Goal: Task Accomplishment & Management: Manage account settings

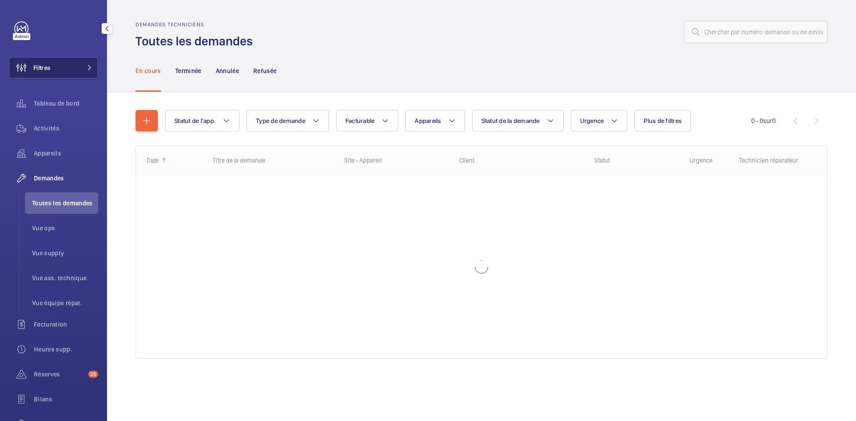
click at [82, 66] on span at bounding box center [87, 67] width 11 height 5
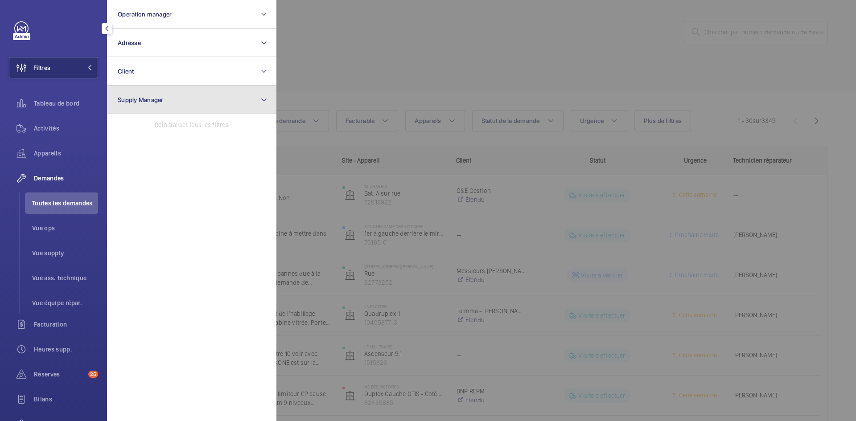
click at [150, 95] on button "Supply Manager" at bounding box center [191, 100] width 169 height 29
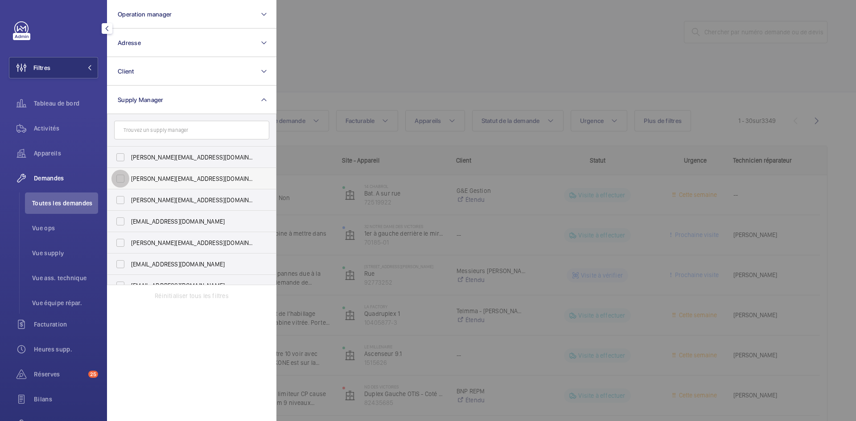
click at [120, 181] on input "diana@wemaintain.com" at bounding box center [120, 179] width 18 height 18
checkbox input "true"
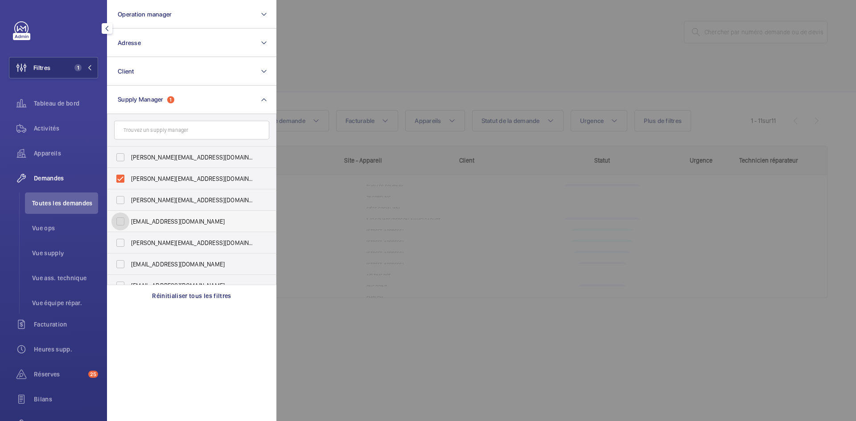
click at [119, 221] on input "fayrouz@wemaintain.com" at bounding box center [120, 222] width 18 height 18
checkbox input "true"
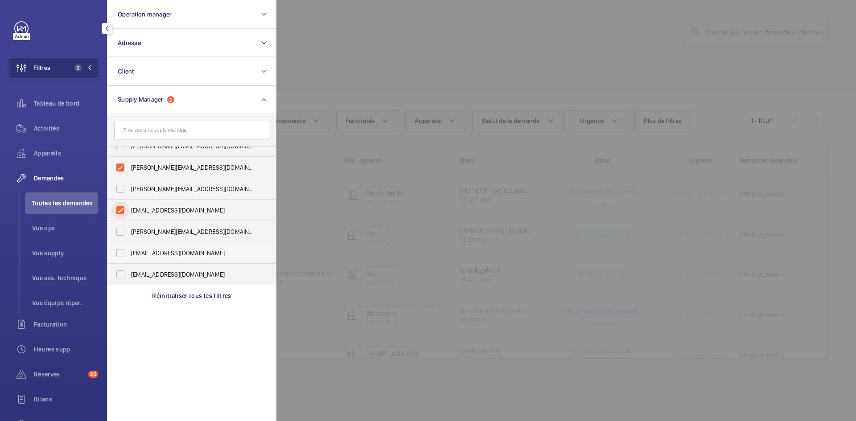
scroll to position [12, 0]
click at [124, 273] on input "[EMAIL_ADDRESS][DOMAIN_NAME]" at bounding box center [120, 274] width 18 height 18
checkbox input "true"
click at [51, 255] on span "Vue supply" at bounding box center [65, 253] width 66 height 9
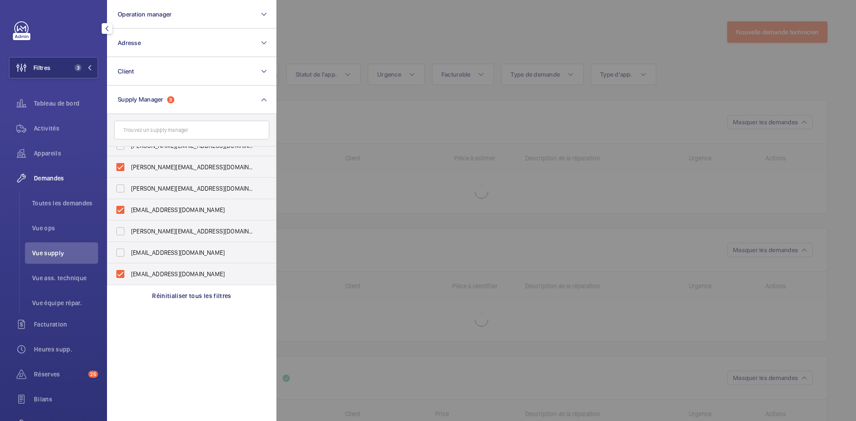
click at [372, 24] on div at bounding box center [704, 210] width 856 height 421
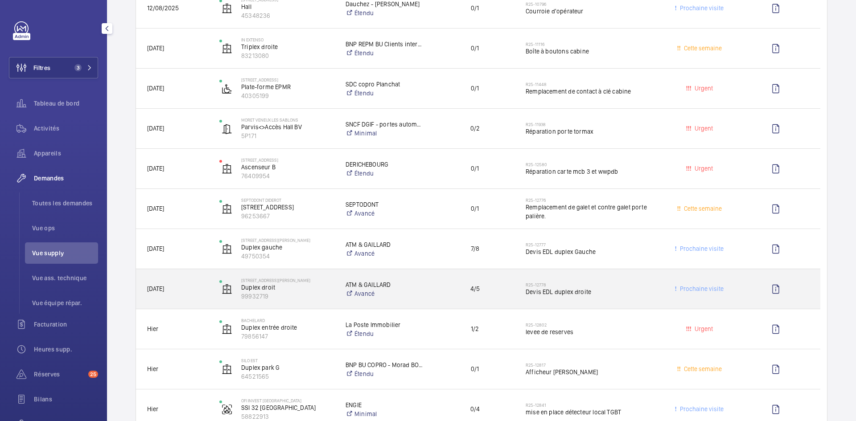
scroll to position [223, 0]
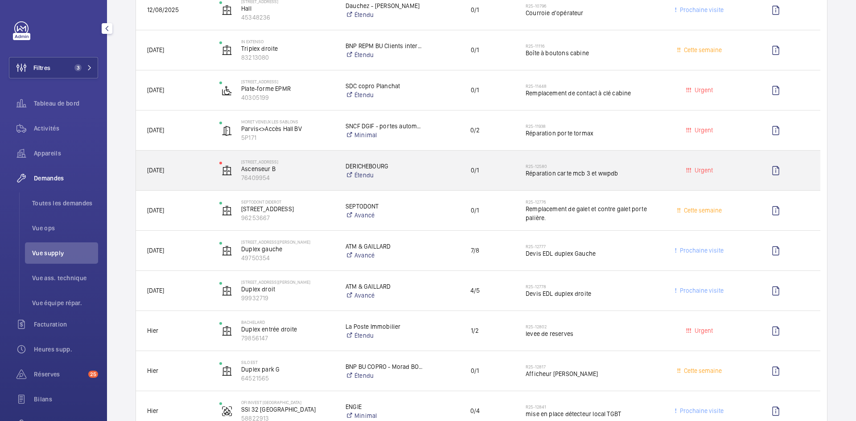
click at [195, 170] on span "22/09/2025" at bounding box center [177, 170] width 61 height 10
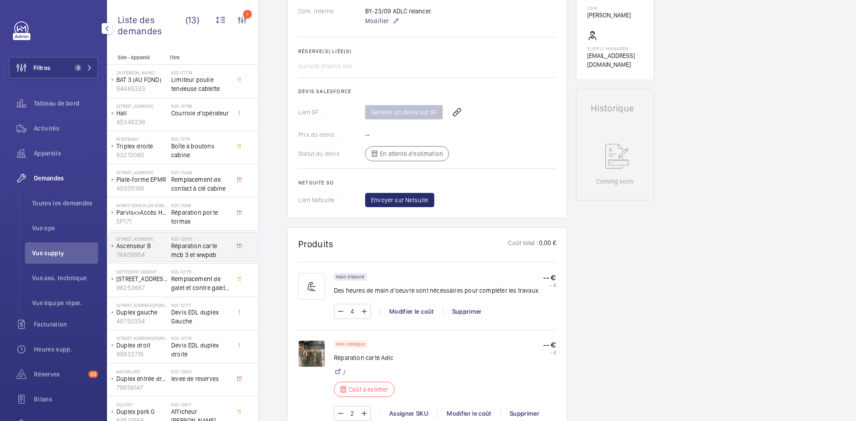
scroll to position [446, 0]
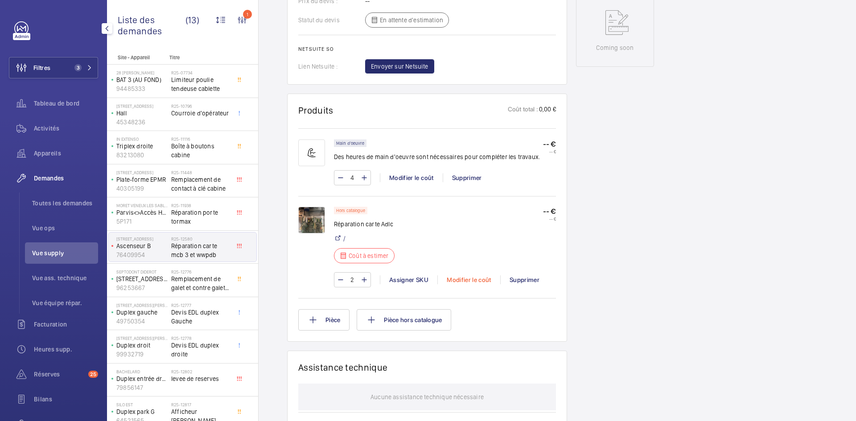
click at [473, 280] on div "Modifier le coût" at bounding box center [468, 280] width 63 height 9
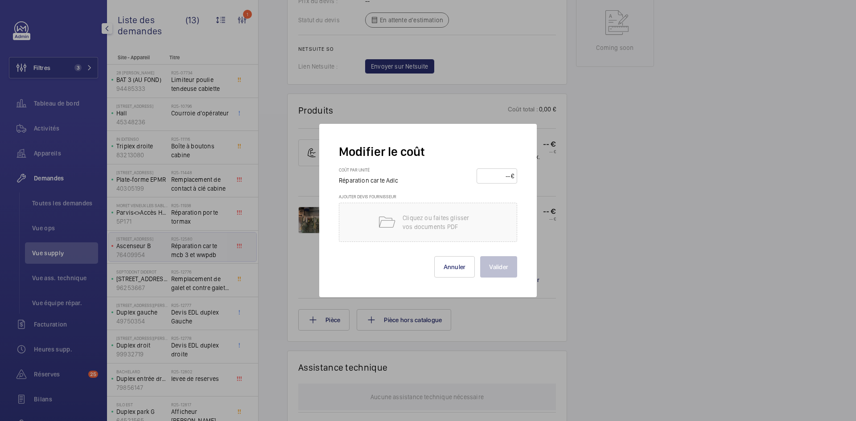
click at [496, 175] on input "number" at bounding box center [495, 176] width 31 height 14
type input "435"
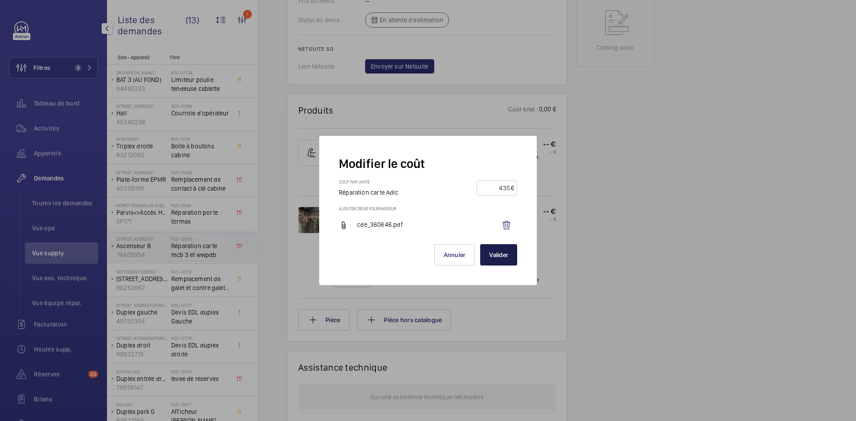
click at [500, 257] on button "Valider" at bounding box center [498, 254] width 37 height 21
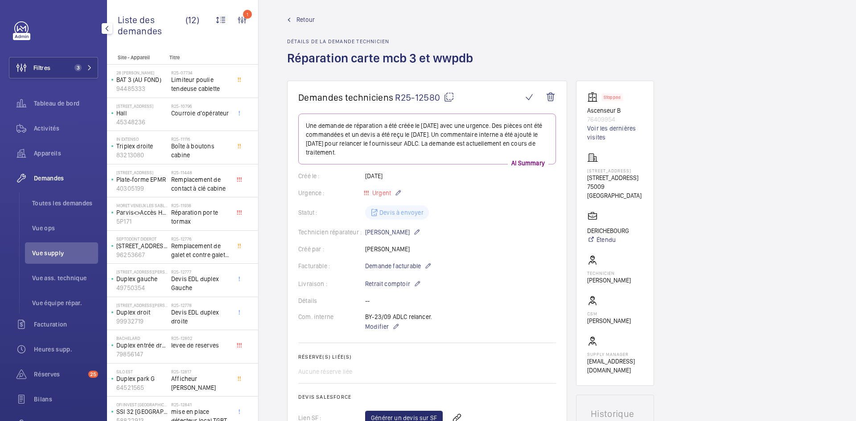
scroll to position [0, 0]
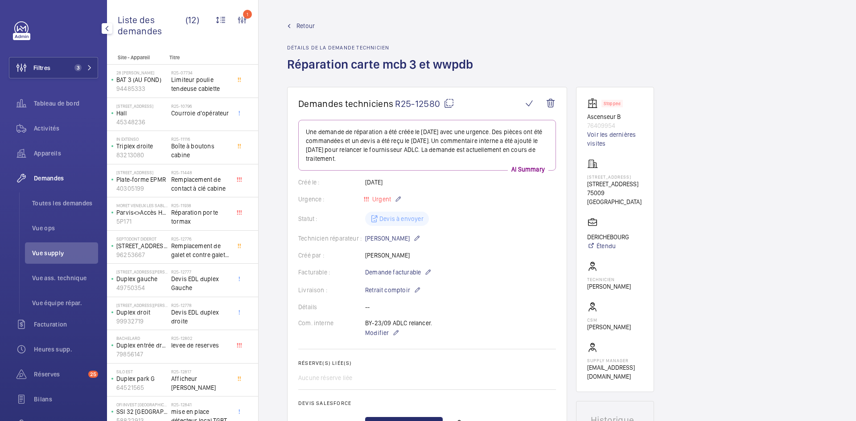
click at [309, 24] on span "Retour" at bounding box center [306, 25] width 18 height 9
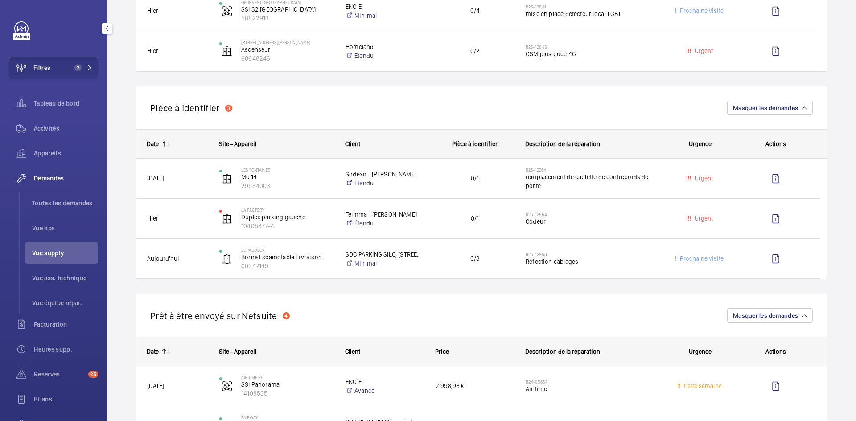
scroll to position [580, 0]
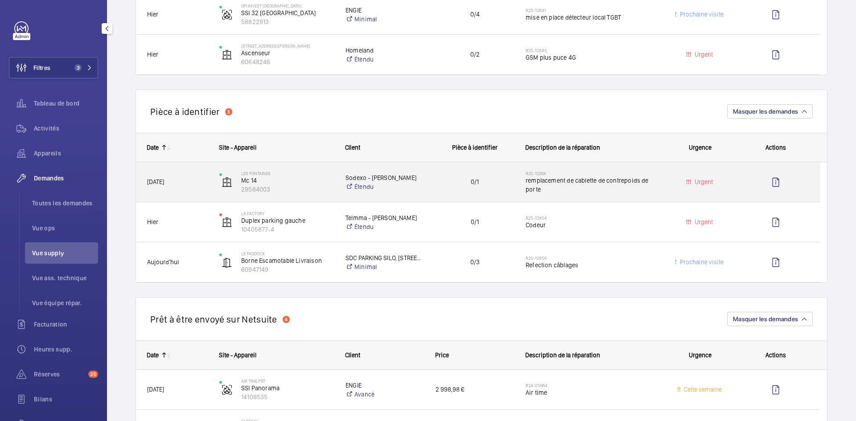
click at [199, 177] on div "[DATE]" at bounding box center [171, 182] width 71 height 28
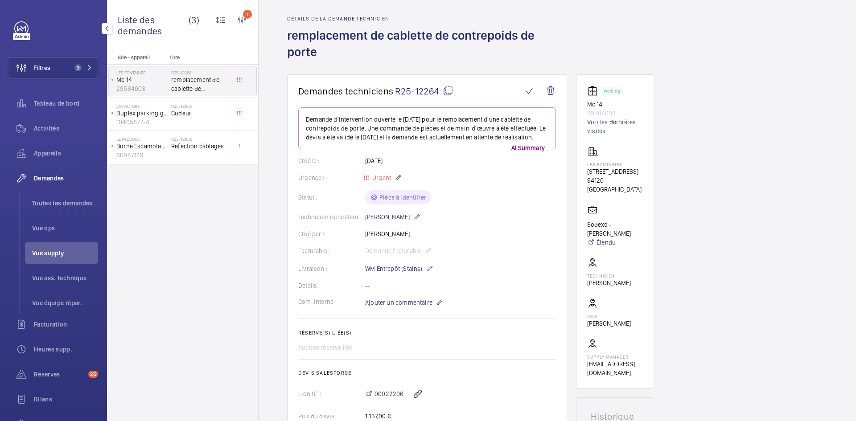
scroll to position [45, 0]
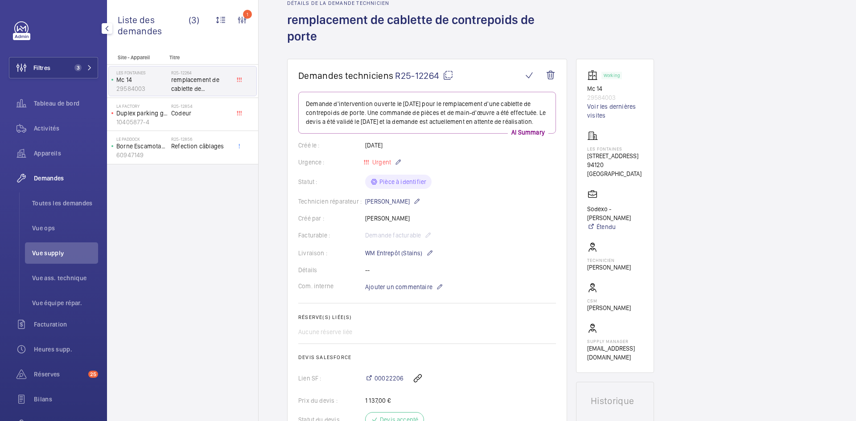
click at [451, 73] on mat-icon at bounding box center [448, 75] width 11 height 11
drag, startPoint x: 449, startPoint y: 74, endPoint x: 443, endPoint y: 70, distance: 6.8
click at [449, 74] on mat-icon at bounding box center [448, 75] width 11 height 11
click at [480, 202] on wm-front-card-body "Demande d'intervention ouverte le 15 septembre 2025 pour le remplacement d'une …" at bounding box center [427, 283] width 258 height 382
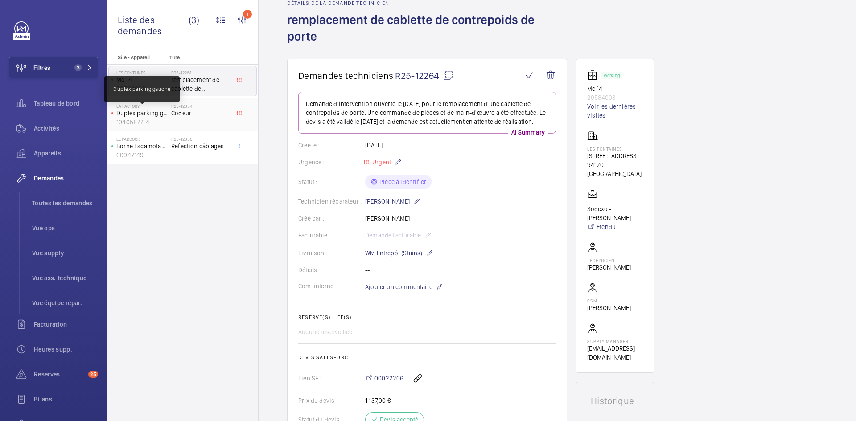
click at [150, 112] on p "Duplex parking gauche" at bounding box center [141, 113] width 51 height 9
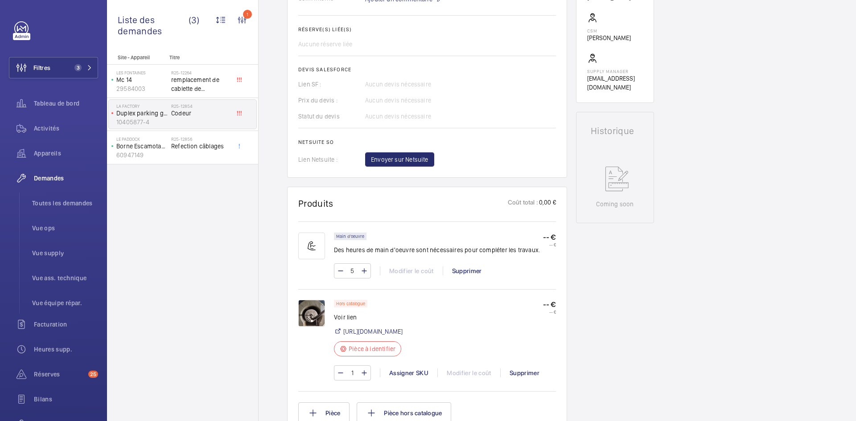
scroll to position [357, 0]
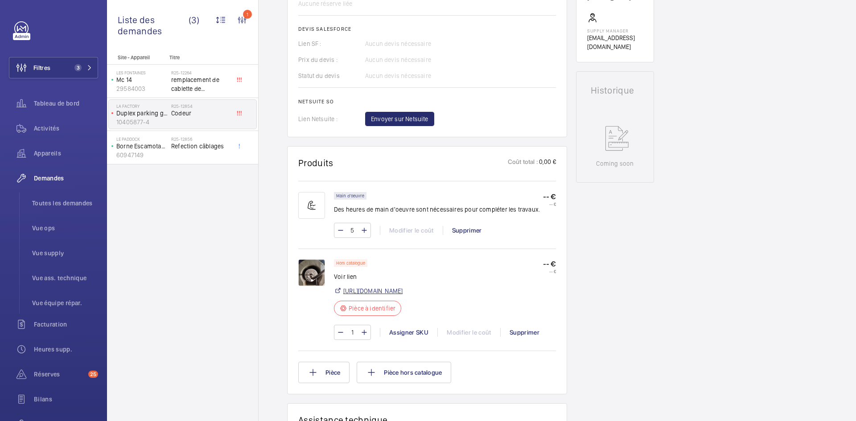
click at [383, 292] on link "https://www.elevatorshop.de/fr/heidenhain-generateur-tachymetrique-ecn-413-2048…" at bounding box center [372, 291] width 59 height 9
click at [403, 291] on link "https://www.elevatorshop.de/fr/heidenhain-generateur-tachymetrique-ecn-413-2048…" at bounding box center [372, 291] width 59 height 9
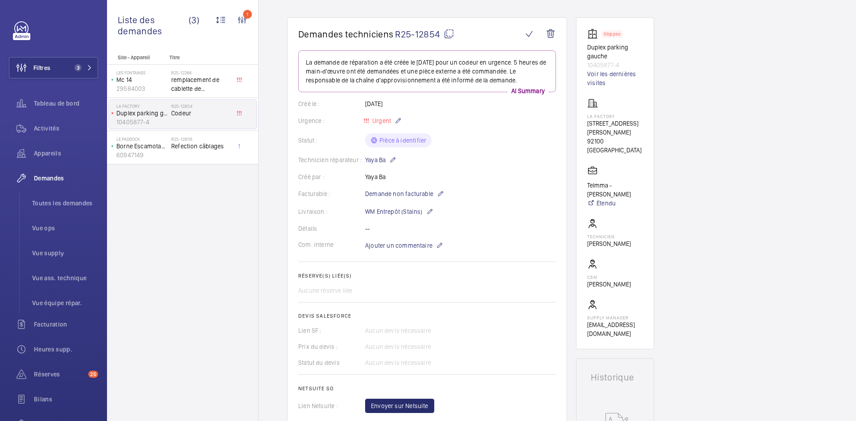
scroll to position [0, 0]
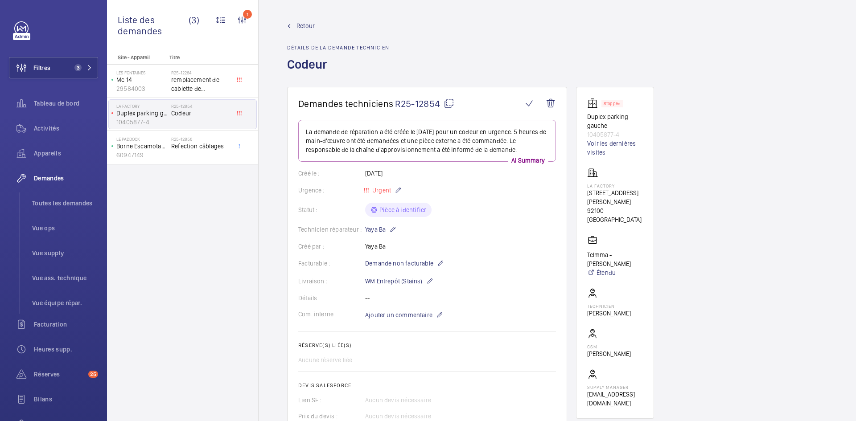
click at [450, 101] on mat-icon at bounding box center [449, 103] width 11 height 11
type textarea "R25-12854"
drag, startPoint x: 631, startPoint y: 222, endPoint x: 580, endPoint y: 185, distance: 62.6
click at [580, 185] on wm-front-card "Stopped Duplex parking gauche 10405877-4 Voir les dernières visites La Factory …" at bounding box center [615, 253] width 78 height 332
copy div "La Factory 53, avenue Emile Zola, 92100 BOULOGNE-BILLANCOURT"
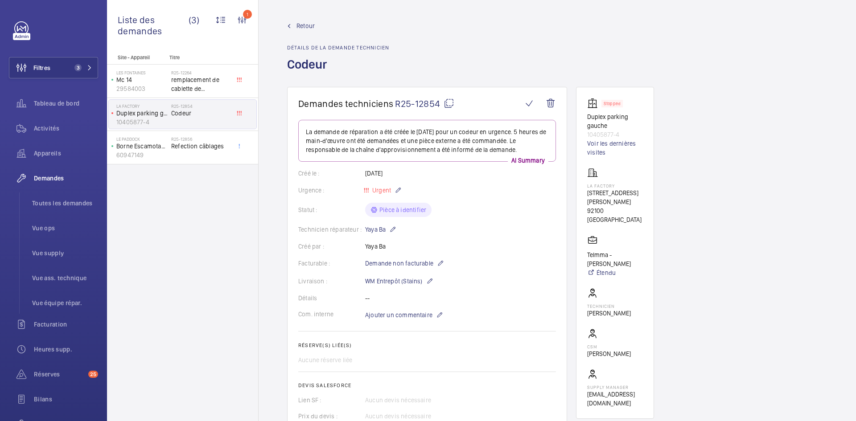
click at [450, 101] on mat-icon at bounding box center [449, 103] width 11 height 11
copy div "La Factory 53, avenue Emile Zola, 92100 BOULOGNE-BILLANCOURT"
click at [386, 314] on span "Ajouter un commentaire" at bounding box center [398, 315] width 67 height 9
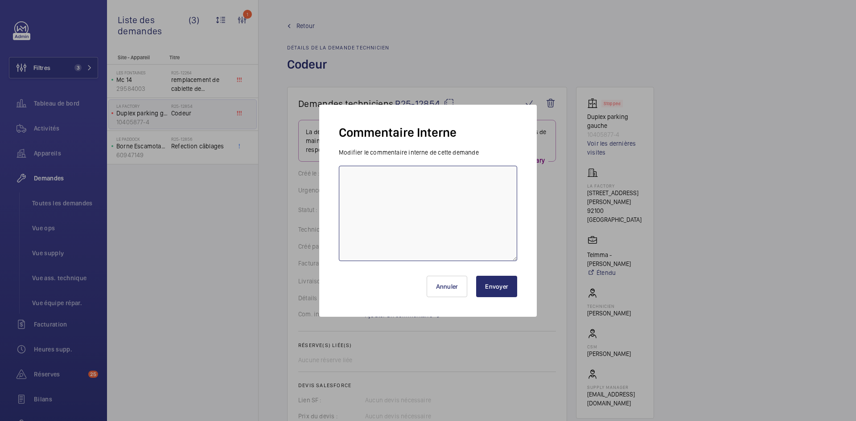
click at [385, 182] on textarea at bounding box center [428, 213] width 178 height 95
type textarea "BY-26/09 demande de devis envoyée au fournisseur Sail attente de retour."
click at [504, 289] on button "Envoyer" at bounding box center [496, 286] width 41 height 21
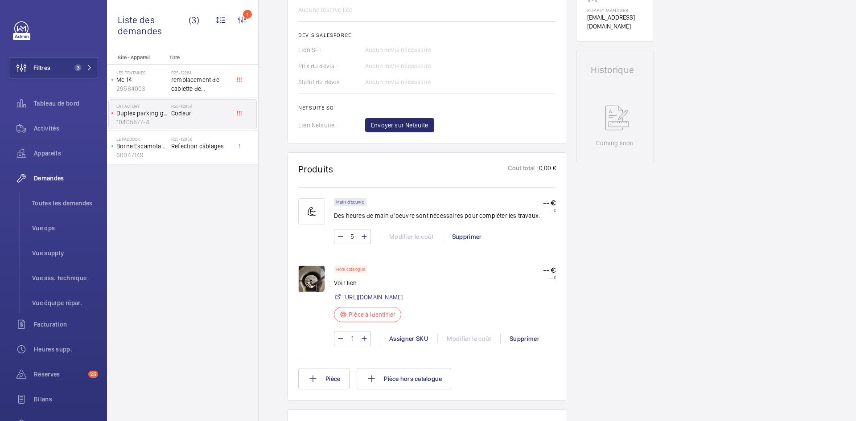
scroll to position [401, 0]
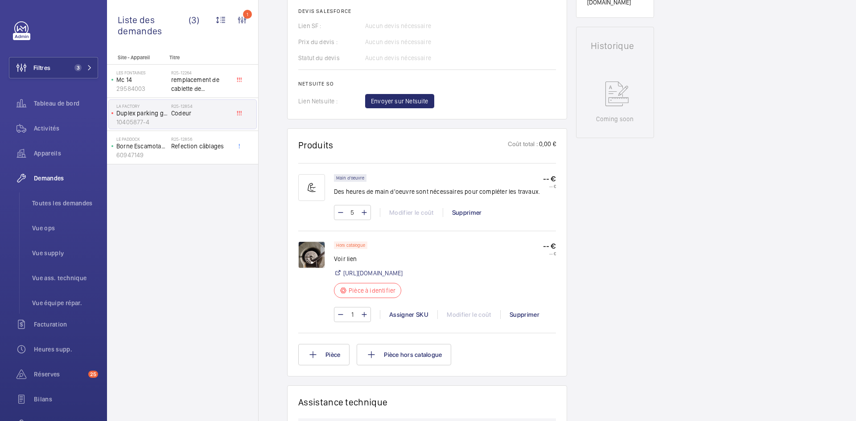
click at [309, 252] on img at bounding box center [311, 255] width 27 height 27
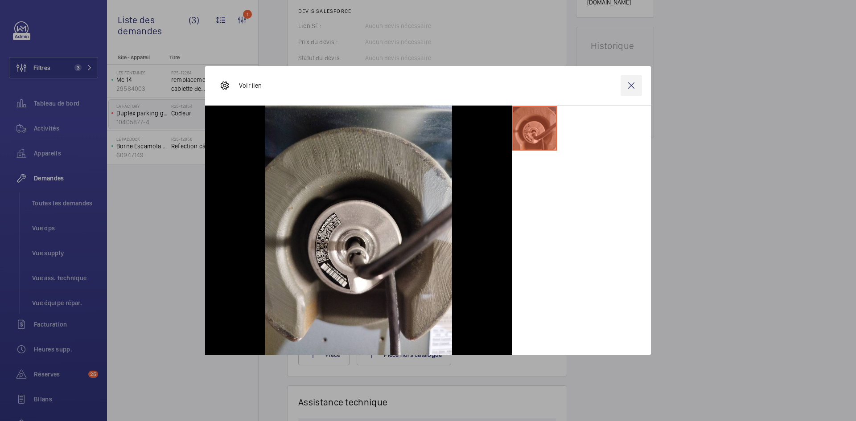
click at [630, 92] on wm-front-icon-button at bounding box center [631, 85] width 21 height 21
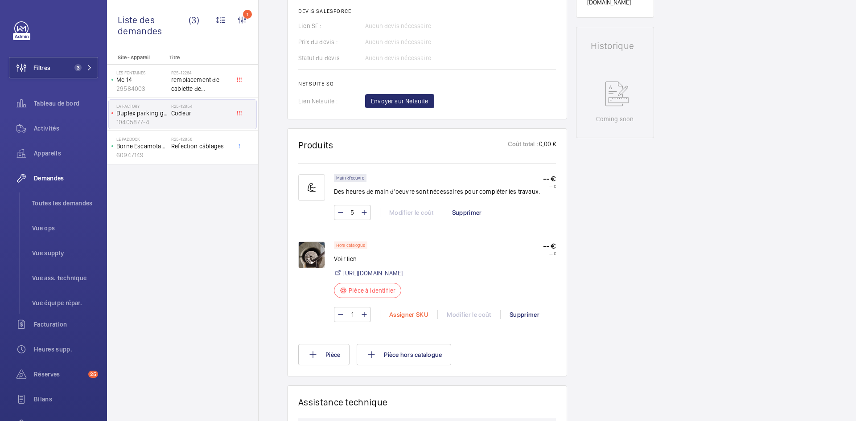
click at [405, 319] on div "Assigner SKU" at bounding box center [409, 314] width 58 height 9
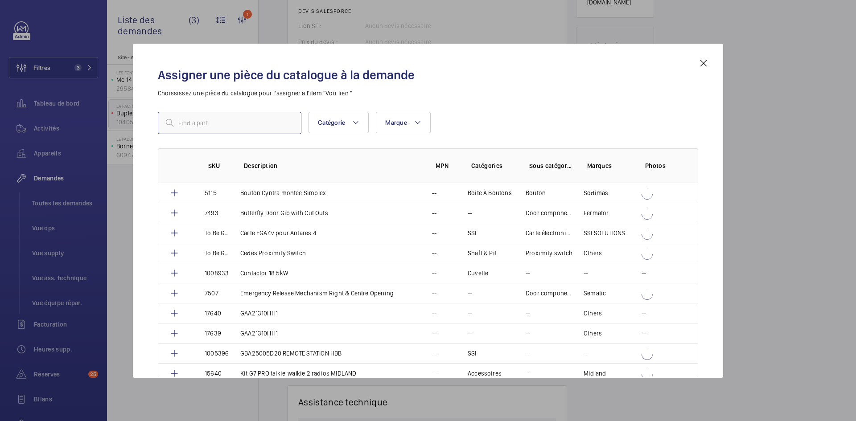
click at [260, 120] on input "text" at bounding box center [230, 123] width 144 height 22
paste input "1010379"
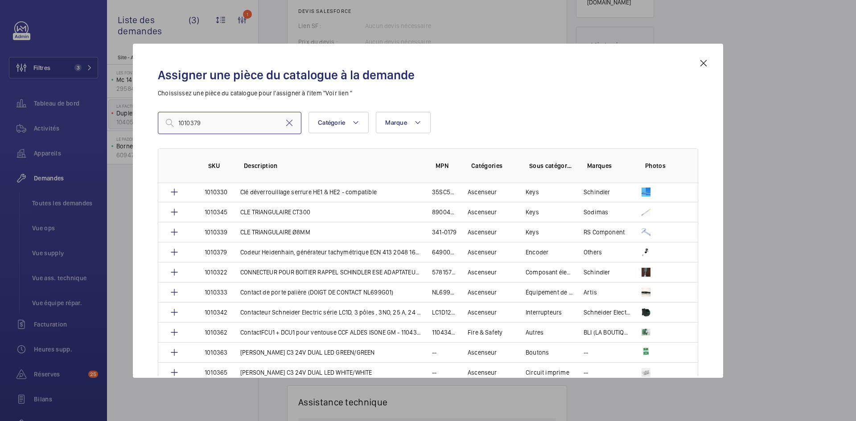
scroll to position [268, 0]
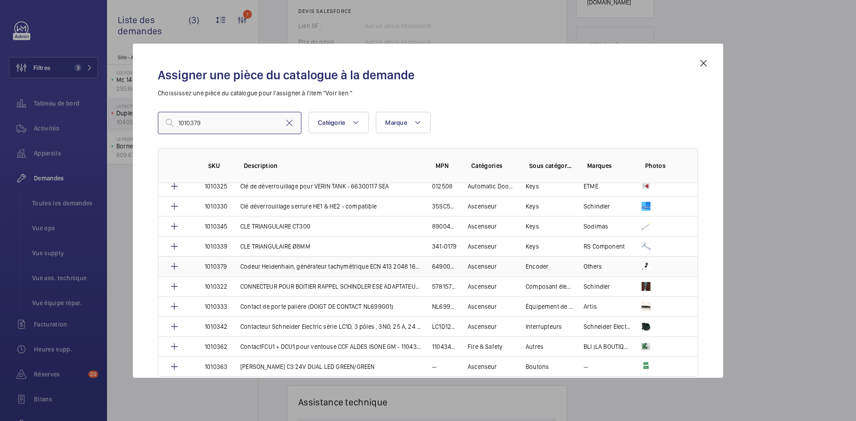
type input "1010379"
click at [232, 265] on td "Codeur Heidenhain, générateur tachymétrique ECN 413 2048 16S15-58 K 5,00" at bounding box center [326, 266] width 192 height 20
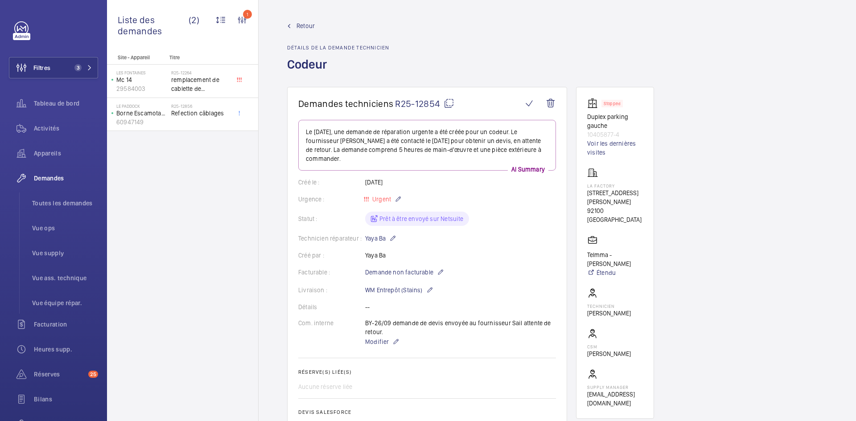
click at [307, 23] on span "Retour" at bounding box center [306, 25] width 18 height 9
click at [182, 111] on span "Refection câblages" at bounding box center [200, 113] width 59 height 9
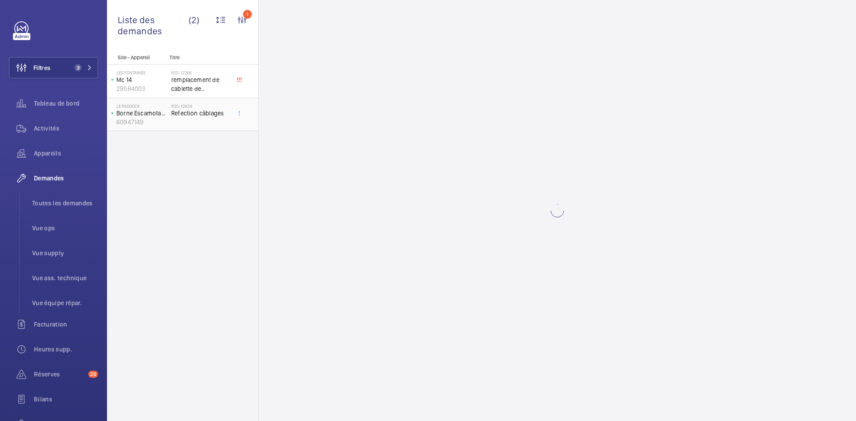
click at [178, 115] on span "Refection câblages" at bounding box center [200, 113] width 59 height 9
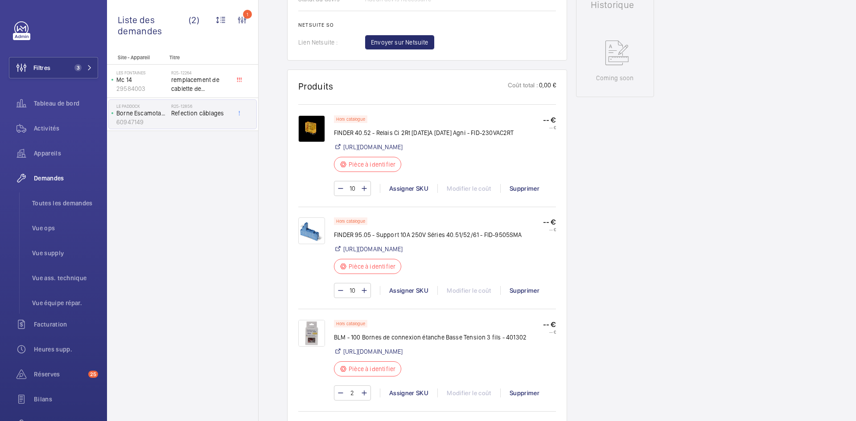
scroll to position [491, 0]
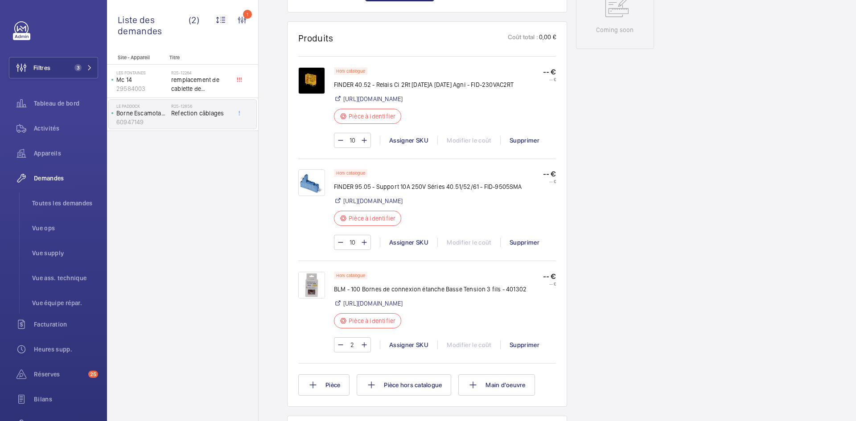
click at [318, 294] on img at bounding box center [311, 285] width 27 height 27
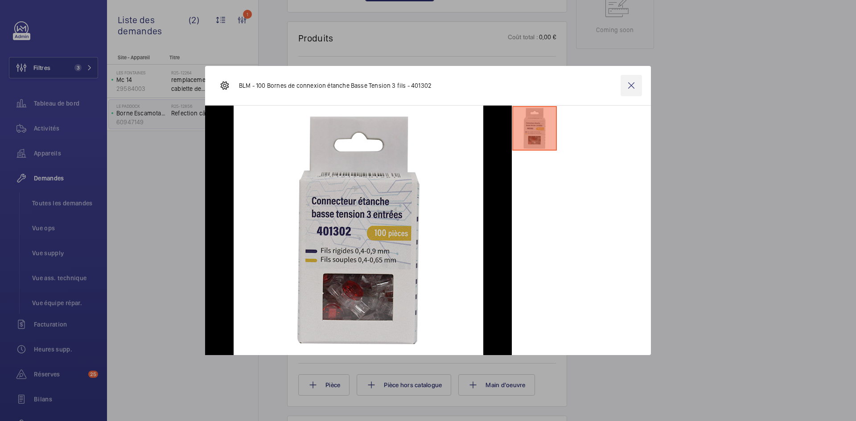
click at [631, 85] on wm-front-icon-button at bounding box center [631, 85] width 21 height 21
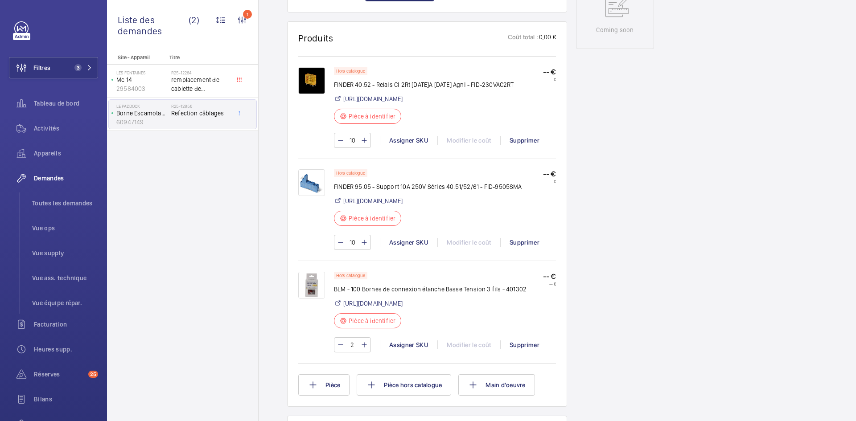
click at [314, 298] on img at bounding box center [311, 285] width 27 height 27
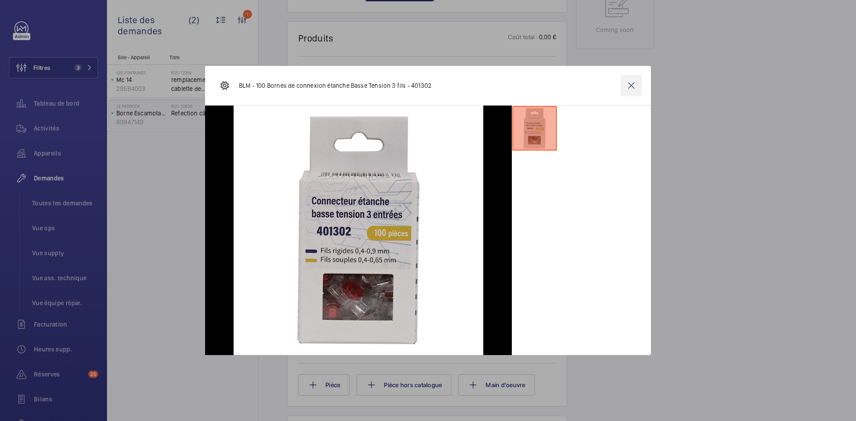
click at [636, 88] on wm-front-icon-button at bounding box center [631, 85] width 21 height 21
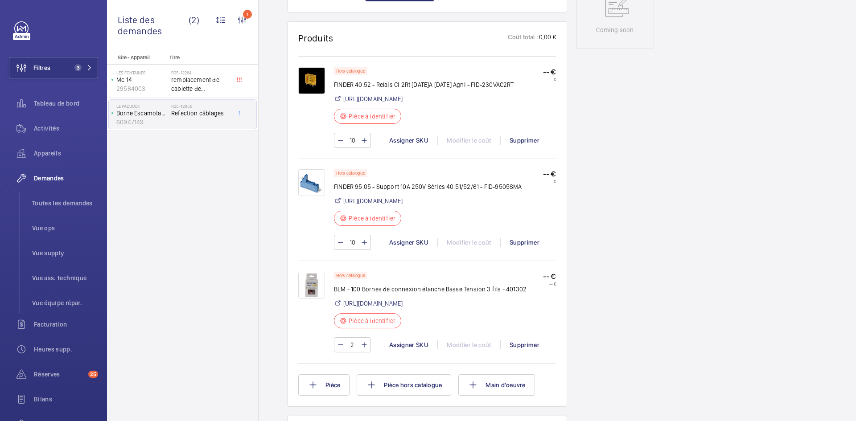
click at [318, 77] on img at bounding box center [311, 80] width 27 height 27
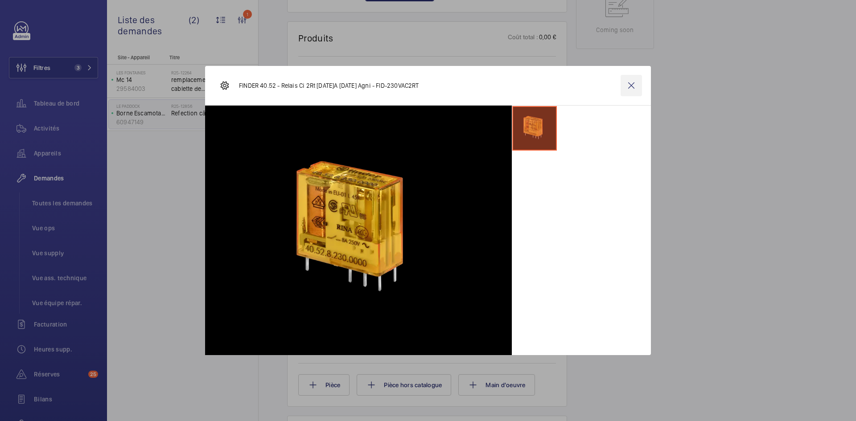
click at [631, 86] on wm-front-icon-button at bounding box center [631, 85] width 21 height 21
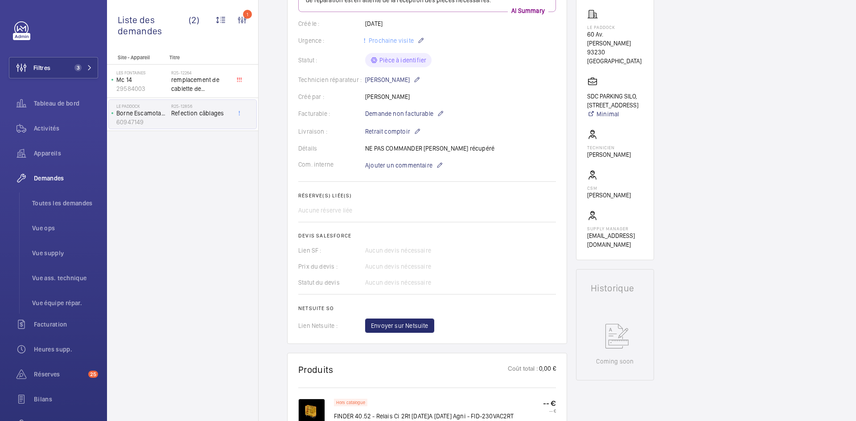
scroll to position [0, 0]
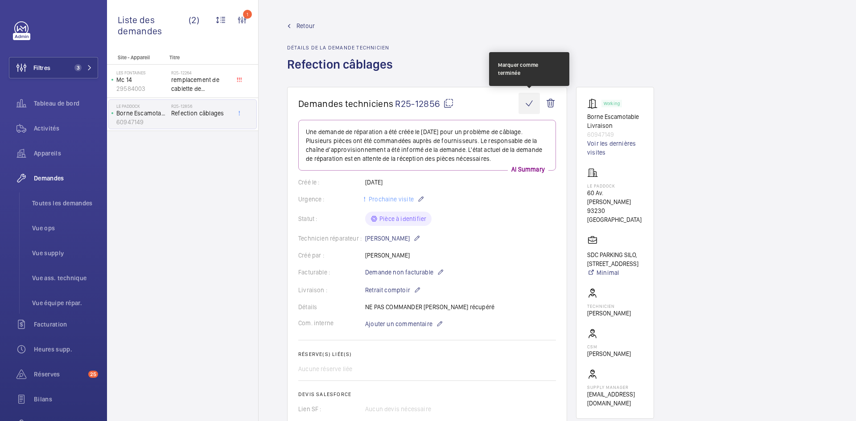
click at [527, 103] on wm-front-icon-button at bounding box center [529, 103] width 21 height 21
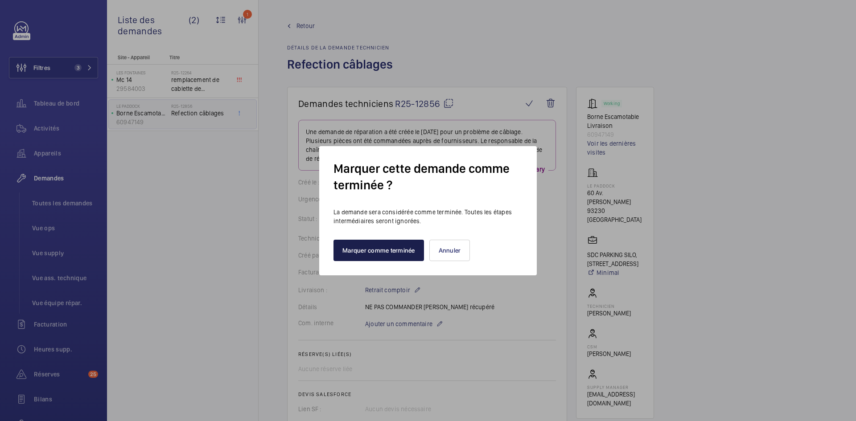
click at [403, 255] on button "Marquer comme terminée" at bounding box center [379, 250] width 91 height 21
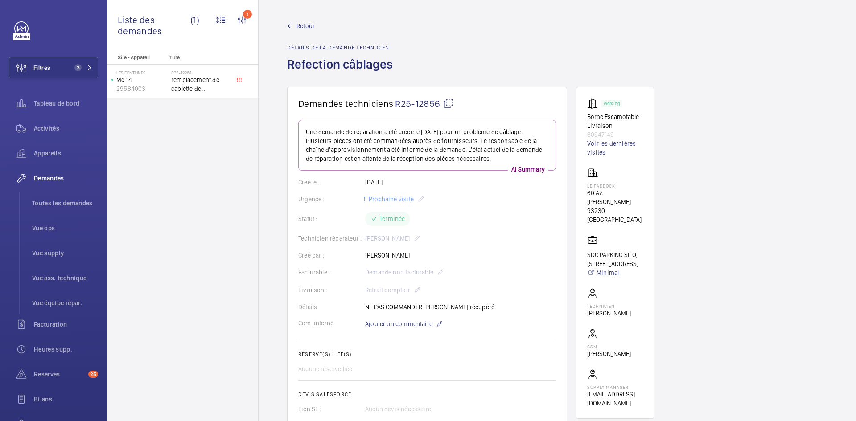
click at [307, 23] on span "Retour" at bounding box center [306, 25] width 18 height 9
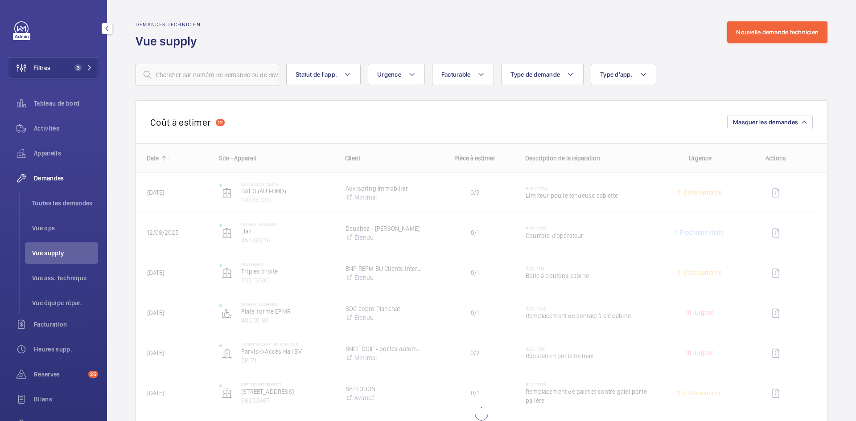
click at [60, 253] on span "Vue supply" at bounding box center [65, 253] width 66 height 9
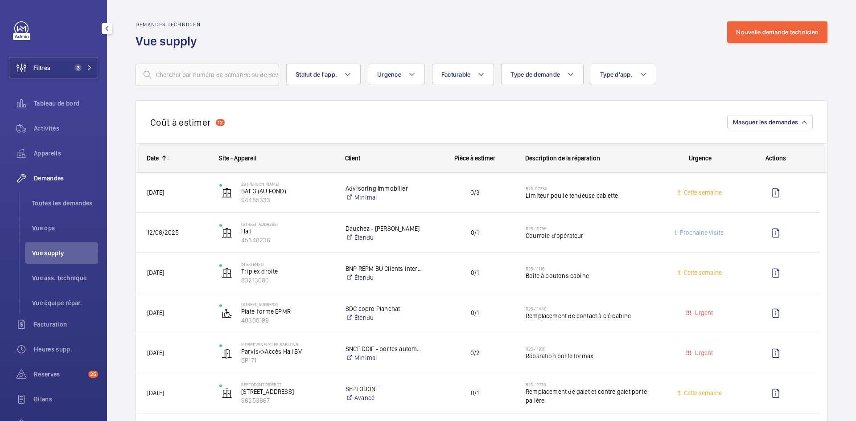
click at [60, 253] on span "Vue supply" at bounding box center [65, 253] width 66 height 9
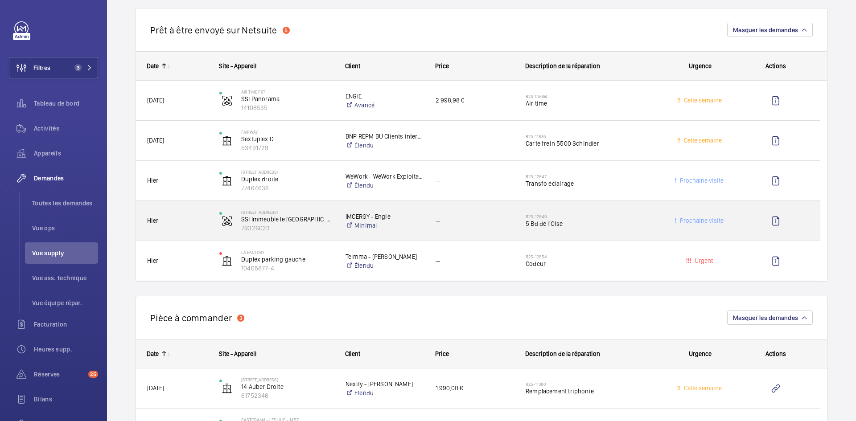
scroll to position [803, 0]
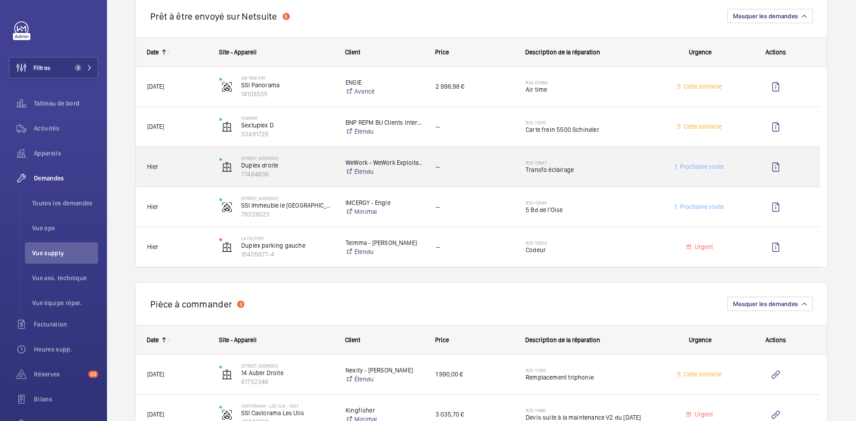
click at [197, 168] on span "Hier" at bounding box center [177, 167] width 61 height 10
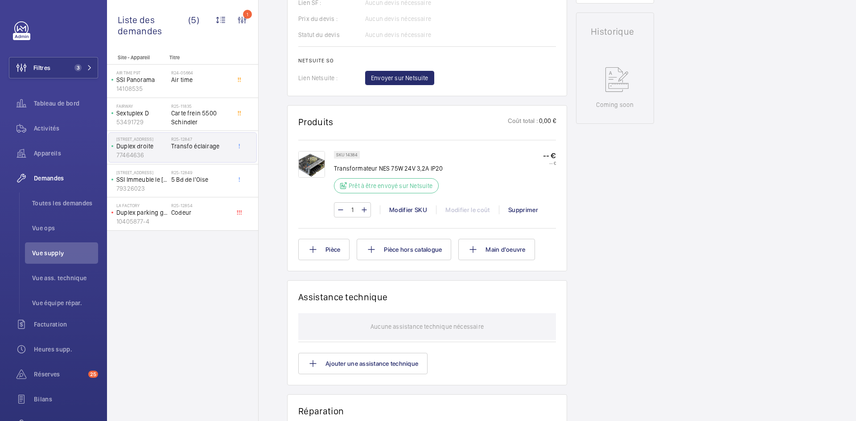
scroll to position [401, 0]
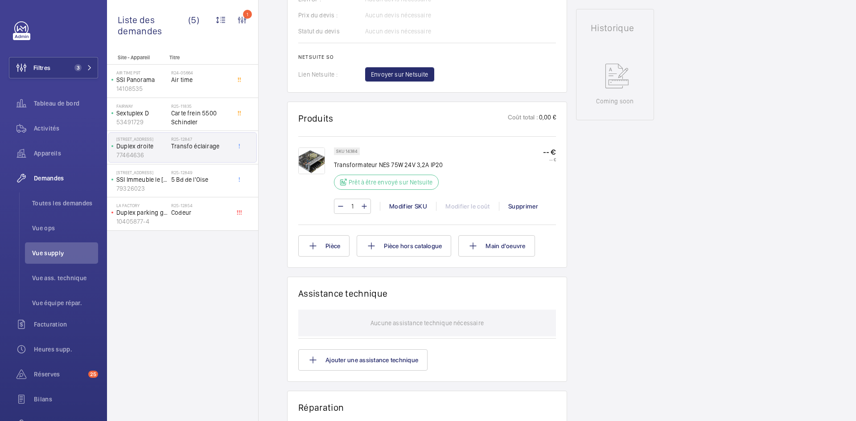
click at [312, 160] on img at bounding box center [311, 161] width 27 height 27
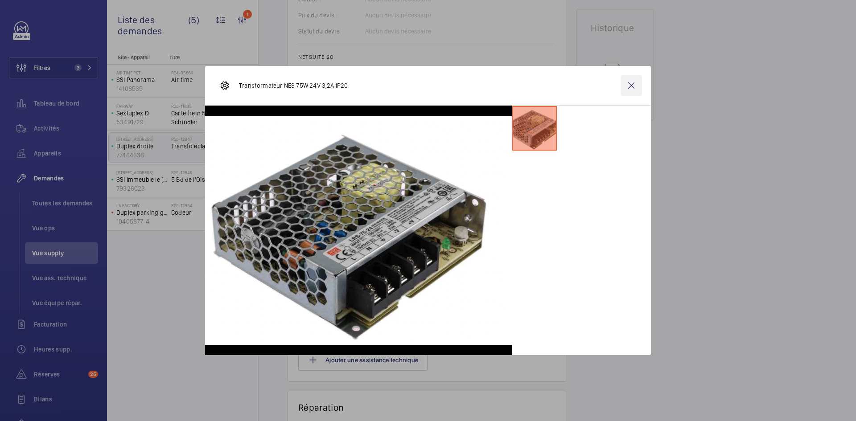
click at [634, 87] on wm-front-icon-button at bounding box center [631, 85] width 21 height 21
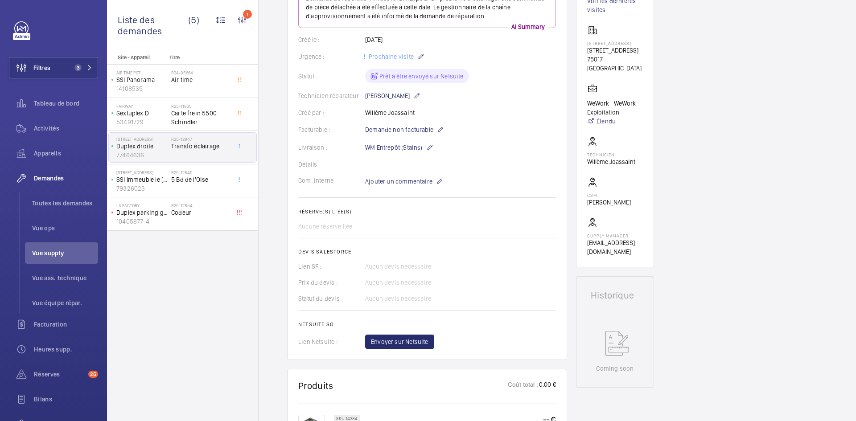
scroll to position [312, 0]
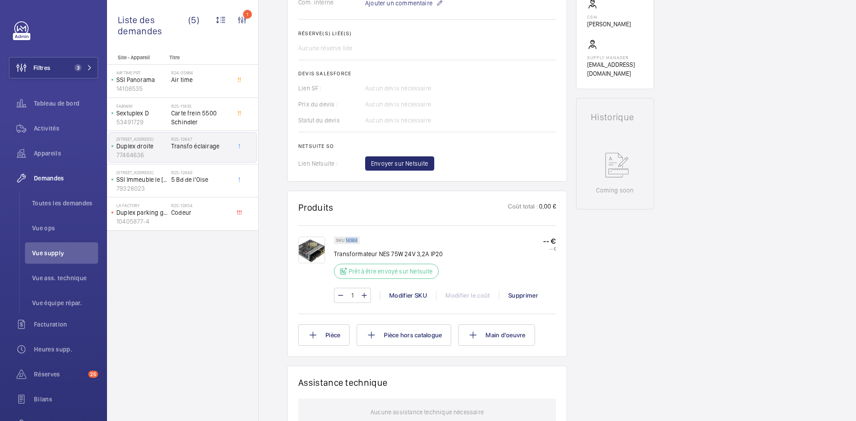
drag, startPoint x: 357, startPoint y: 240, endPoint x: 345, endPoint y: 240, distance: 11.6
click at [345, 240] on p "SKU 14384" at bounding box center [346, 240] width 21 height 3
copy p "14384"
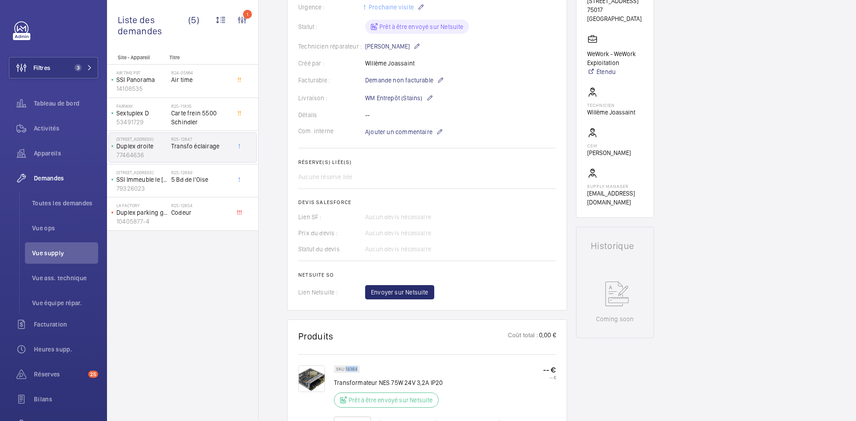
scroll to position [178, 0]
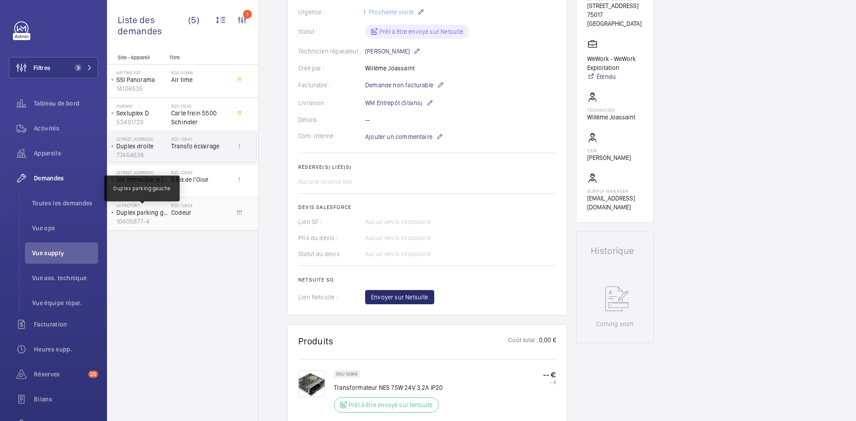
click at [164, 217] on p "Duplex parking gauche" at bounding box center [141, 212] width 51 height 9
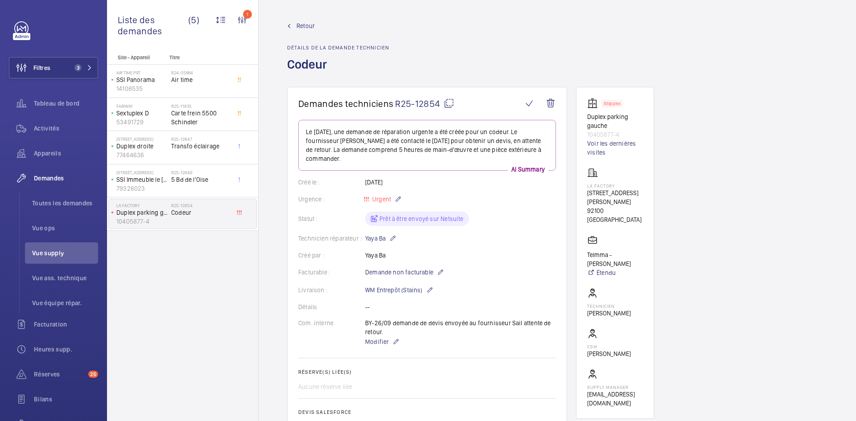
click at [451, 101] on mat-icon at bounding box center [449, 103] width 11 height 11
click at [383, 342] on span "Modifier" at bounding box center [377, 342] width 24 height 9
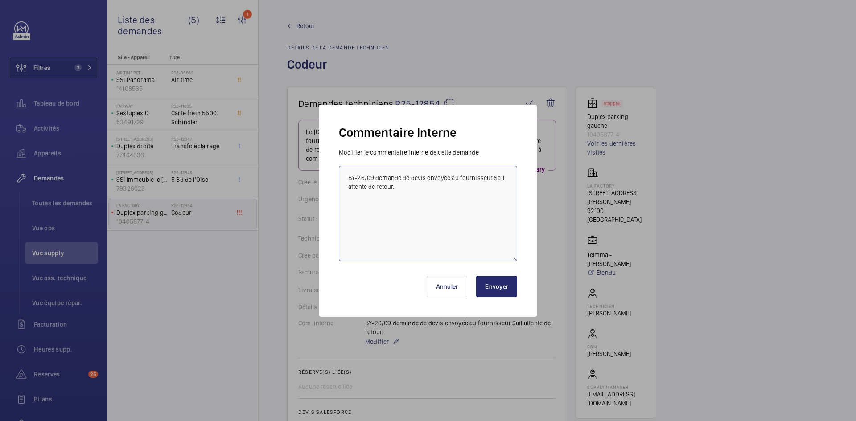
click at [503, 178] on textarea "BY-26/09 demande de devis envoyée au fournisseur Sail attente de retour." at bounding box center [428, 213] width 178 height 95
type textarea "BY-26/09 demande de [PERSON_NAME] envoyée au fournisseur [PERSON_NAME] & CDA at…"
click at [500, 290] on button "Envoyer" at bounding box center [496, 286] width 41 height 21
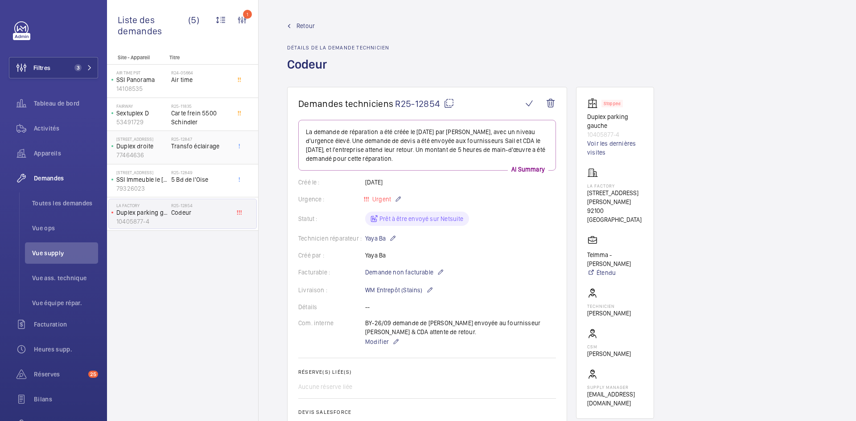
click at [186, 140] on h2 "R25-12847" at bounding box center [200, 138] width 59 height 5
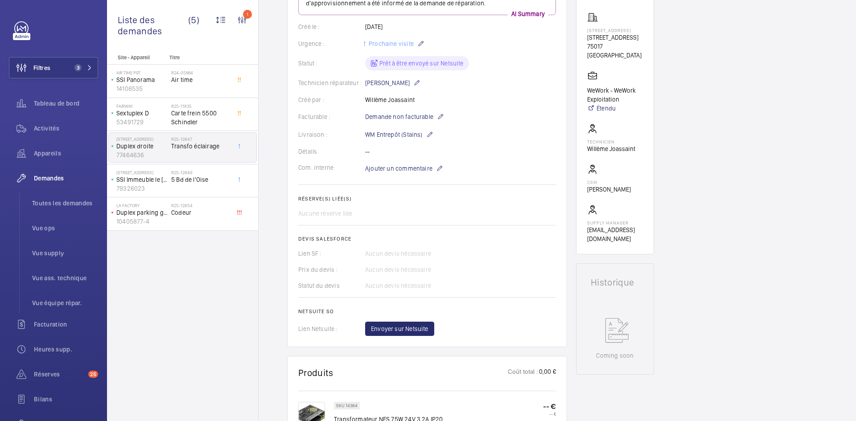
scroll to position [196, 0]
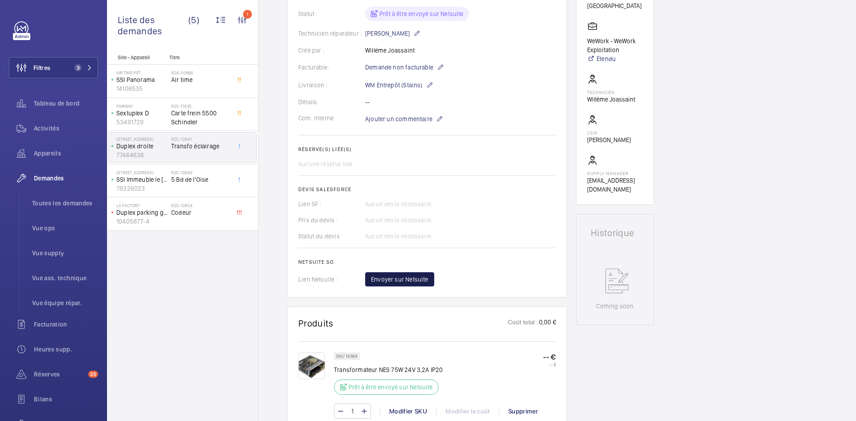
click at [407, 281] on span "Envoyer sur Netsuite" at bounding box center [400, 279] width 58 height 9
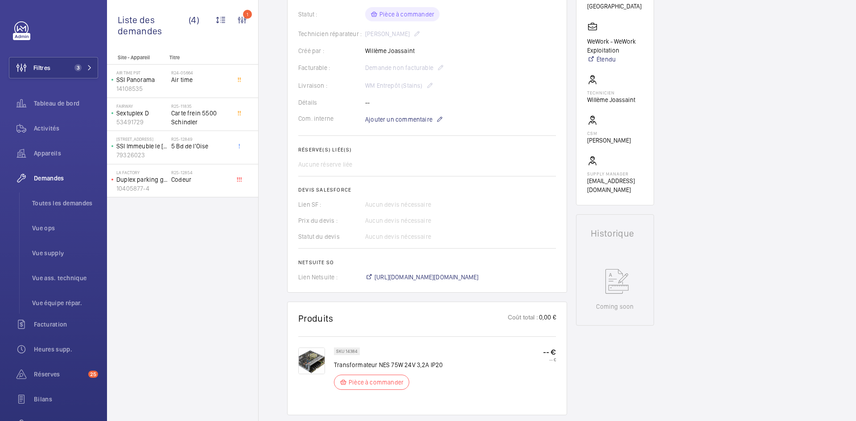
scroll to position [223, 0]
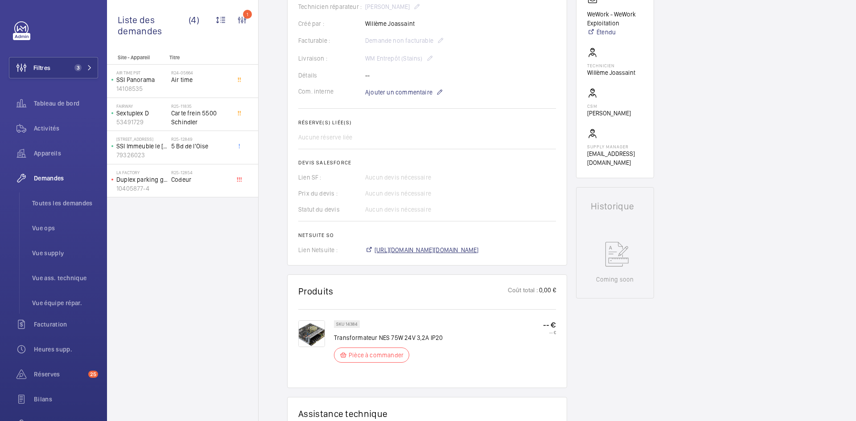
click at [425, 252] on span "https://6461500.app.netsuite.com/app/accounting/transactions/salesord.nl?id=304…" at bounding box center [427, 250] width 104 height 9
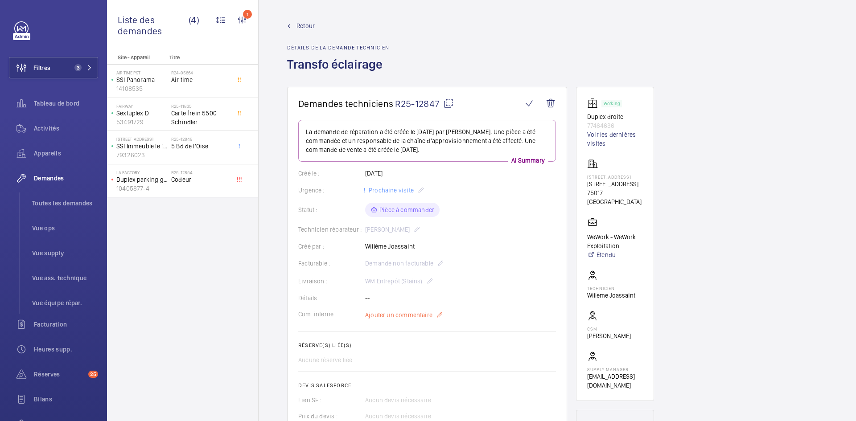
click at [395, 312] on span "Ajouter un commentaire" at bounding box center [398, 315] width 67 height 9
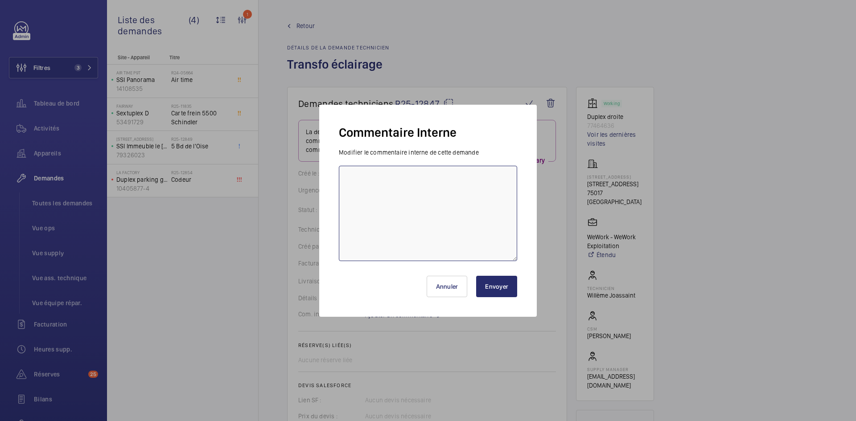
click at [357, 184] on textarea at bounding box center [428, 213] width 178 height 95
paste textarea "BY-26/09 commande effectuer chez le fournisseur LAMPESDIRECT via le site livrai…"
type textarea "BY-26/09 commande effectuer chez le fournisseur LAMPESDIRECT via le site livrai…"
drag, startPoint x: 499, startPoint y: 281, endPoint x: 501, endPoint y: 285, distance: 5.0
click at [501, 283] on button "Envoyer" at bounding box center [496, 286] width 41 height 21
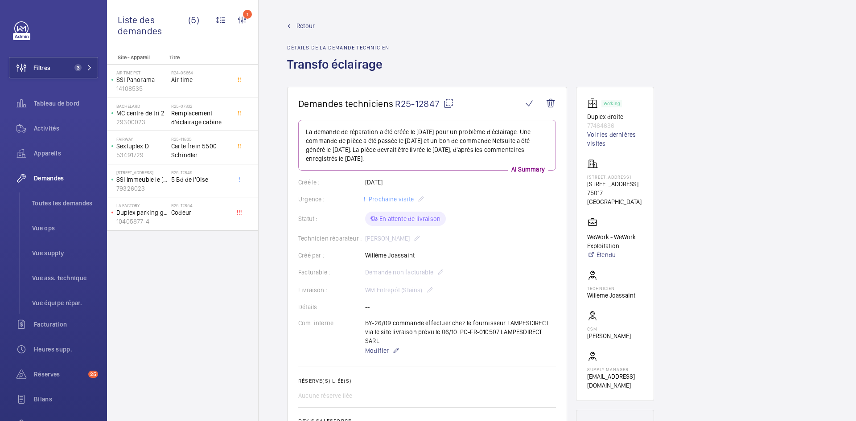
click at [298, 25] on span "Retour" at bounding box center [306, 25] width 18 height 9
click at [300, 26] on span "Retour" at bounding box center [306, 25] width 18 height 9
click at [302, 23] on span "Retour" at bounding box center [306, 25] width 18 height 9
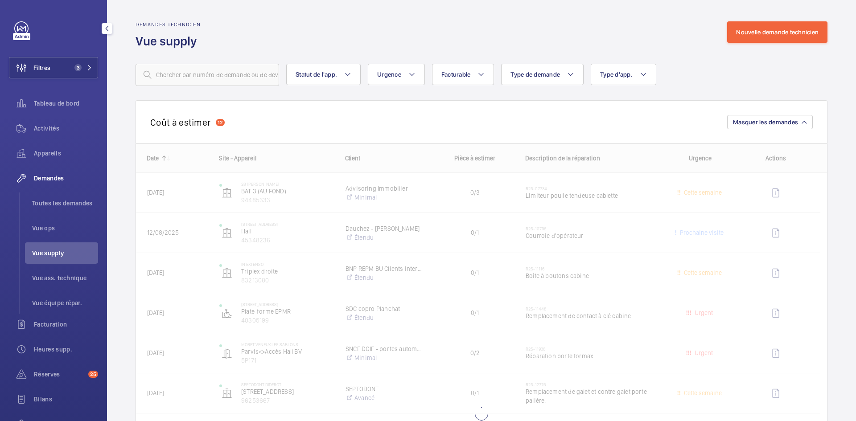
click at [52, 255] on span "Vue supply" at bounding box center [65, 253] width 66 height 9
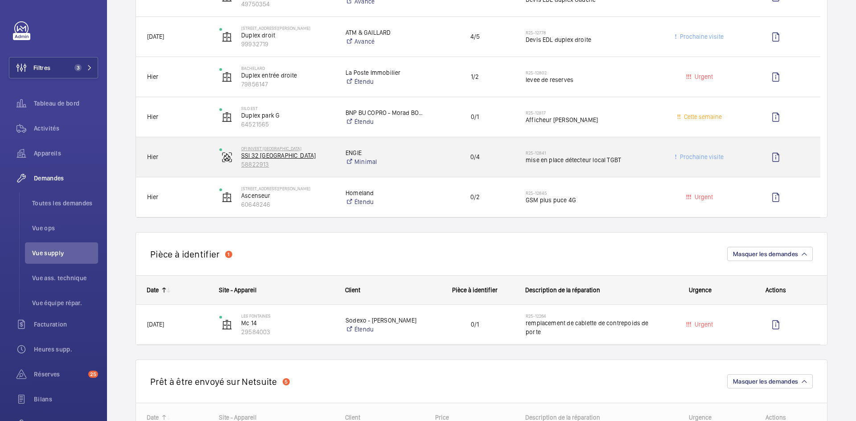
scroll to position [446, 0]
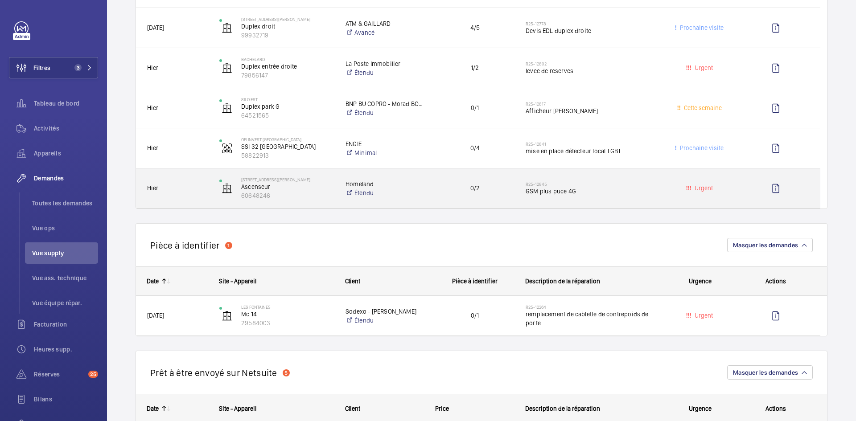
click at [195, 190] on span "Hier" at bounding box center [177, 188] width 61 height 10
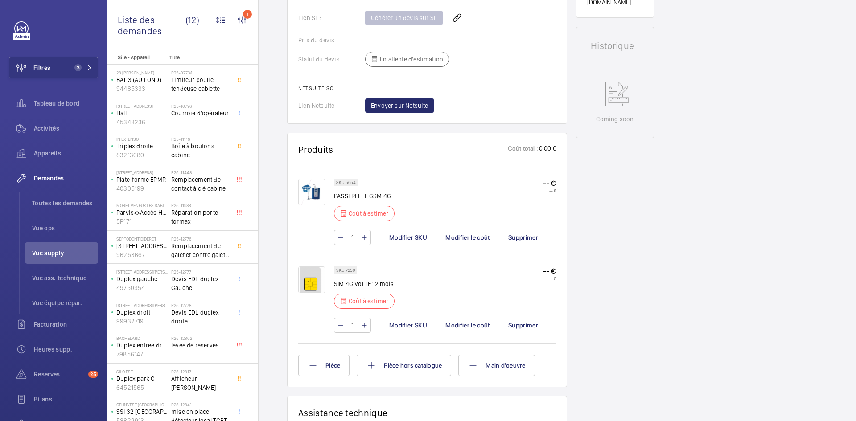
scroll to position [419, 0]
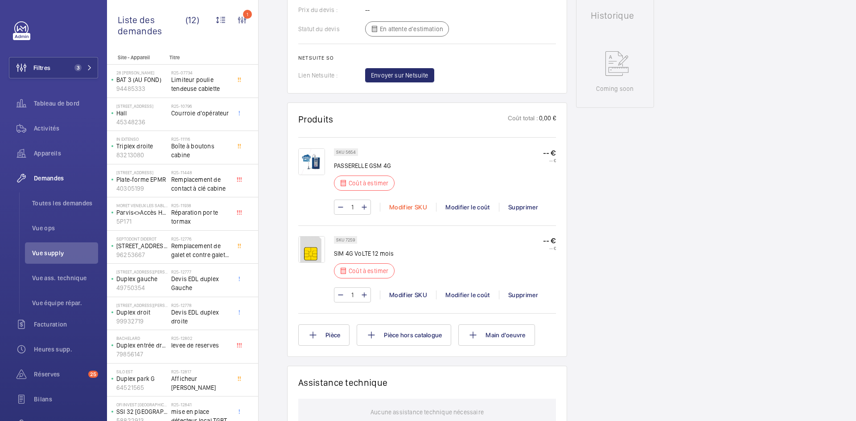
click at [409, 206] on div "Modifier SKU" at bounding box center [408, 207] width 56 height 9
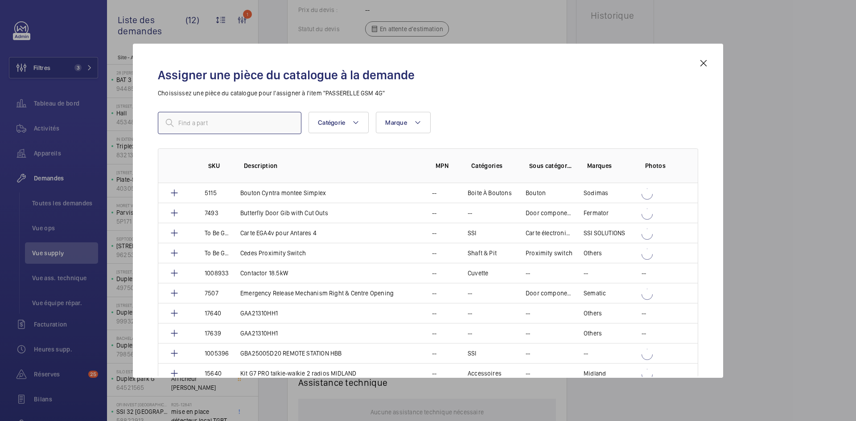
click at [245, 125] on input "text" at bounding box center [230, 123] width 144 height 22
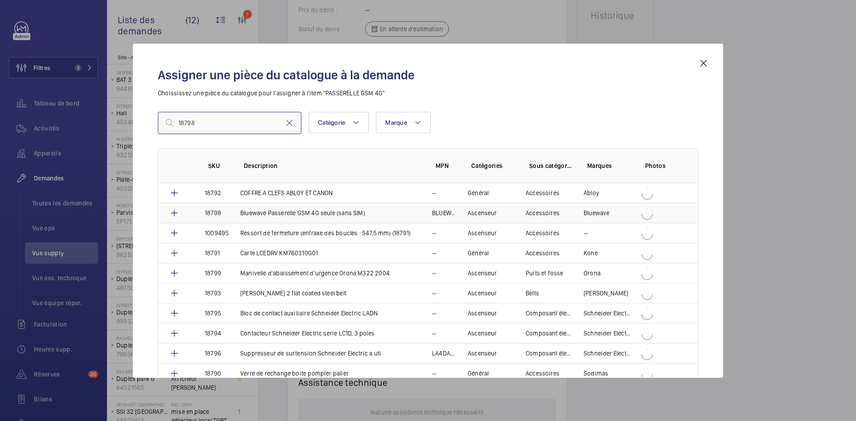
type input "18798"
click at [233, 211] on td "Bluewave Passerelle GSM 4G seule (sans SIM)" at bounding box center [326, 213] width 192 height 20
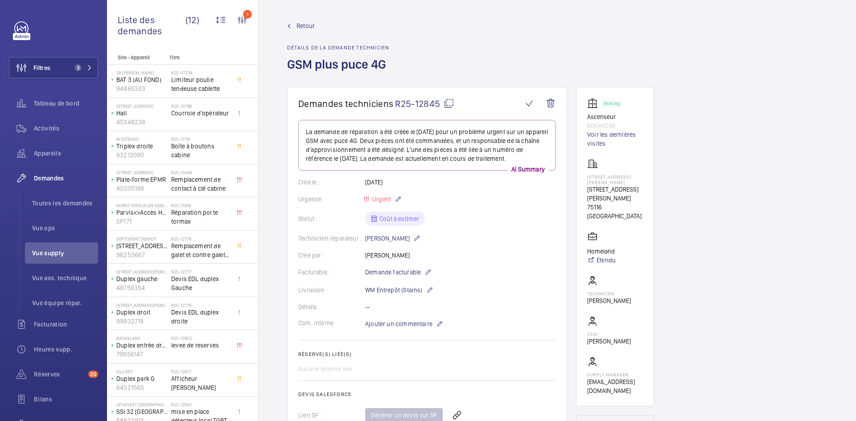
scroll to position [526, 0]
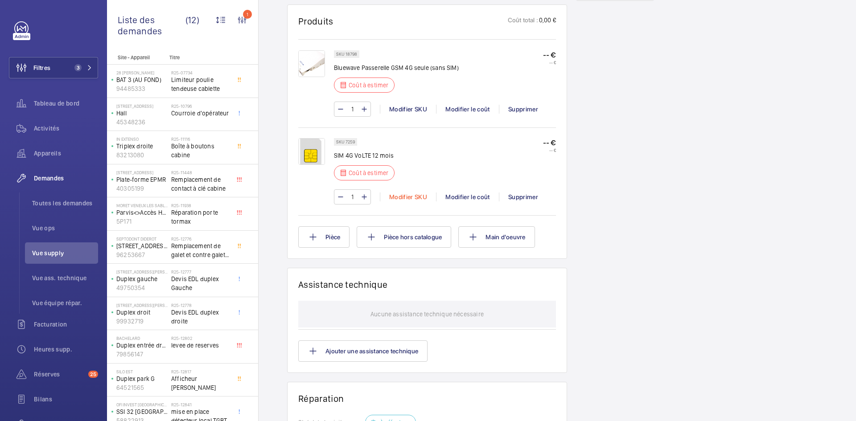
click at [406, 202] on div "Modifier SKU" at bounding box center [408, 197] width 56 height 9
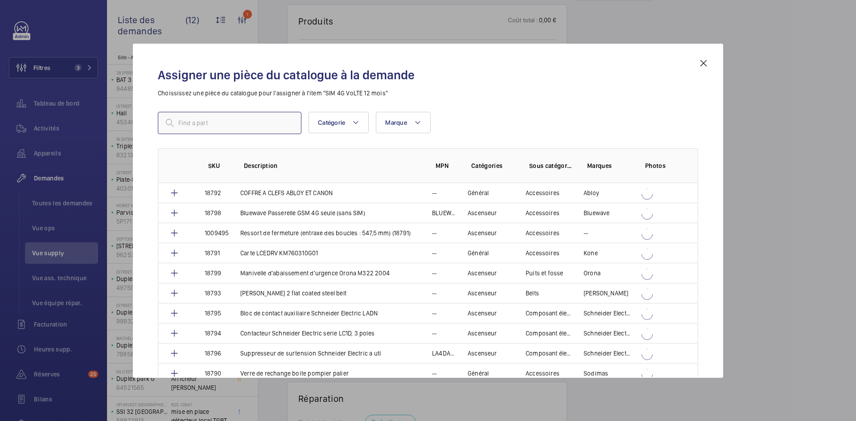
click at [235, 120] on input "text" at bounding box center [230, 123] width 144 height 22
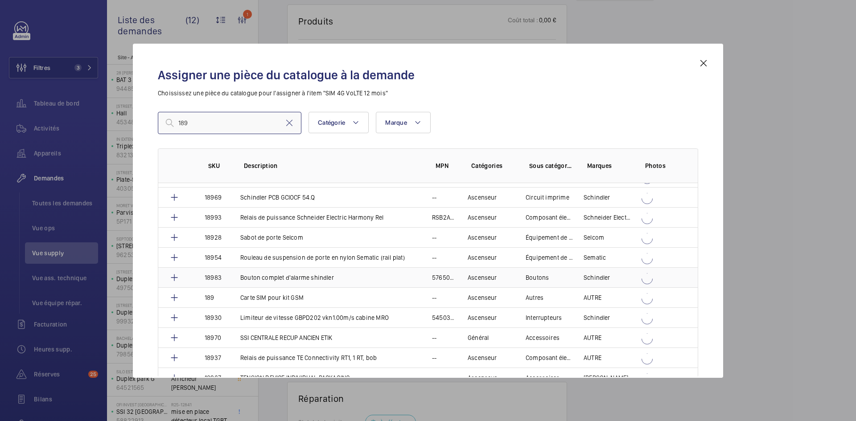
scroll to position [1828, 0]
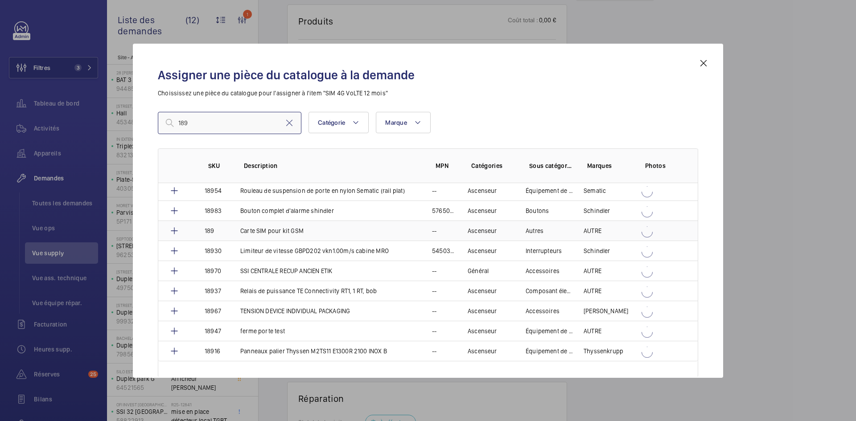
type input "189"
click at [230, 231] on td "Carte SIM pour kit GSM" at bounding box center [326, 231] width 192 height 20
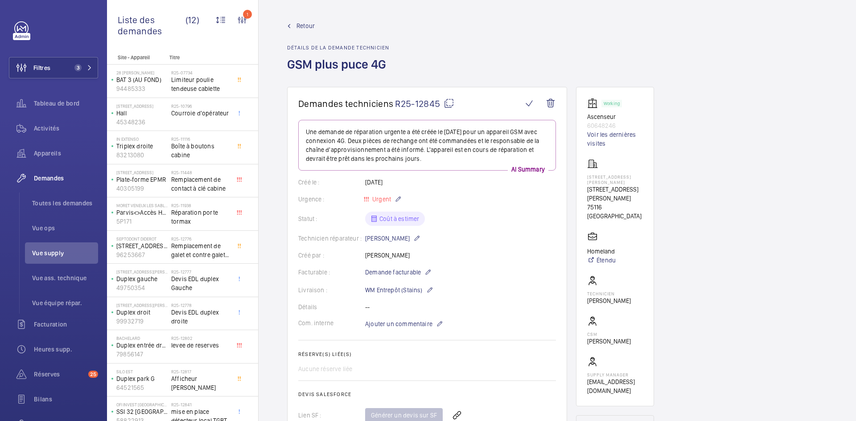
scroll to position [401, 0]
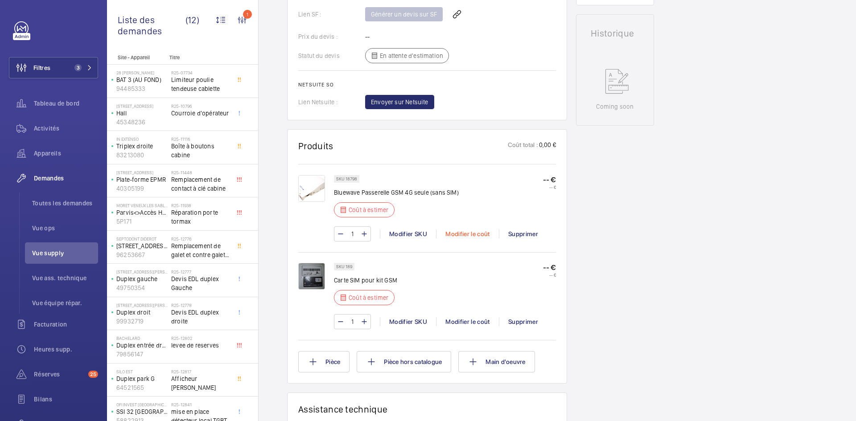
click at [468, 234] on div "Modifier le coût" at bounding box center [467, 234] width 63 height 9
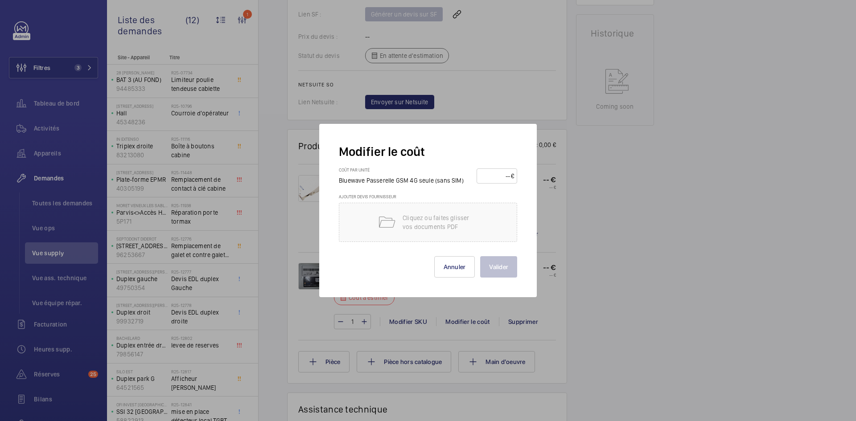
click at [491, 180] on input "number" at bounding box center [495, 176] width 31 height 14
type input "200"
click at [501, 267] on button "Valider" at bounding box center [498, 266] width 37 height 21
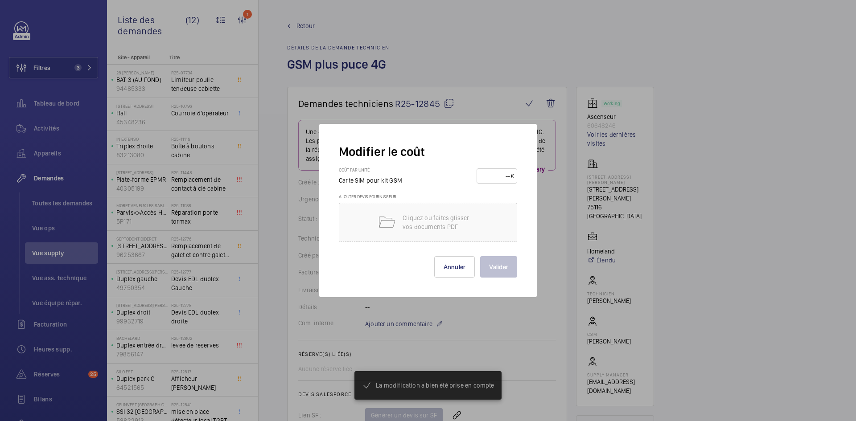
scroll to position [562, 0]
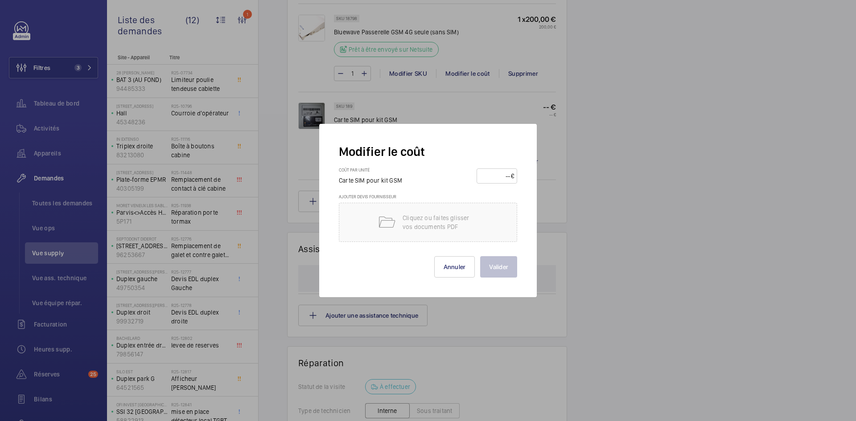
click at [501, 174] on input "number" at bounding box center [495, 176] width 31 height 14
type input "15"
click at [507, 264] on button "Valider" at bounding box center [498, 266] width 37 height 21
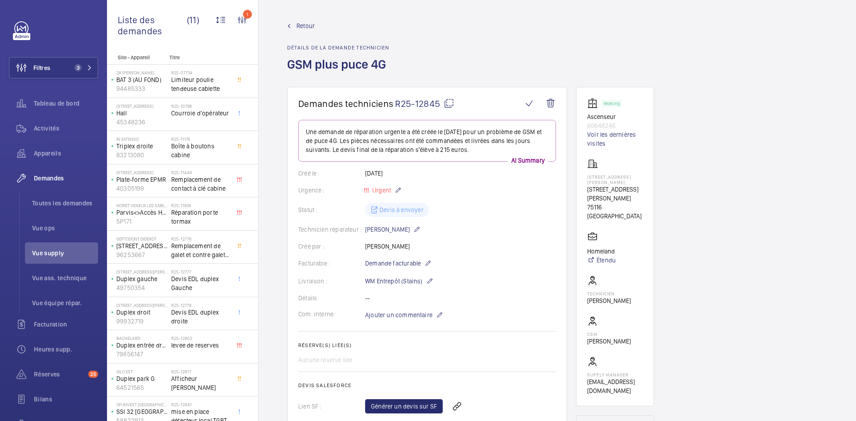
click at [306, 25] on span "Retour" at bounding box center [306, 25] width 18 height 9
click at [306, 23] on span "Retour" at bounding box center [306, 25] width 18 height 9
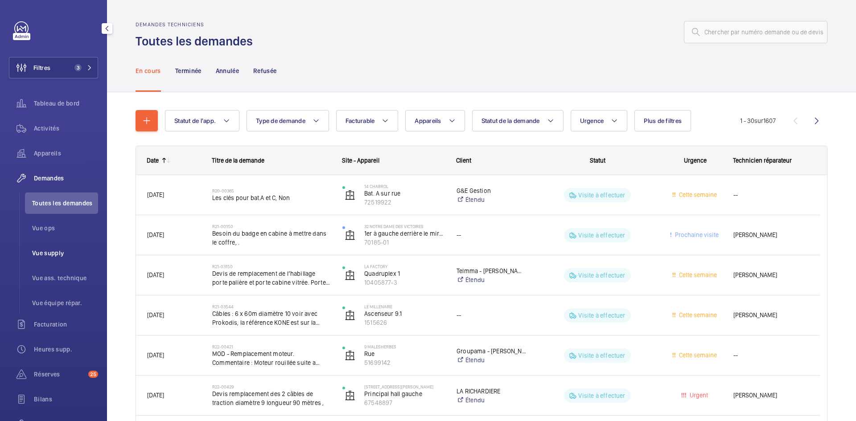
click at [54, 254] on span "Vue supply" at bounding box center [65, 253] width 66 height 9
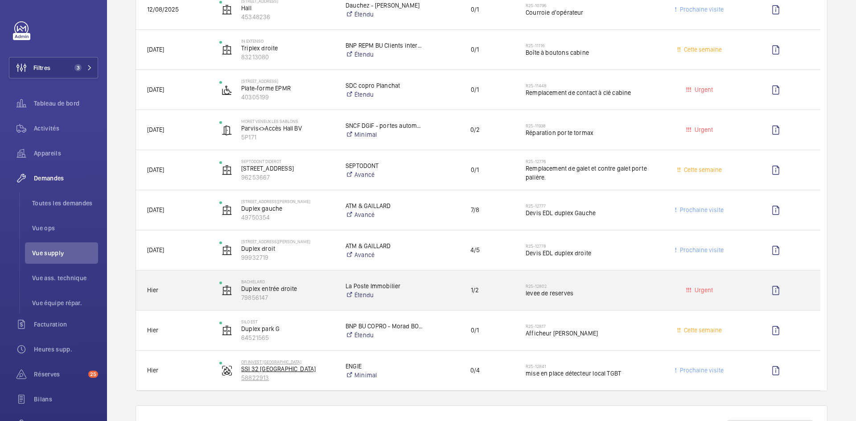
scroll to position [357, 0]
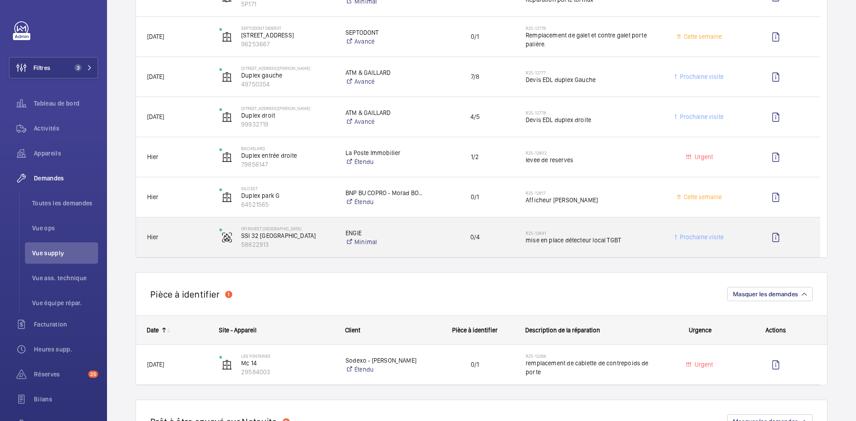
click at [210, 245] on div "OFI INVEST Lisbonne SSI 32 Lisbonne 58822913" at bounding box center [271, 237] width 125 height 37
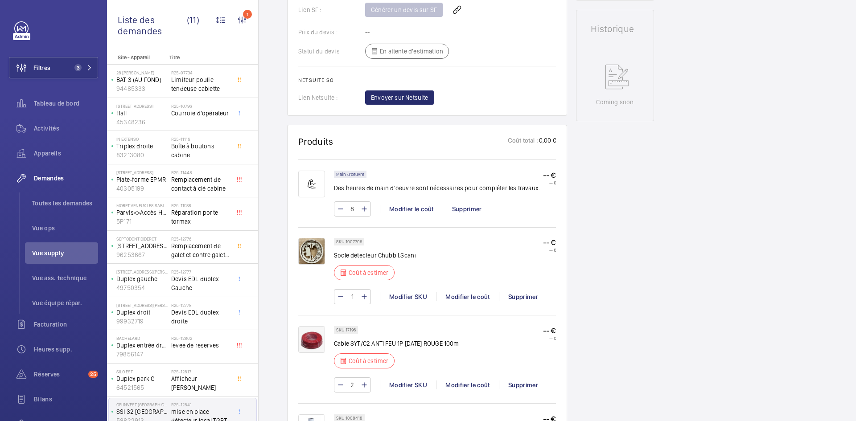
scroll to position [401, 0]
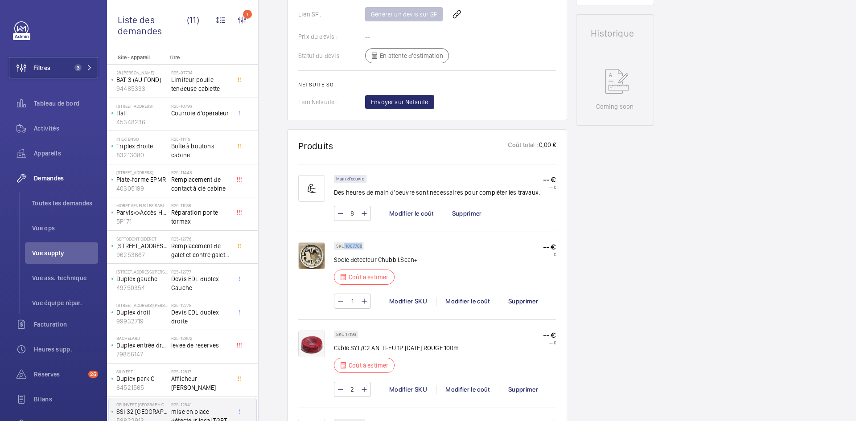
drag, startPoint x: 361, startPoint y: 245, endPoint x: 351, endPoint y: 245, distance: 10.7
click at [347, 247] on p "SKU 1007706" at bounding box center [349, 246] width 26 height 3
drag, startPoint x: 351, startPoint y: 244, endPoint x: 380, endPoint y: 235, distance: 29.9
click at [380, 235] on div "SKU 1007706 Socle detecteur Chubb I.Scan+ Coût à estimer -- € -- € 1 Modifier S…" at bounding box center [427, 275] width 258 height 87
drag, startPoint x: 359, startPoint y: 247, endPoint x: 346, endPoint y: 246, distance: 13.9
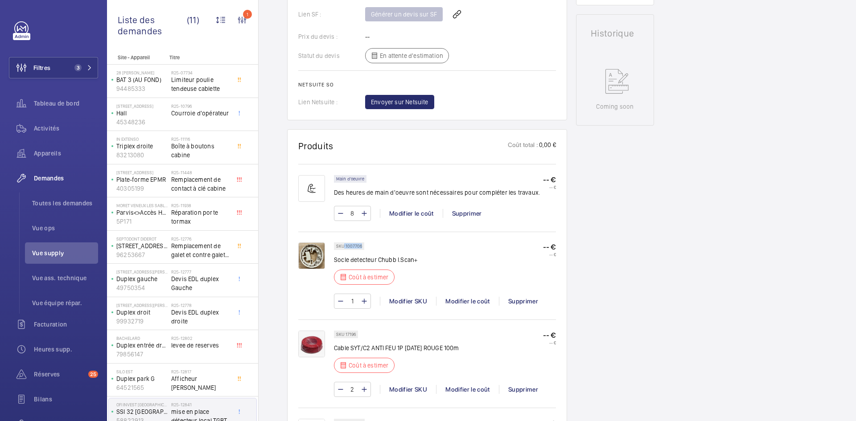
click at [346, 246] on div "SKU 1007706" at bounding box center [349, 247] width 30 height 8
copy p "1007706"
click at [469, 300] on div "Modifier le coût" at bounding box center [467, 301] width 63 height 9
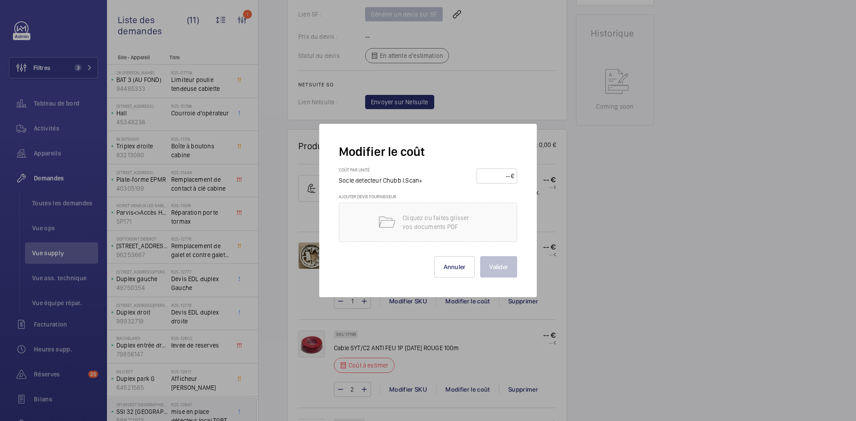
click at [497, 177] on input "number" at bounding box center [495, 176] width 31 height 14
type input "15"
click at [501, 268] on button "Valider" at bounding box center [498, 266] width 37 height 21
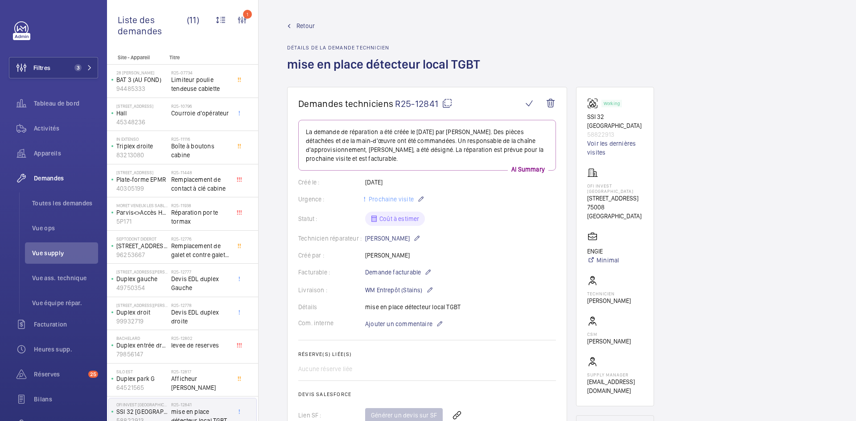
scroll to position [535, 0]
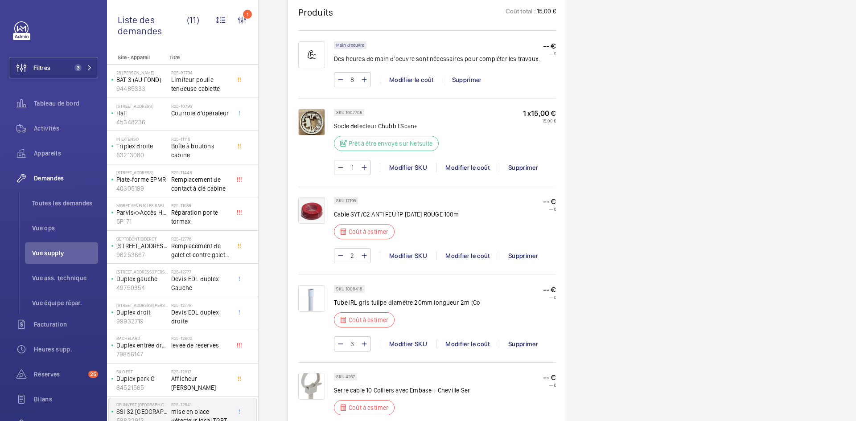
click at [347, 202] on p "SKU 17196" at bounding box center [346, 200] width 20 height 3
click at [357, 200] on div "SKU 17196" at bounding box center [346, 201] width 24 height 8
drag, startPoint x: 356, startPoint y: 201, endPoint x: 345, endPoint y: 201, distance: 11.2
click at [345, 201] on div "SKU 17196" at bounding box center [346, 201] width 24 height 8
copy p "17196"
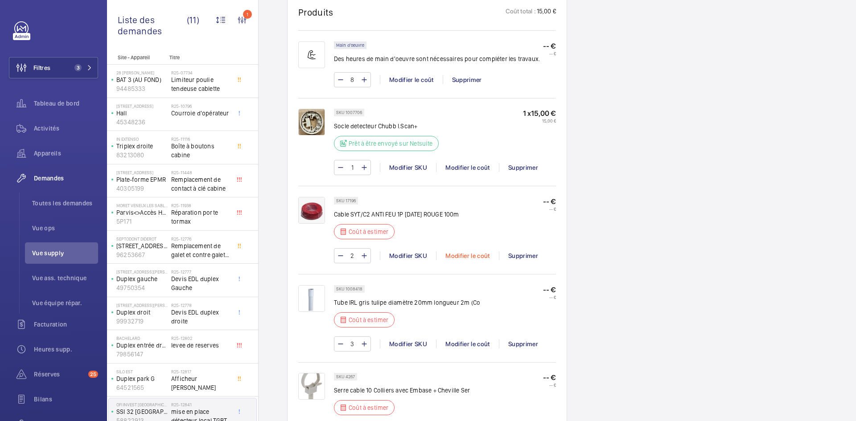
click at [474, 256] on div "Modifier le coût" at bounding box center [467, 256] width 63 height 9
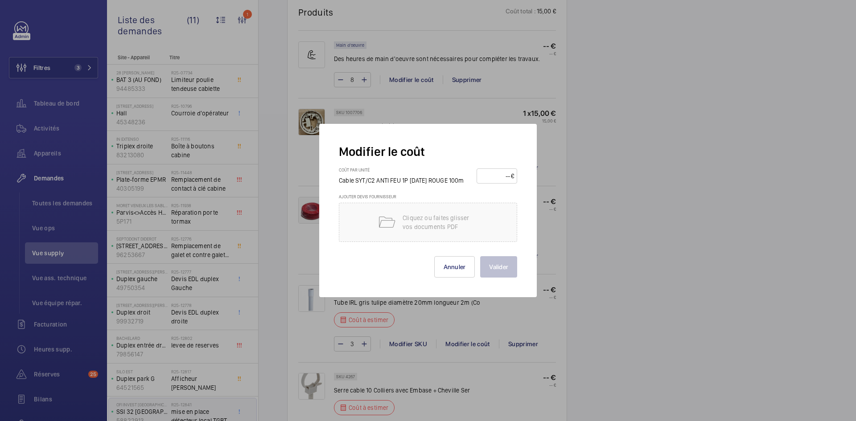
click at [498, 175] on input "number" at bounding box center [495, 176] width 31 height 14
type input "40"
click at [497, 262] on button "Valider" at bounding box center [498, 266] width 37 height 21
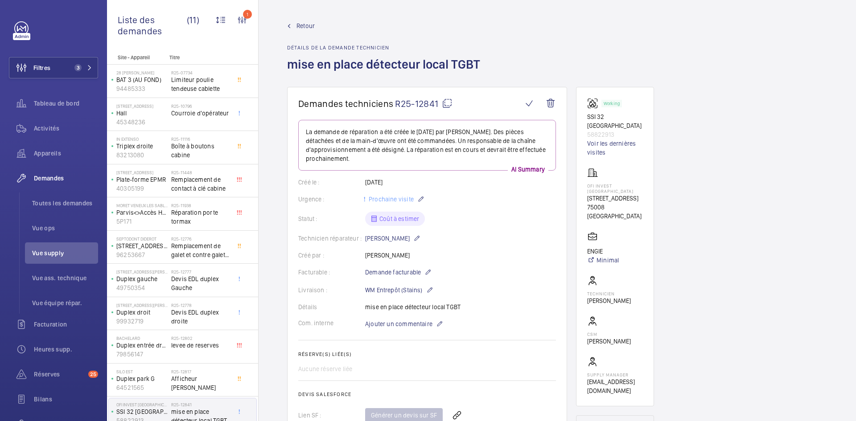
scroll to position [607, 0]
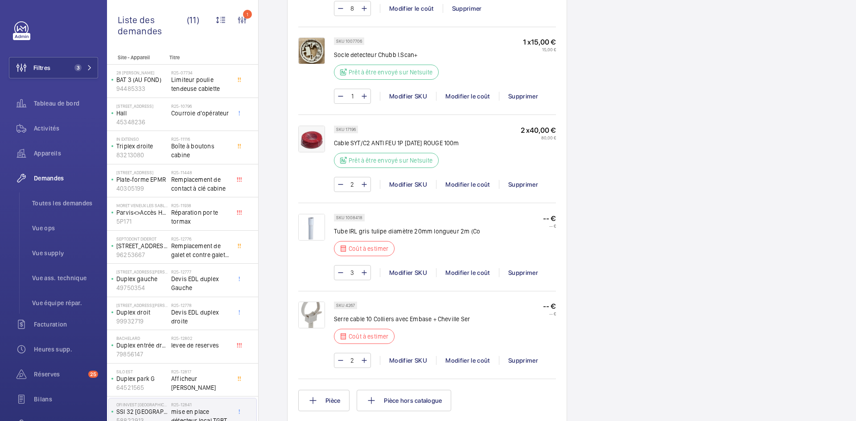
drag, startPoint x: 363, startPoint y: 217, endPoint x: 348, endPoint y: 218, distance: 14.7
click at [347, 217] on div "SKU 1008418" at bounding box center [349, 218] width 31 height 8
click at [361, 219] on p "SKU 1008418" at bounding box center [349, 217] width 26 height 3
drag, startPoint x: 362, startPoint y: 217, endPoint x: 346, endPoint y: 218, distance: 16.1
click at [346, 218] on p "SKU 1008418" at bounding box center [349, 217] width 26 height 3
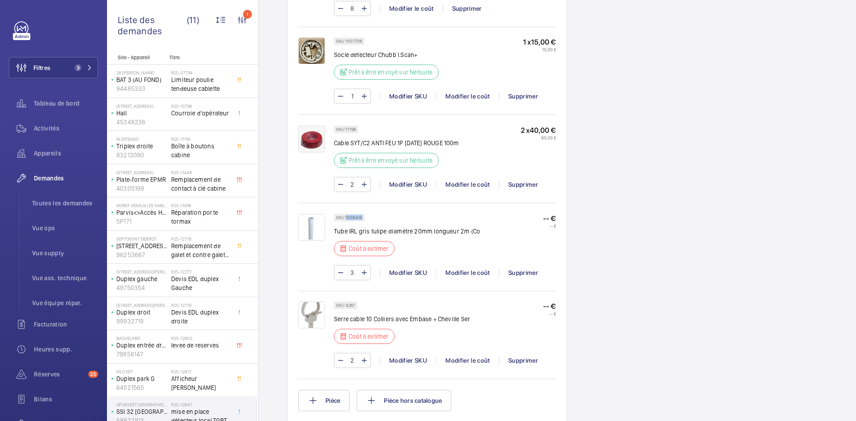
copy p "1008418"
click at [474, 275] on div "Modifier le coût" at bounding box center [467, 272] width 63 height 9
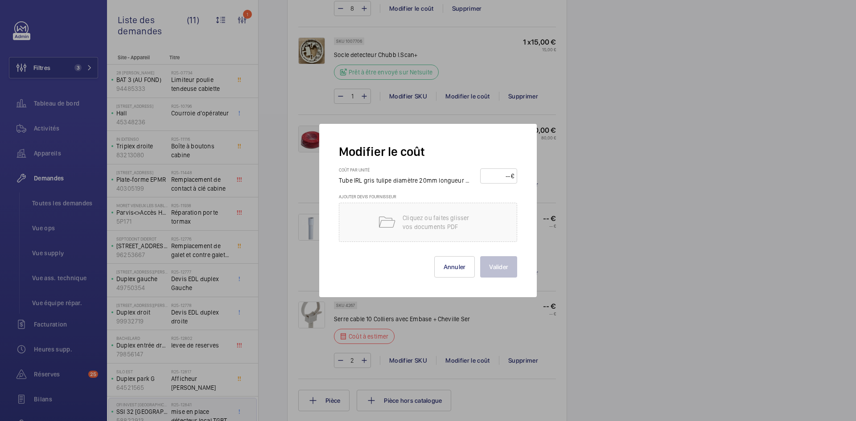
click at [495, 177] on input "number" at bounding box center [497, 176] width 28 height 14
type input "2"
click at [501, 268] on button "Valider" at bounding box center [498, 266] width 37 height 21
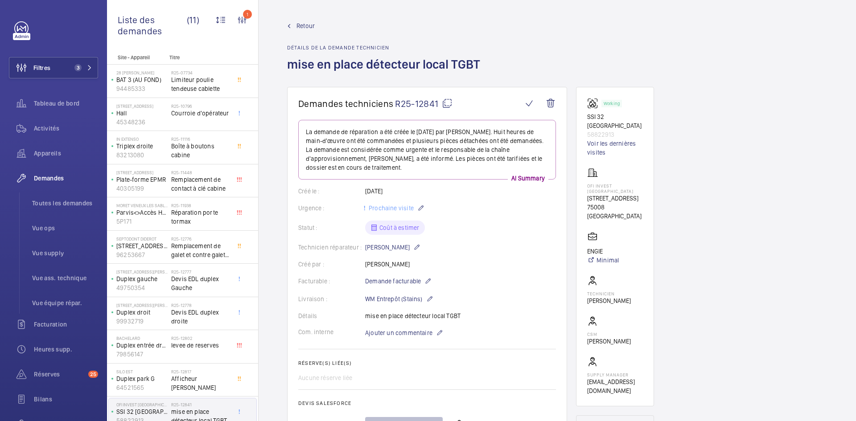
scroll to position [758, 0]
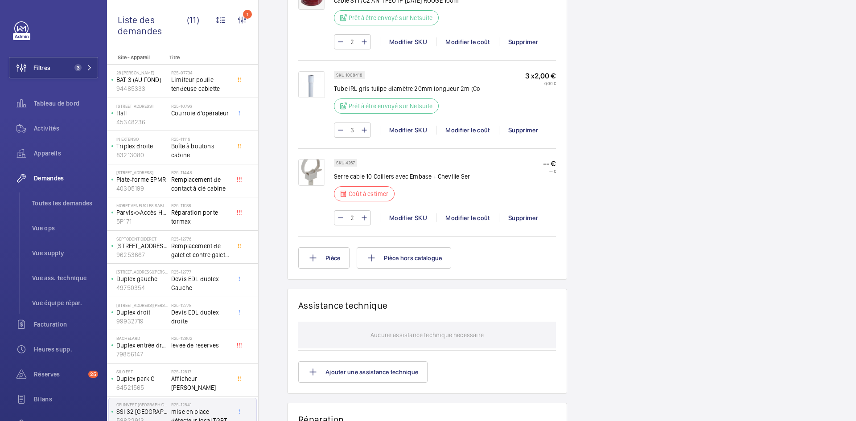
drag, startPoint x: 355, startPoint y: 162, endPoint x: 344, endPoint y: 162, distance: 10.3
click at [343, 162] on p "SKU 4267" at bounding box center [345, 162] width 19 height 3
copy p "4267"
click at [477, 216] on div "Modifier le coût" at bounding box center [467, 218] width 63 height 9
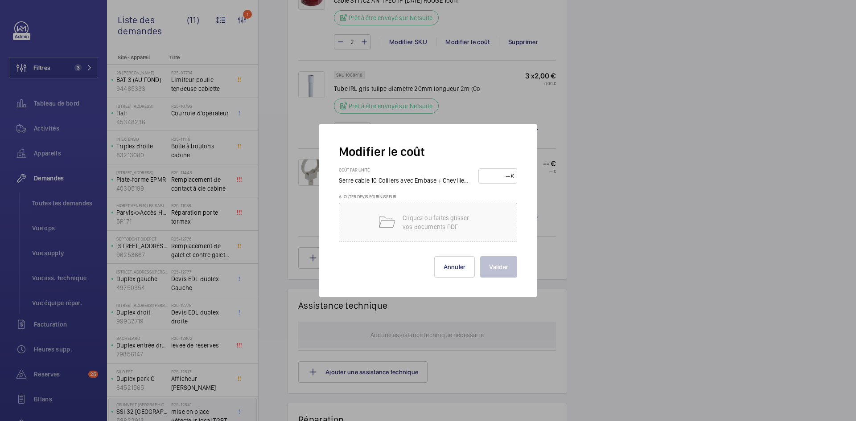
click at [502, 174] on input "number" at bounding box center [496, 176] width 29 height 14
type input "8"
click at [502, 265] on button "Valider" at bounding box center [498, 266] width 37 height 21
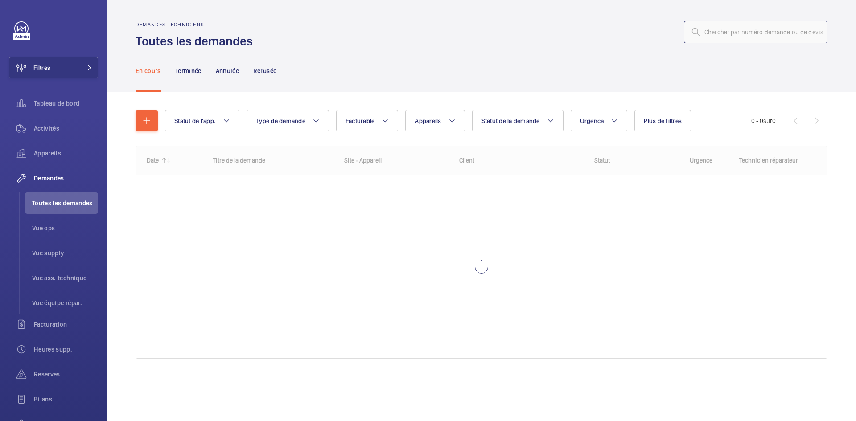
click at [726, 29] on input "text" at bounding box center [756, 32] width 144 height 22
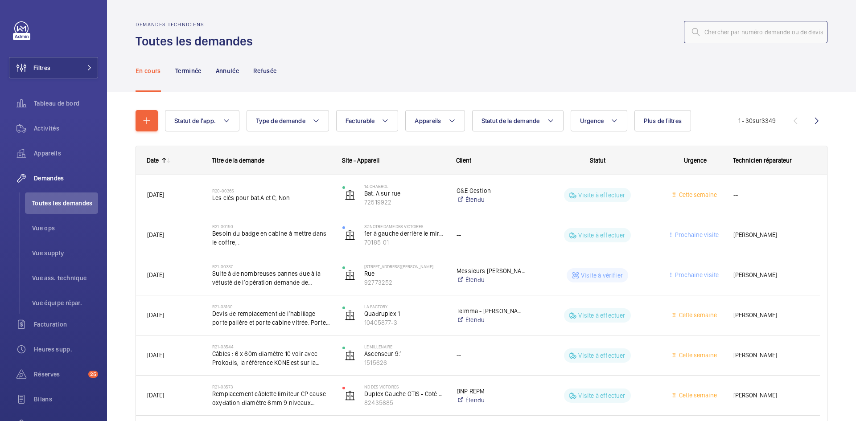
paste input "R25-12664"
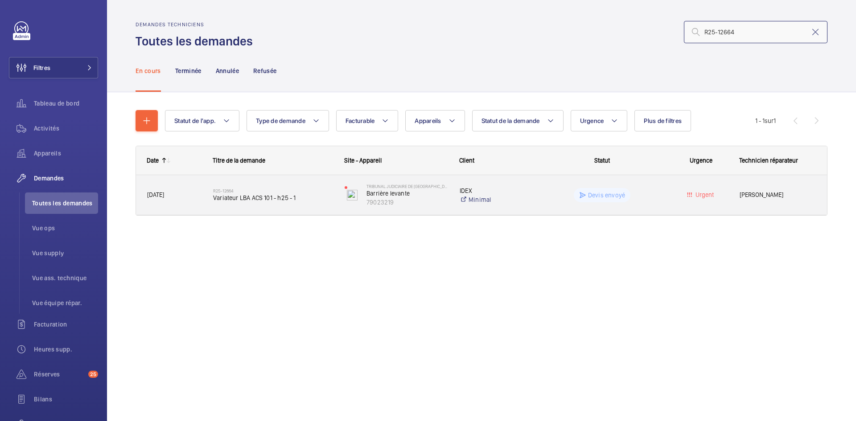
type input "R25-12664"
click at [192, 193] on span "23/09/2025" at bounding box center [174, 195] width 54 height 10
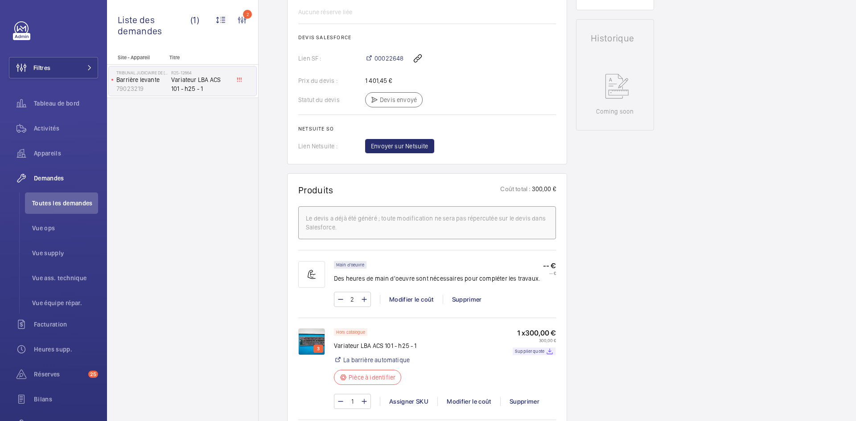
scroll to position [357, 0]
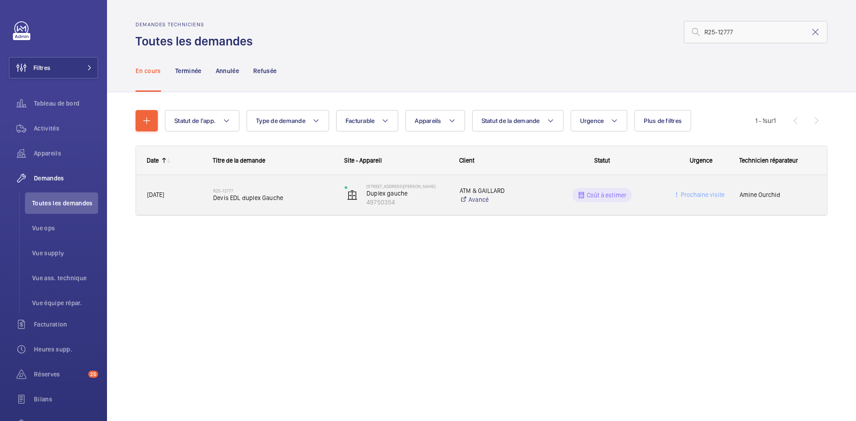
type input "R25-12777"
click at [195, 199] on span "24/09/2025" at bounding box center [174, 195] width 54 height 10
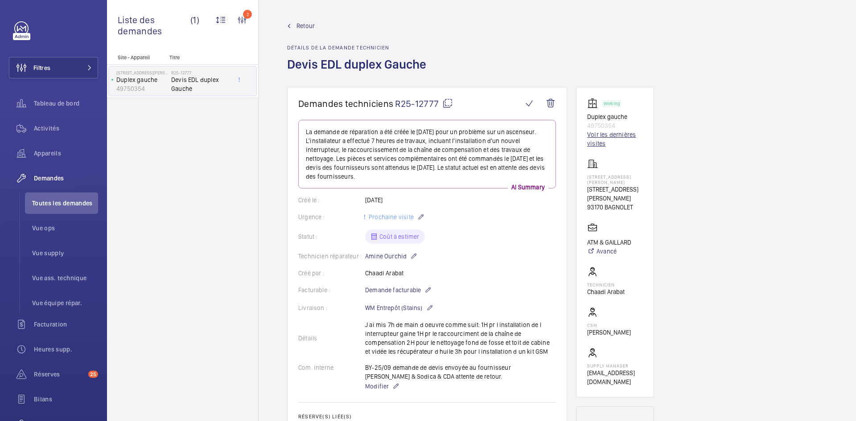
click at [616, 136] on link "Voir les dernières visites" at bounding box center [615, 139] width 56 height 18
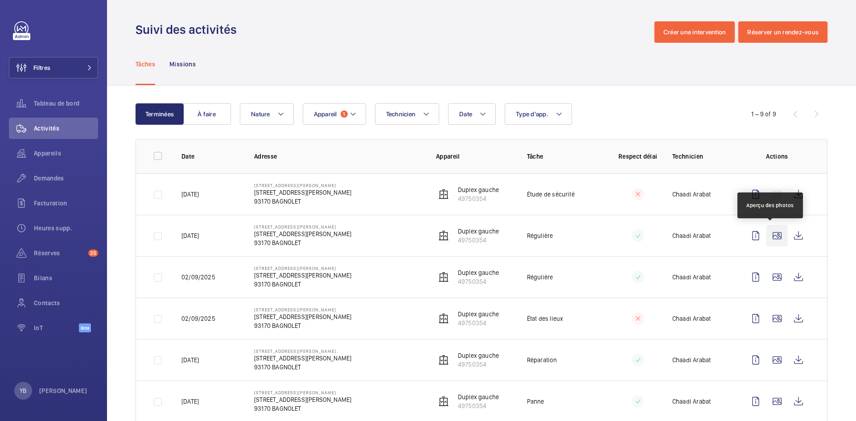
click at [773, 234] on wm-front-icon-button at bounding box center [777, 235] width 21 height 21
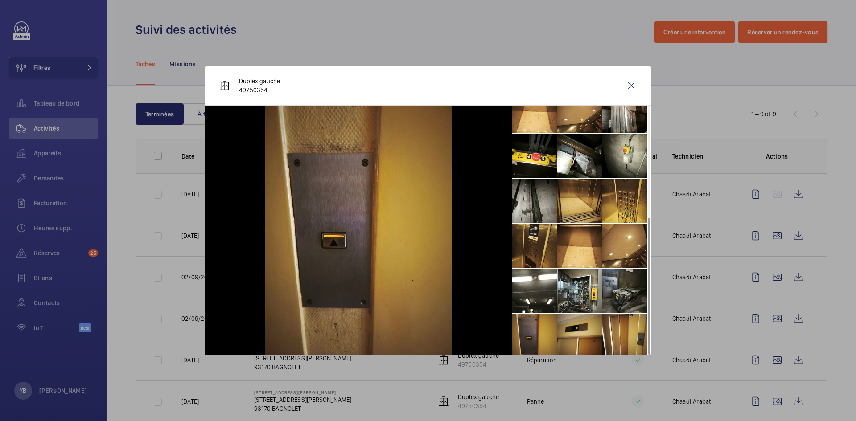
scroll to position [201, 0]
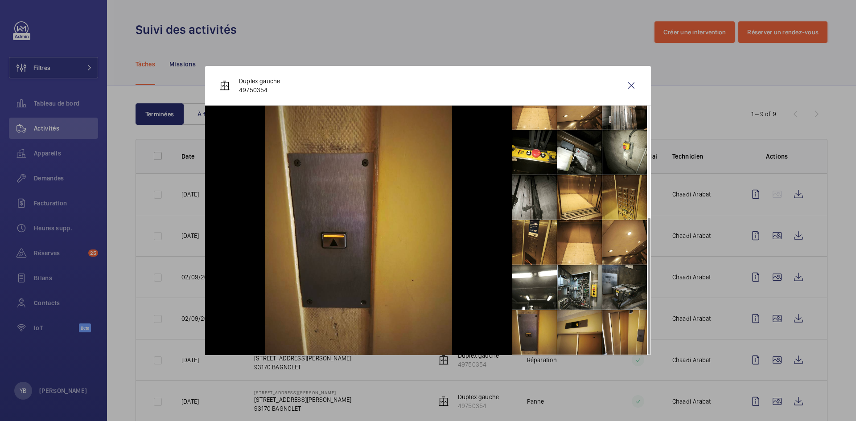
click at [628, 194] on li at bounding box center [624, 197] width 45 height 45
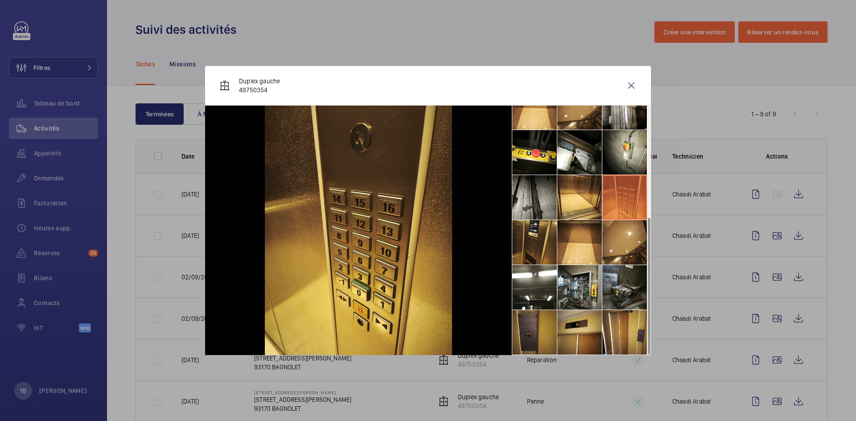
click at [527, 326] on li at bounding box center [534, 332] width 45 height 45
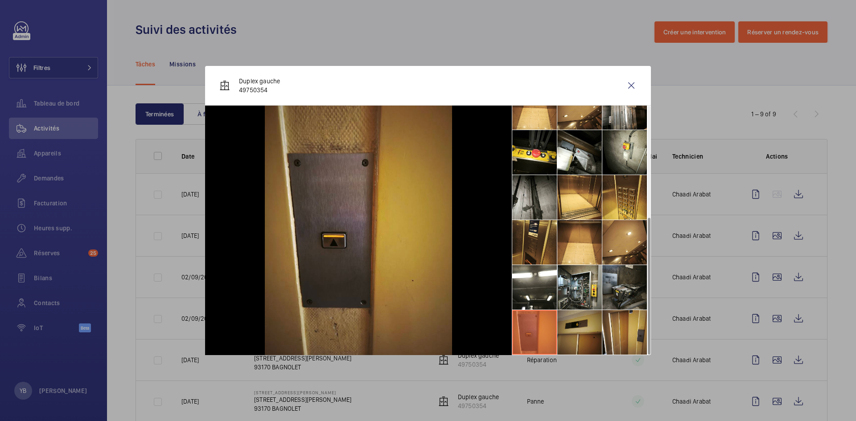
click at [575, 325] on li at bounding box center [579, 332] width 45 height 45
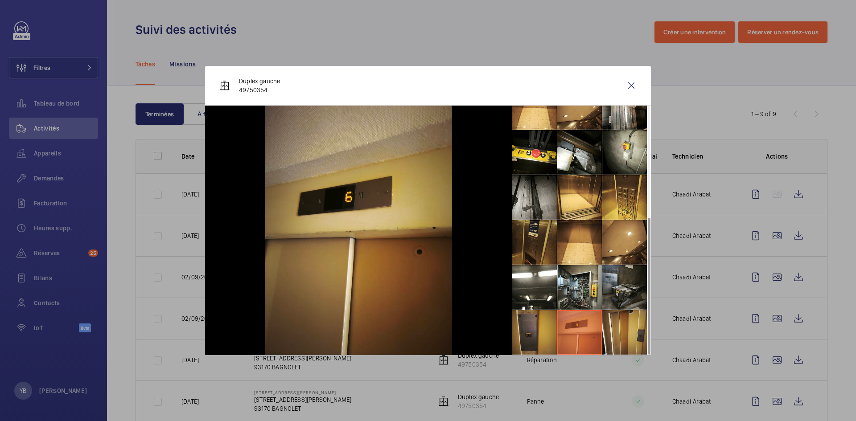
click at [532, 244] on li at bounding box center [534, 242] width 45 height 45
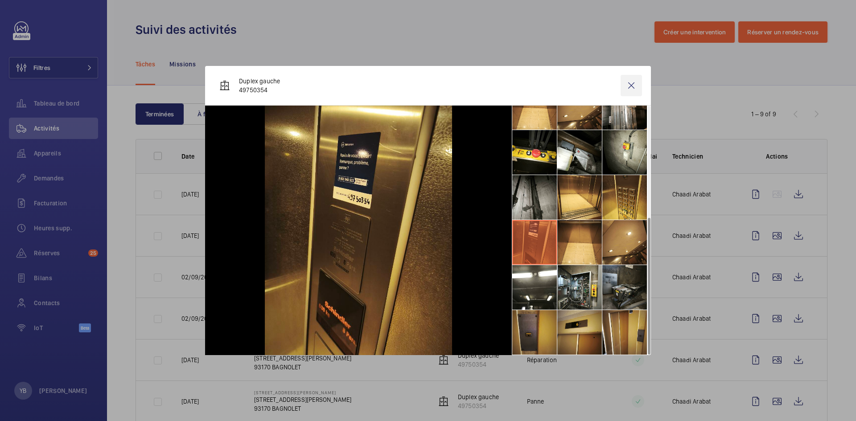
click at [634, 78] on wm-front-icon-button at bounding box center [631, 85] width 21 height 21
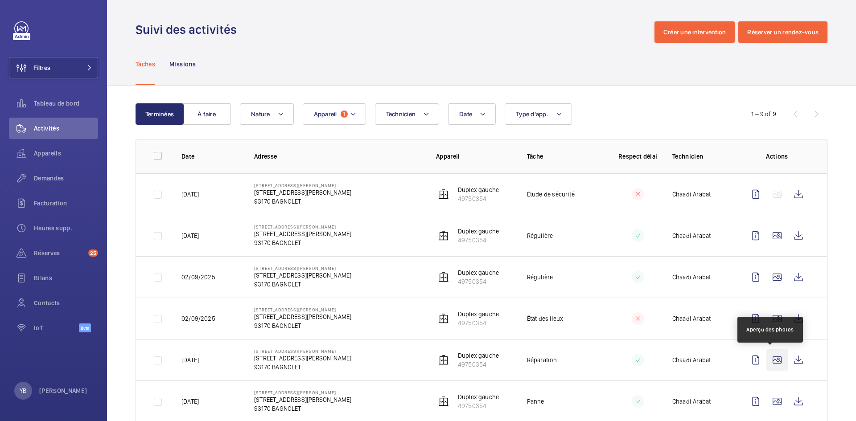
click at [770, 359] on wm-front-icon-button at bounding box center [777, 360] width 21 height 21
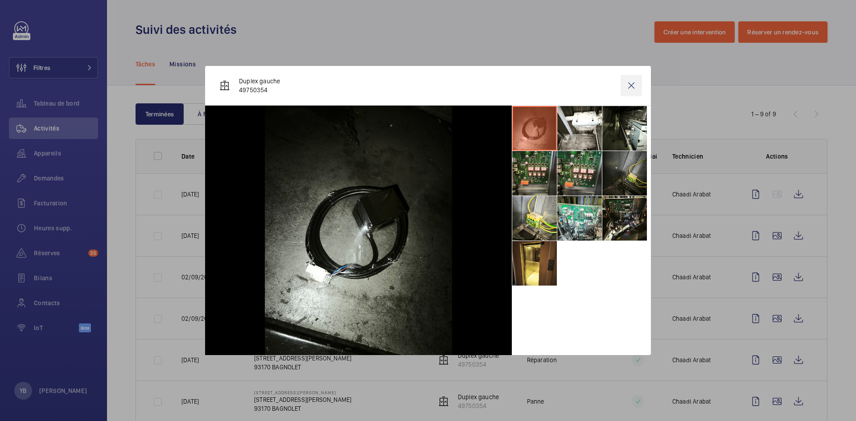
click at [629, 83] on wm-front-icon-button at bounding box center [631, 85] width 21 height 21
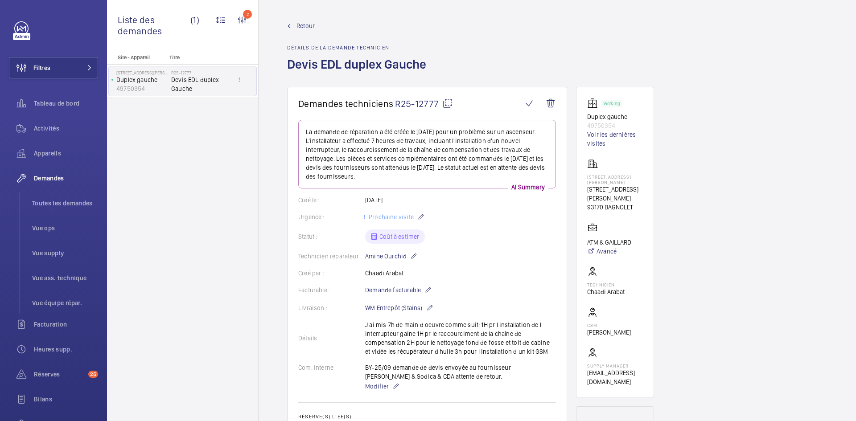
click at [450, 103] on mat-icon at bounding box center [447, 103] width 11 height 11
click at [447, 103] on mat-icon at bounding box center [447, 103] width 11 height 11
drag, startPoint x: 637, startPoint y: 208, endPoint x: 586, endPoint y: 188, distance: 54.5
click at [586, 188] on wm-front-card "Working Duplex gauche 49750354 Voir les dernières visites 9 Rue Adélaïde Lahaye…" at bounding box center [615, 242] width 78 height 311
copy div "9 Rue Adélaïde Lahaye 93170 BAGNOLET"
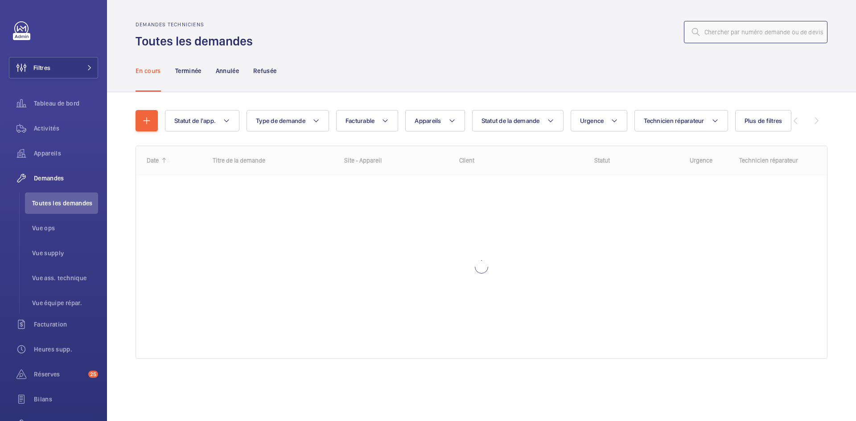
click at [734, 36] on input "text" at bounding box center [756, 32] width 144 height 22
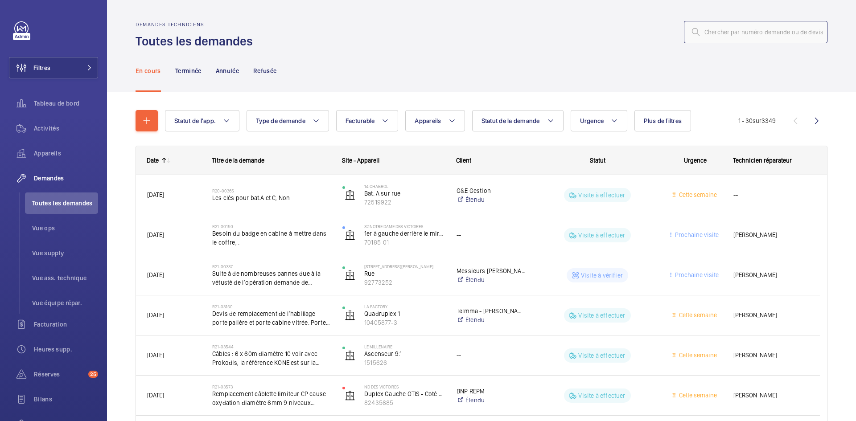
paste input "R25-12778"
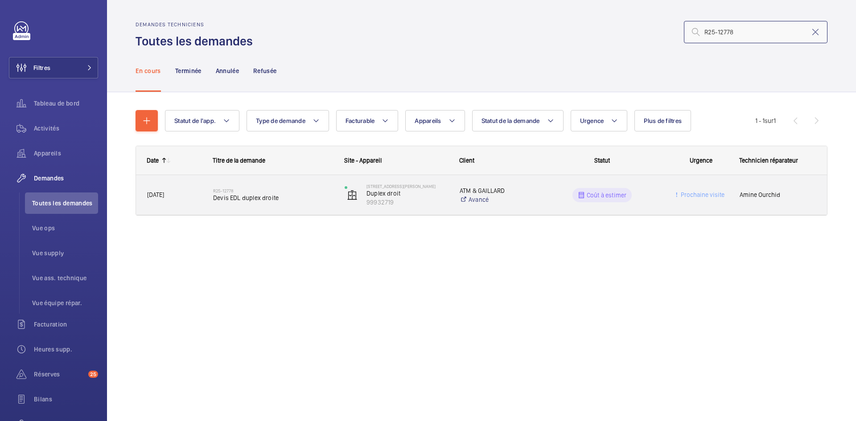
type input "R25-12778"
click at [200, 196] on span "[DATE]" at bounding box center [174, 195] width 54 height 10
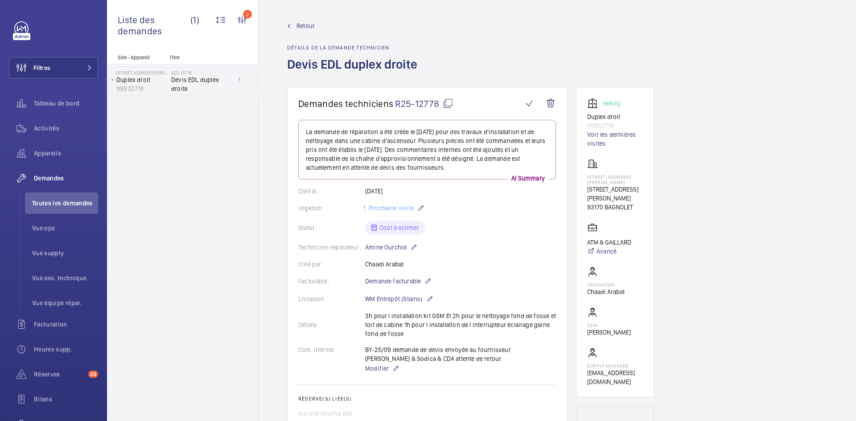
click at [446, 99] on mat-icon at bounding box center [448, 103] width 11 height 11
click at [448, 104] on mat-icon at bounding box center [448, 103] width 11 height 11
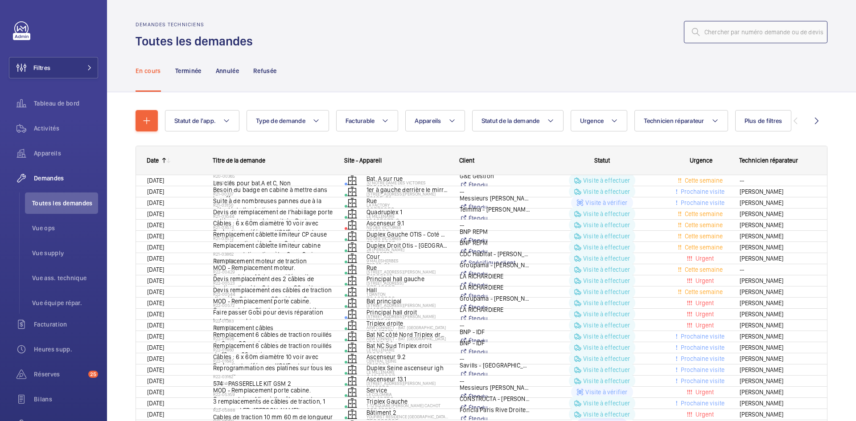
click at [736, 39] on input "text" at bounding box center [756, 32] width 144 height 22
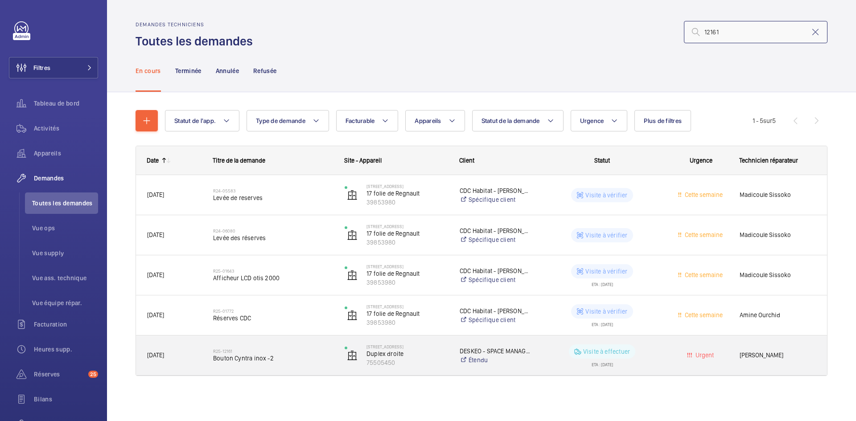
type input "12161"
click at [182, 357] on span "12/09/2025" at bounding box center [174, 356] width 54 height 10
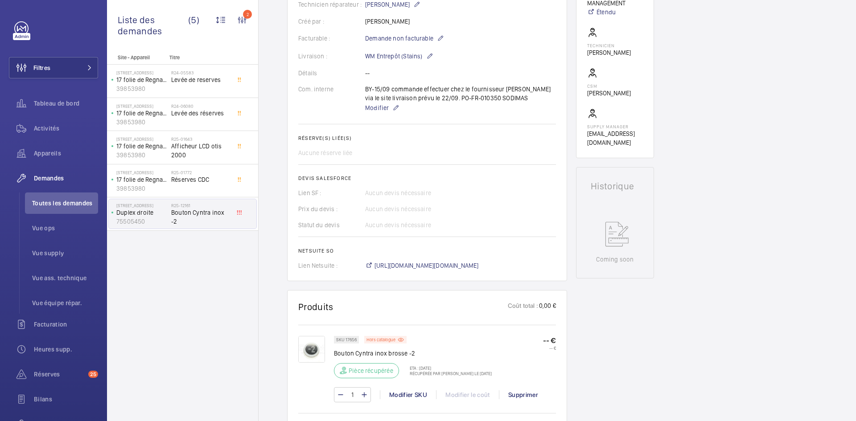
scroll to position [312, 0]
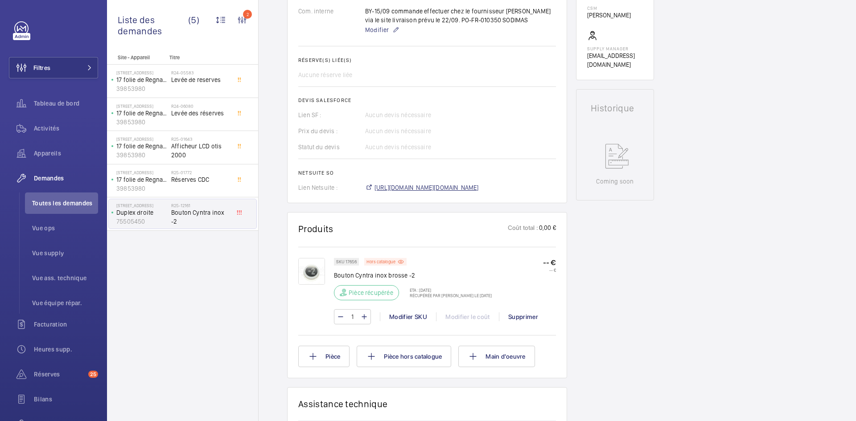
click at [479, 186] on span "https://6461500.app.netsuite.com/app/accounting/transactions/salesord.nl?id=300…" at bounding box center [427, 187] width 104 height 9
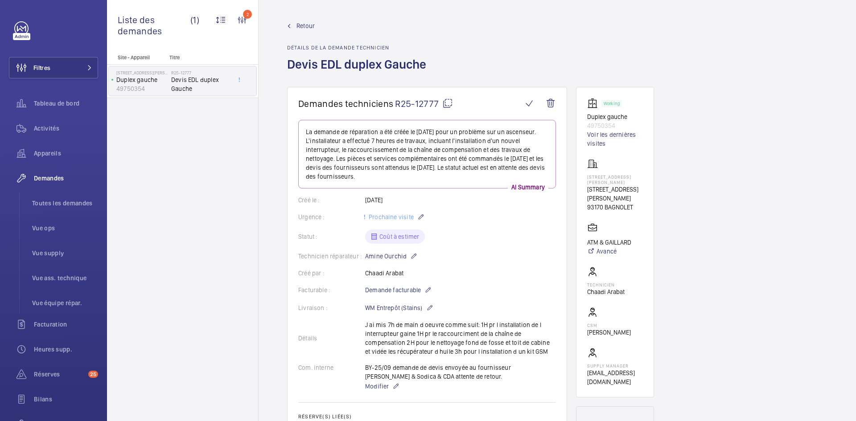
click at [305, 25] on span "Retour" at bounding box center [306, 25] width 18 height 9
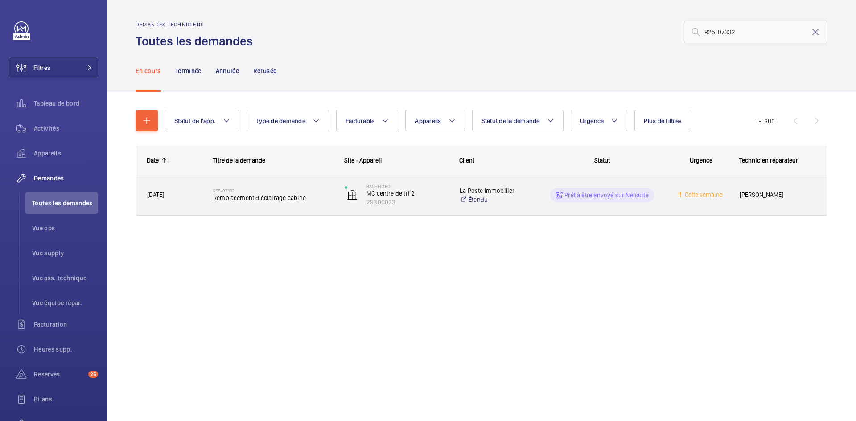
type input "R25-07332"
click at [182, 190] on span "[DATE]" at bounding box center [174, 195] width 54 height 10
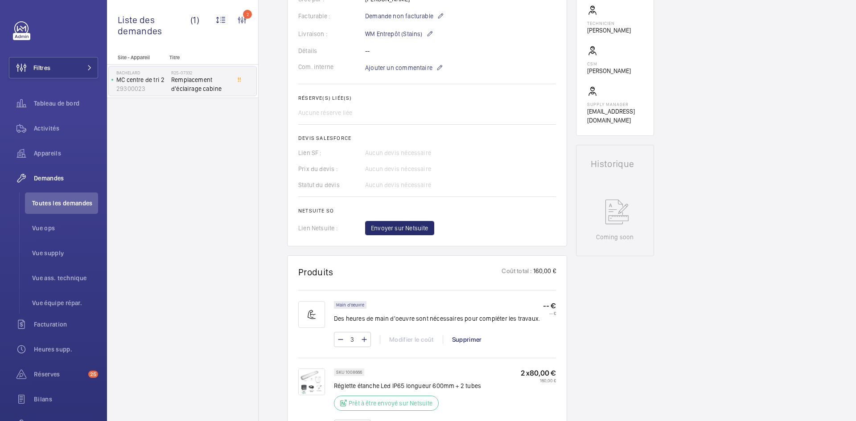
scroll to position [401, 0]
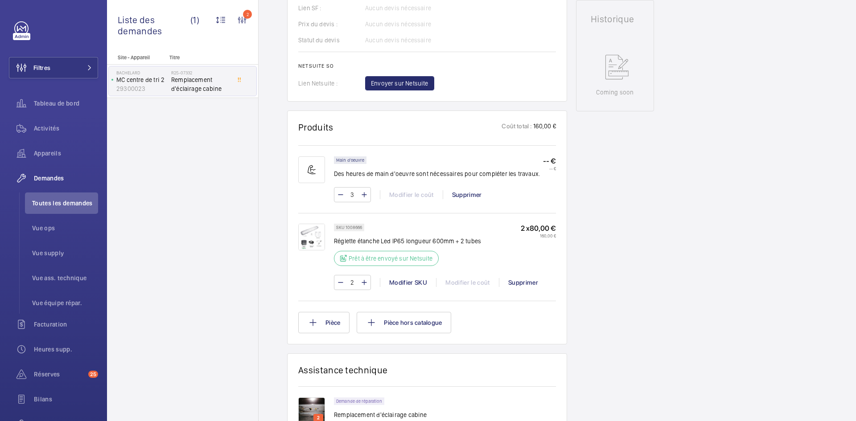
click at [316, 232] on img at bounding box center [311, 237] width 27 height 27
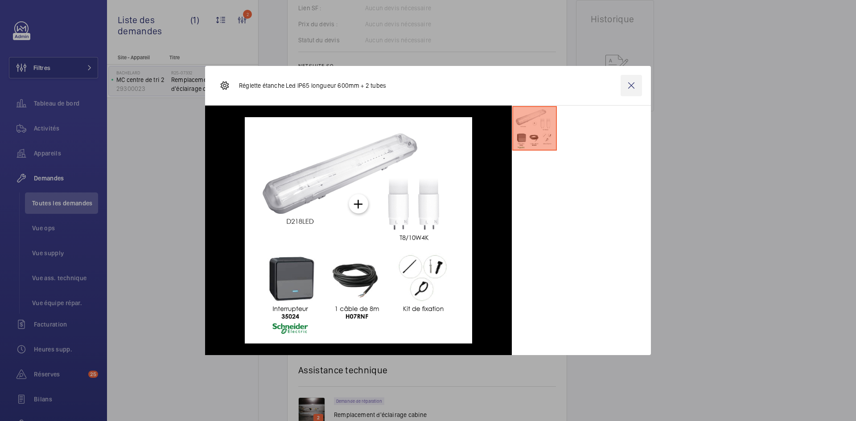
click at [631, 88] on wm-front-icon-button at bounding box center [631, 85] width 21 height 21
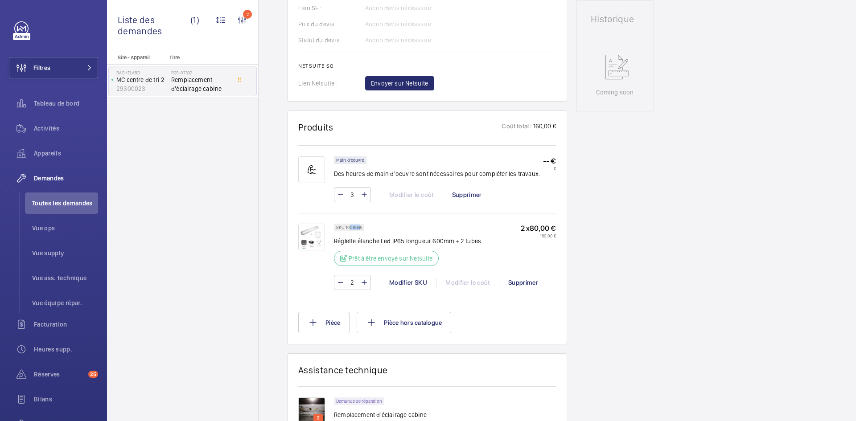
drag, startPoint x: 361, startPoint y: 226, endPoint x: 350, endPoint y: 226, distance: 10.7
click at [350, 226] on p "SKU 1008666" at bounding box center [349, 227] width 26 height 3
drag, startPoint x: 363, startPoint y: 227, endPoint x: 344, endPoint y: 227, distance: 19.6
click at [344, 227] on div "SKU 1008666" at bounding box center [349, 228] width 30 height 8
copy p "1008666"
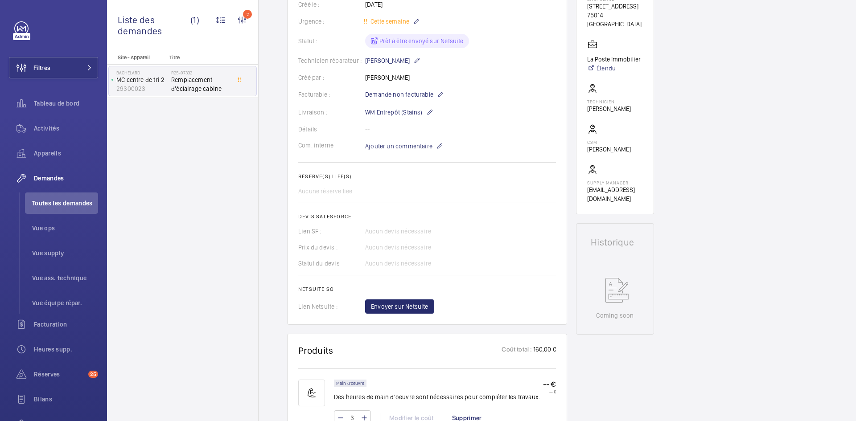
scroll to position [178, 0]
click at [424, 307] on span "Envoyer sur Netsuite" at bounding box center [400, 306] width 58 height 9
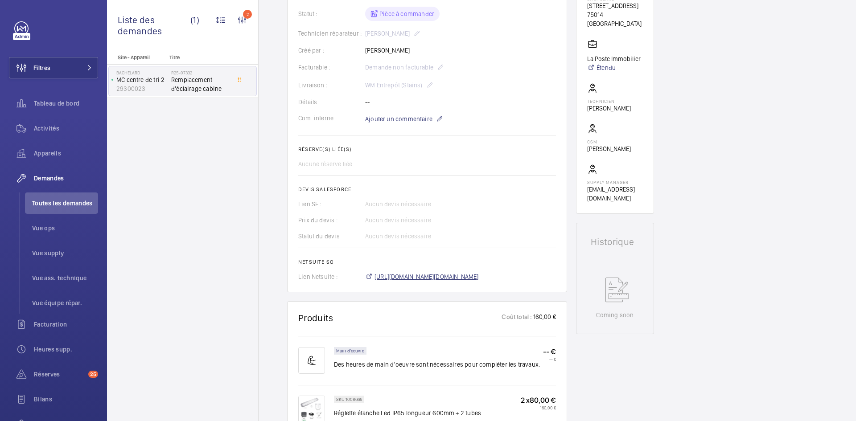
click at [479, 277] on span "[URL][DOMAIN_NAME][DOMAIN_NAME]" at bounding box center [427, 276] width 104 height 9
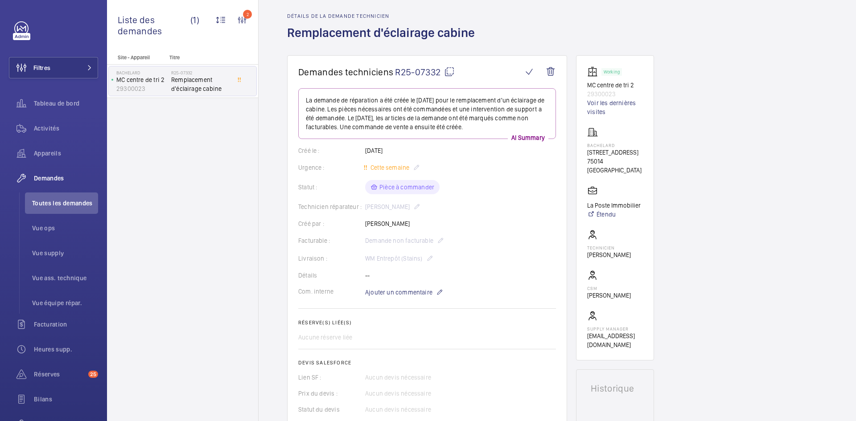
scroll to position [27, 0]
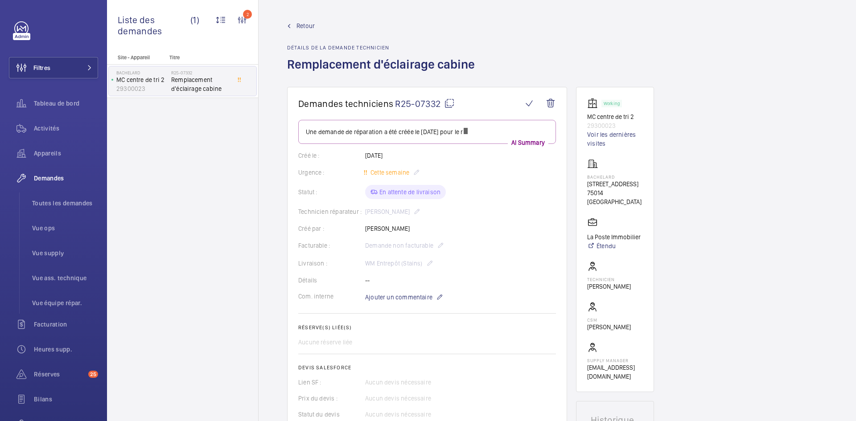
click at [450, 105] on mat-icon at bounding box center [449, 103] width 11 height 11
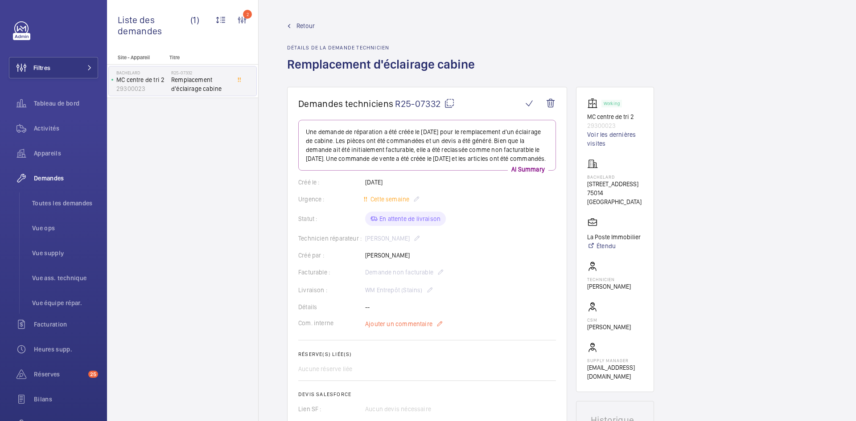
click at [406, 329] on span "Ajouter un commentaire" at bounding box center [398, 324] width 67 height 9
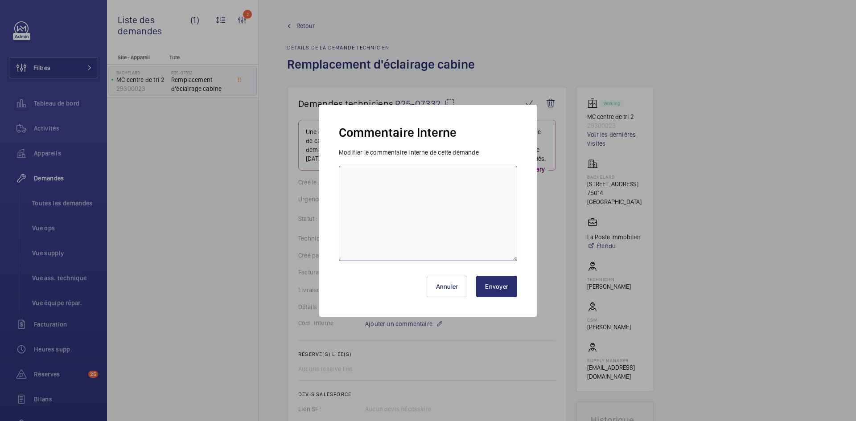
click at [366, 173] on textarea at bounding box center [428, 213] width 178 height 95
paste textarea "BY-26/09 commande effectuer chez le fournisseur Drim via le site livraison prév…"
type textarea "BY-26/09 commande effectuer chez le fournisseur Drim via le site livraison prév…"
click at [499, 284] on button "Envoyer" at bounding box center [496, 286] width 41 height 21
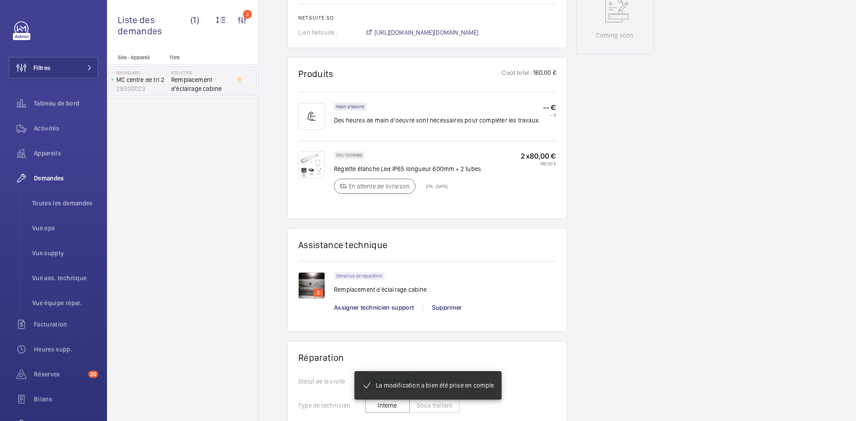
scroll to position [464, 0]
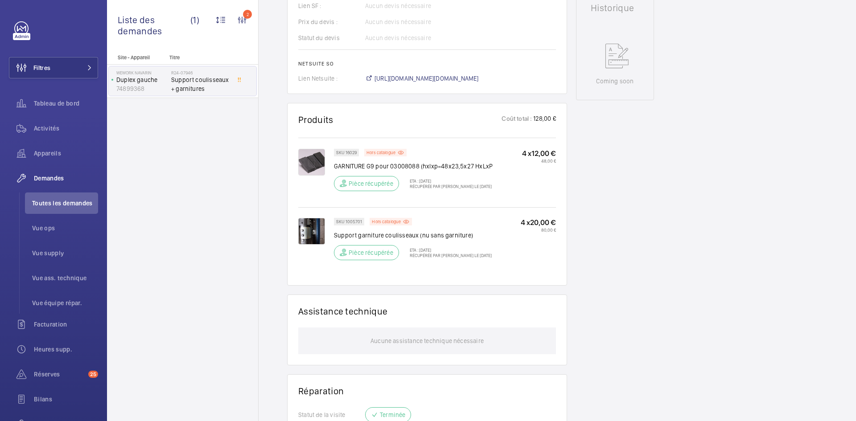
scroll to position [446, 0]
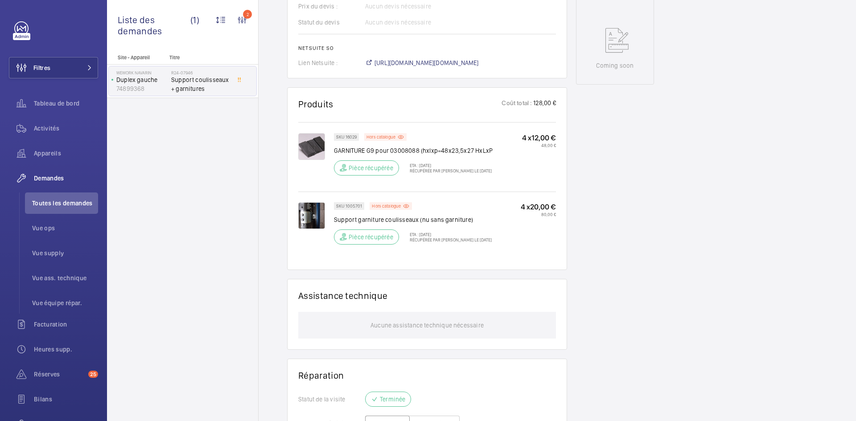
click at [310, 210] on img at bounding box center [311, 215] width 27 height 27
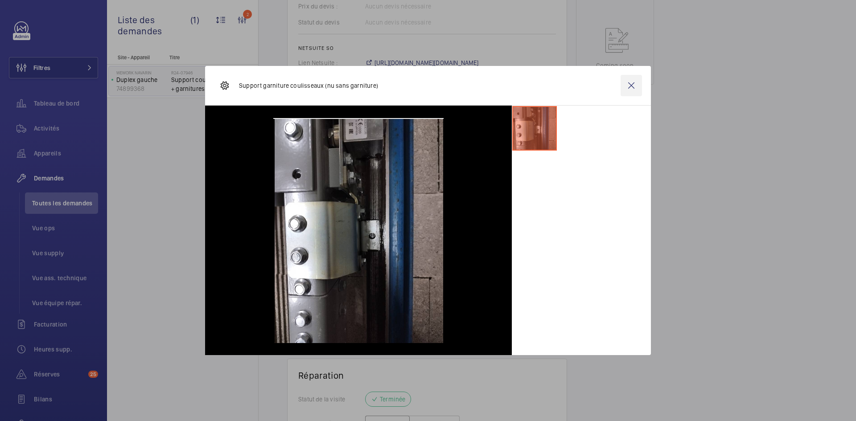
click at [633, 88] on wm-front-icon-button at bounding box center [631, 85] width 21 height 21
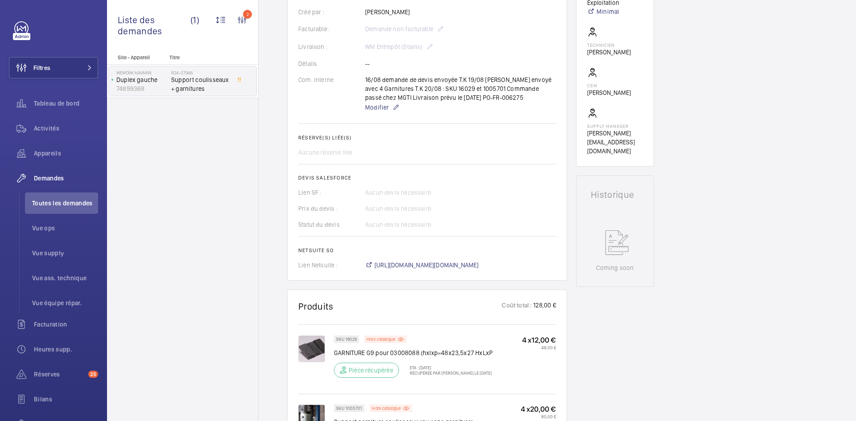
scroll to position [312, 0]
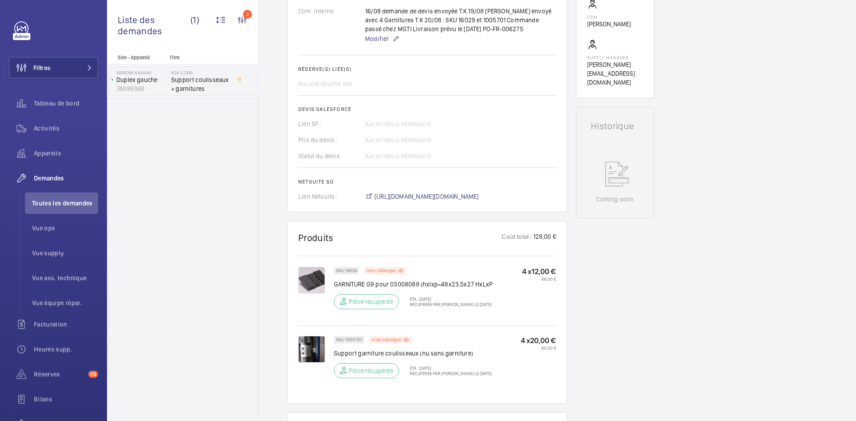
click at [313, 352] on img at bounding box center [311, 349] width 27 height 27
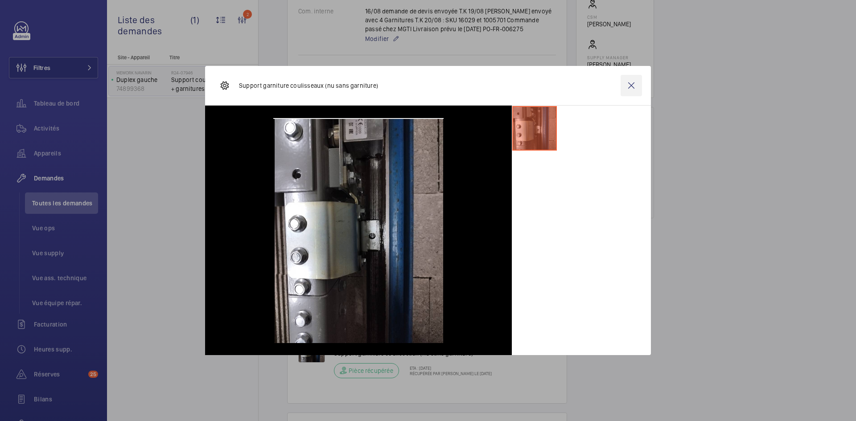
click at [634, 86] on wm-front-icon-button at bounding box center [631, 85] width 21 height 21
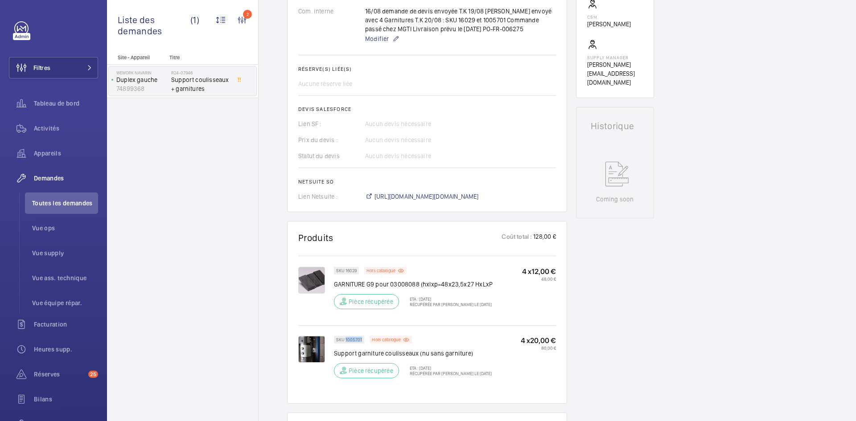
drag, startPoint x: 362, startPoint y: 339, endPoint x: 346, endPoint y: 340, distance: 15.6
click at [346, 340] on div "SKU 1005701" at bounding box center [349, 340] width 30 height 8
copy p "1005701"
click at [758, 155] on div "Demandes techniciens R24-07946 La demande de réparation a été initiée le 31/07/…" at bounding box center [558, 228] width 598 height 907
drag, startPoint x: 358, startPoint y: 269, endPoint x: 346, endPoint y: 271, distance: 12.1
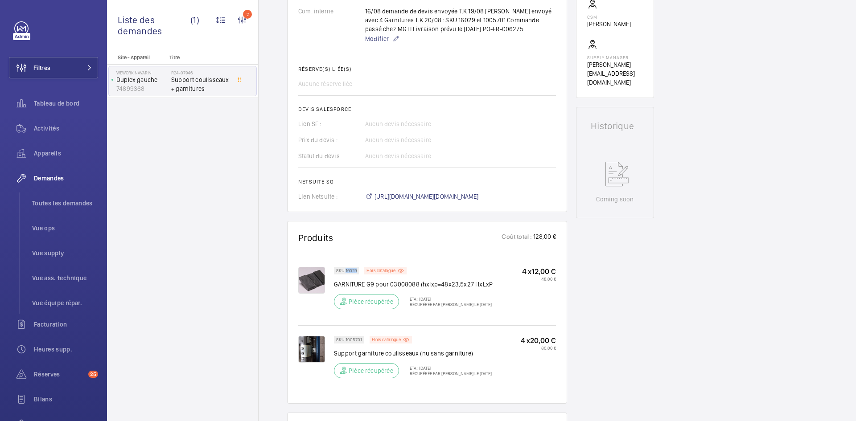
click at [346, 271] on div "SKU 16029" at bounding box center [346, 271] width 25 height 8
copy p "16029"
drag, startPoint x: 361, startPoint y: 339, endPoint x: 345, endPoint y: 340, distance: 16.1
click at [345, 340] on p "SKU 1005701" at bounding box center [349, 339] width 26 height 3
copy p "1005701"
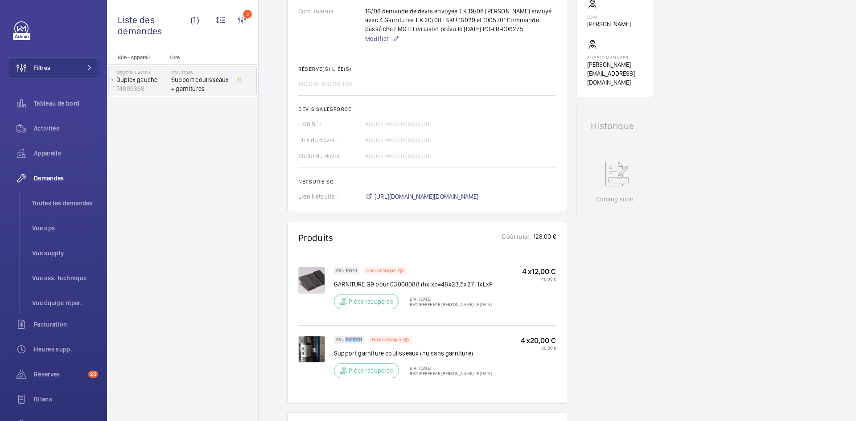
scroll to position [268, 0]
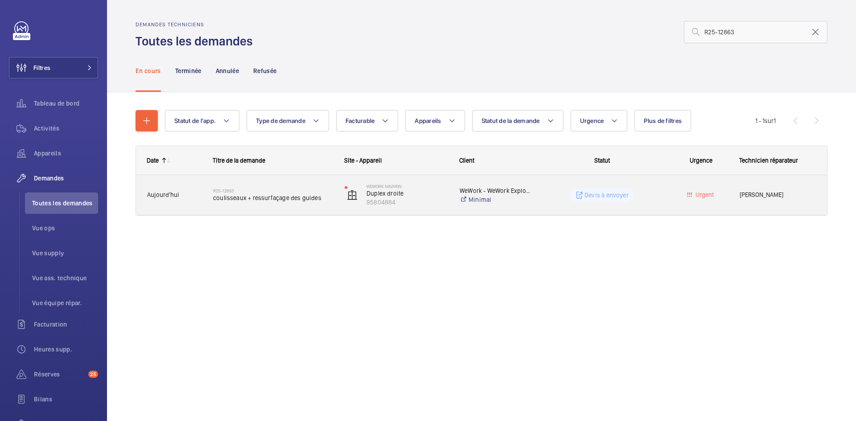
type input "R25-12863"
click at [183, 195] on span "Aujourd'hui" at bounding box center [174, 195] width 54 height 10
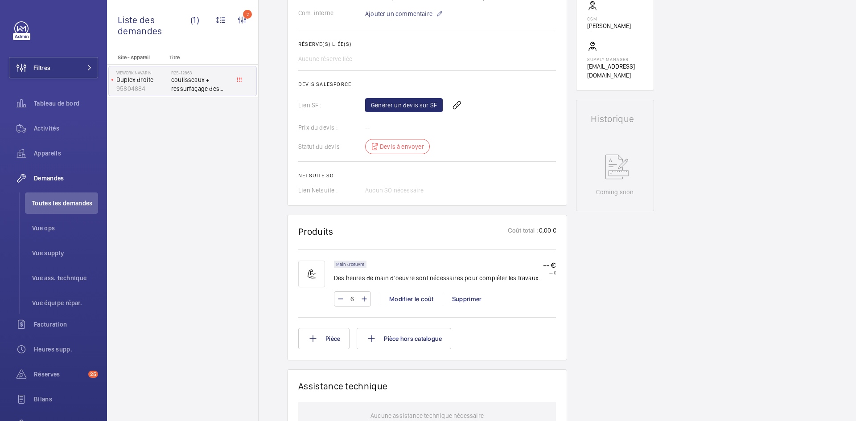
scroll to position [446, 0]
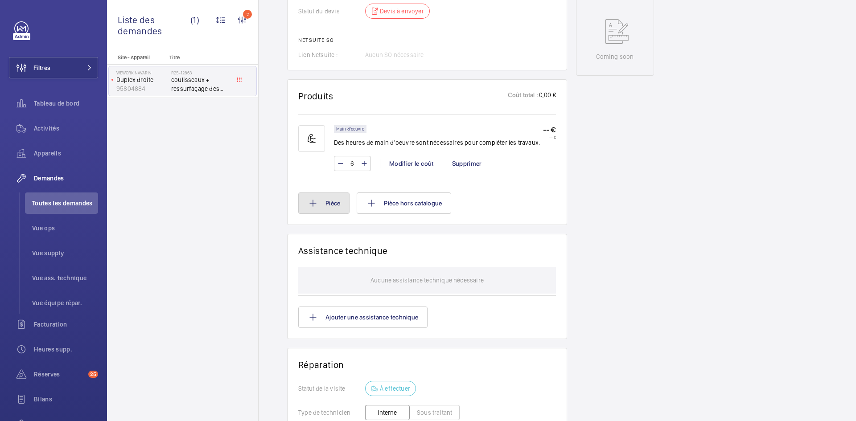
click at [324, 202] on button "Pièce" at bounding box center [323, 203] width 51 height 21
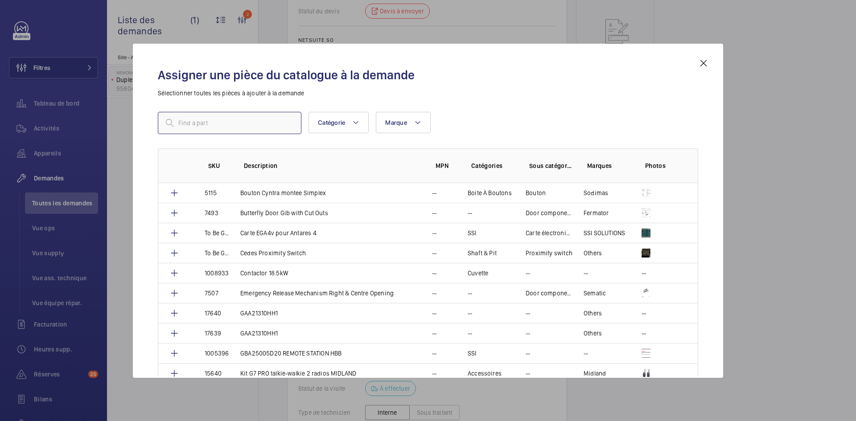
click at [219, 124] on input "text" at bounding box center [230, 123] width 144 height 22
paste input "16029"
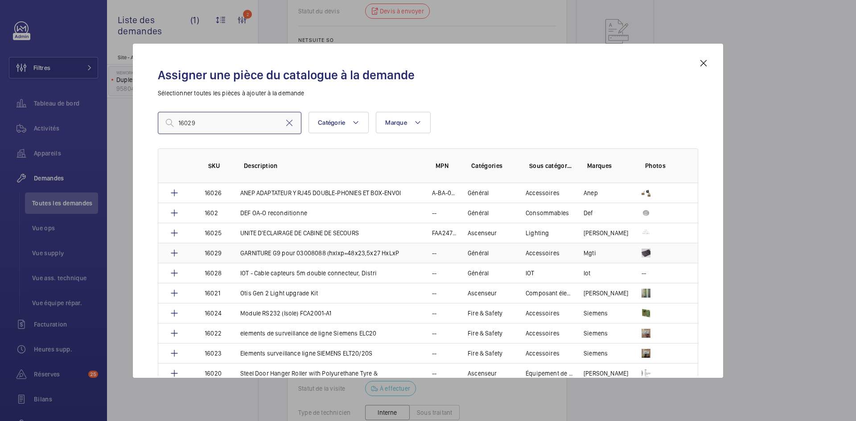
type input "16029"
click at [215, 251] on p "16029" at bounding box center [213, 253] width 17 height 9
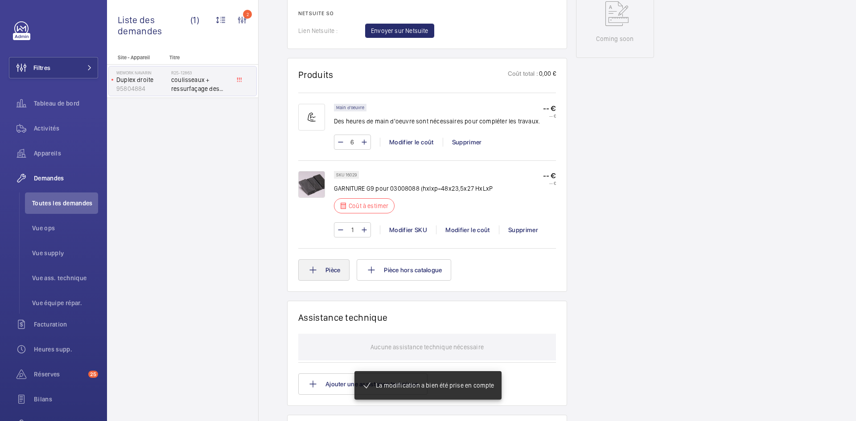
scroll to position [473, 0]
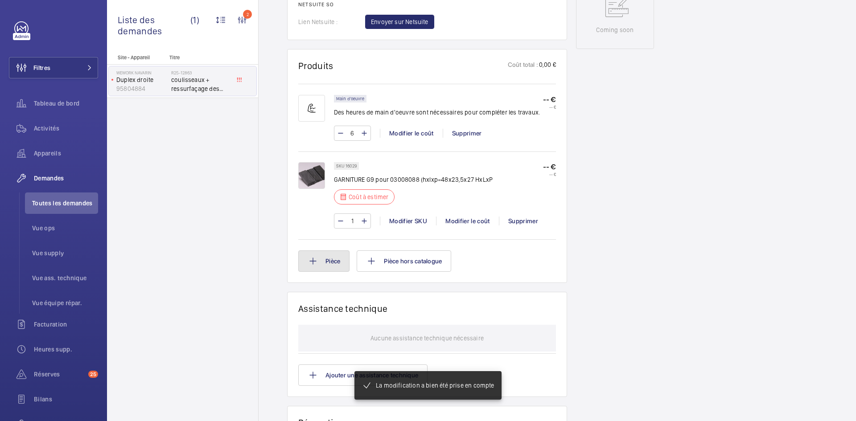
click at [322, 272] on button "Pièce" at bounding box center [323, 261] width 51 height 21
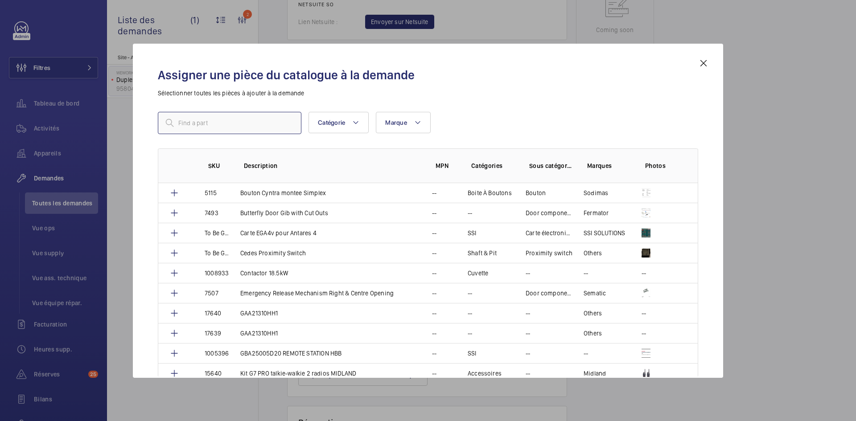
click at [190, 125] on input "text" at bounding box center [230, 123] width 144 height 22
paste input "1005701"
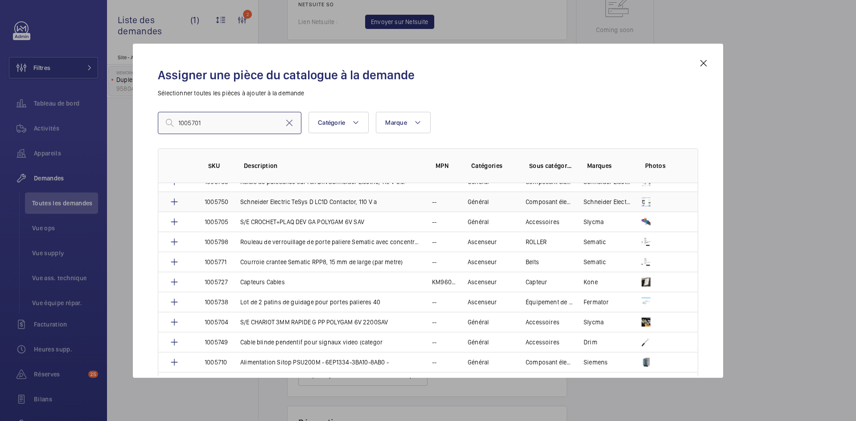
scroll to position [1561, 0]
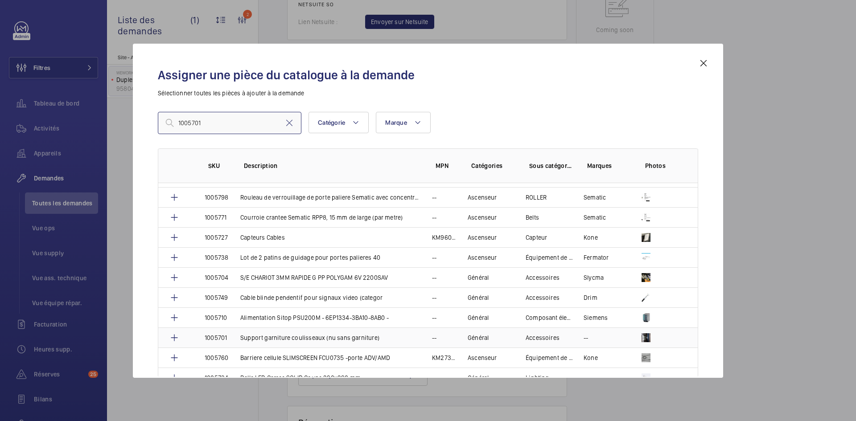
type input "1005701"
click at [231, 338] on td "Support garniture coulisseaux (nu sans garniture)" at bounding box center [326, 338] width 192 height 20
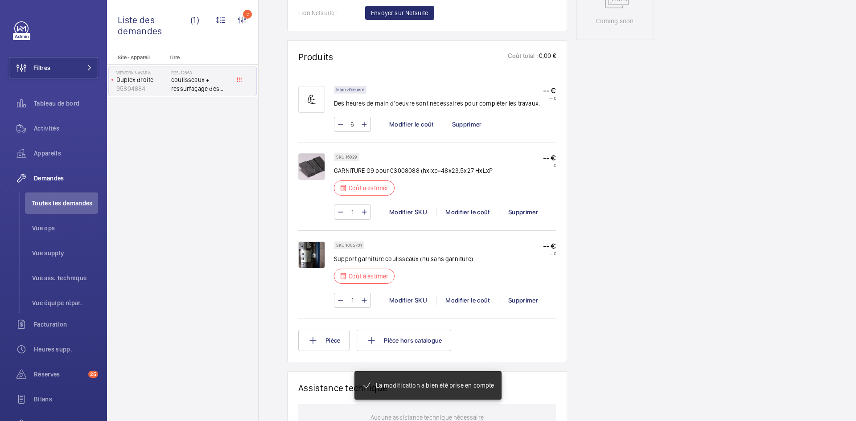
scroll to position [499, 0]
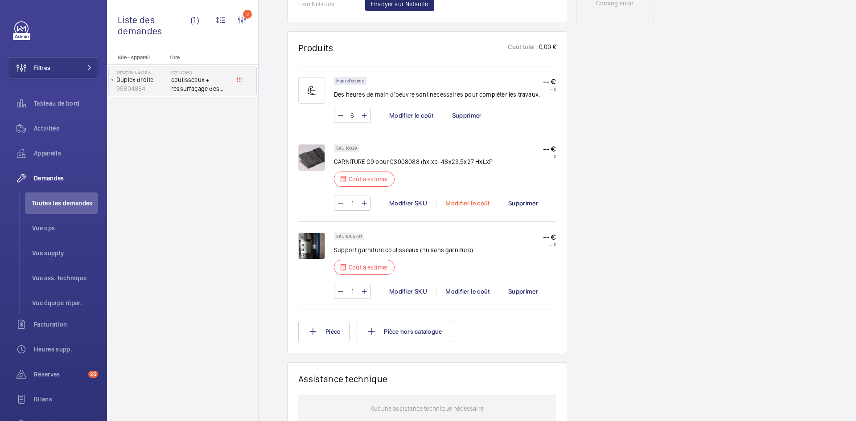
click at [478, 203] on div "Modifier le coût" at bounding box center [467, 203] width 63 height 9
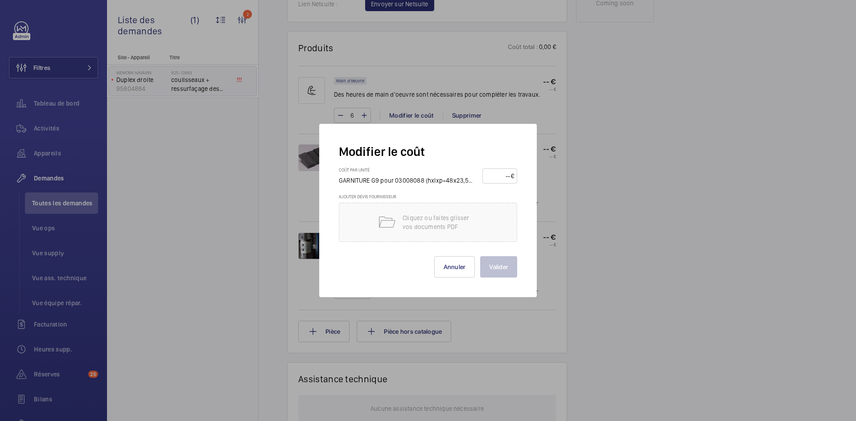
click at [499, 175] on input "number" at bounding box center [498, 176] width 25 height 14
type input "15"
click at [506, 265] on button "Valider" at bounding box center [498, 266] width 37 height 21
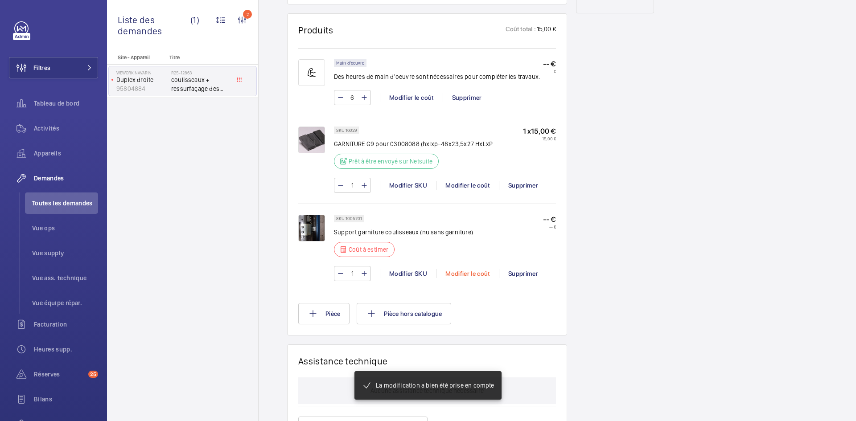
click at [465, 269] on div "Modifier le coût" at bounding box center [467, 273] width 63 height 9
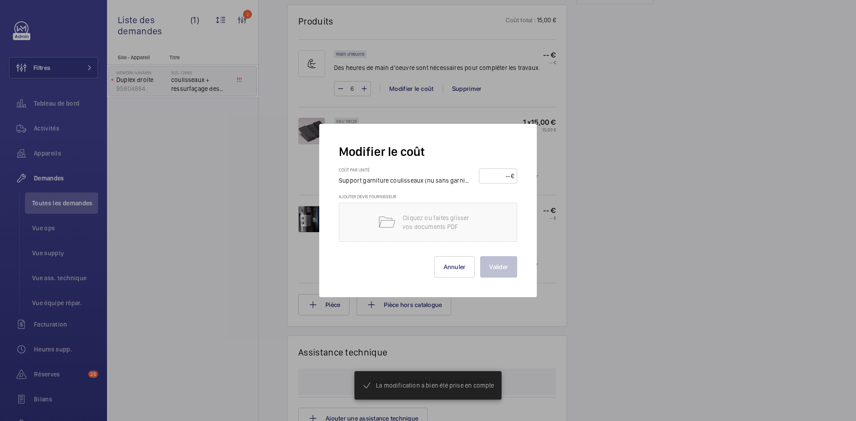
scroll to position [526, 0]
click at [491, 176] on input "number" at bounding box center [496, 176] width 29 height 14
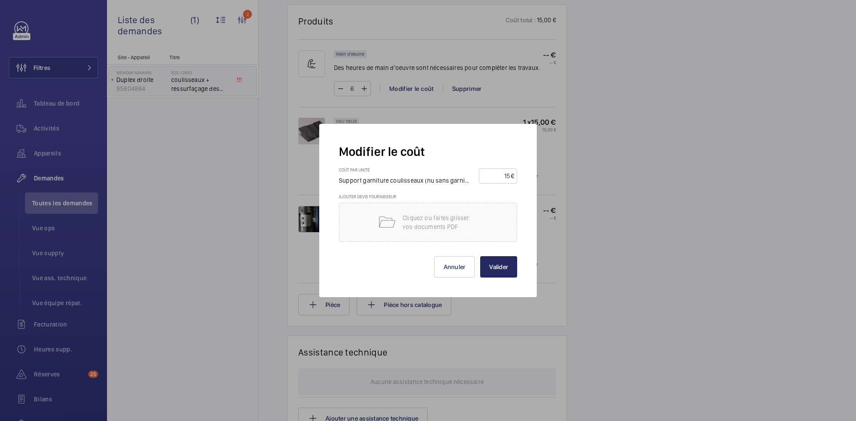
type input "15"
click at [505, 268] on button "Valider" at bounding box center [498, 266] width 37 height 21
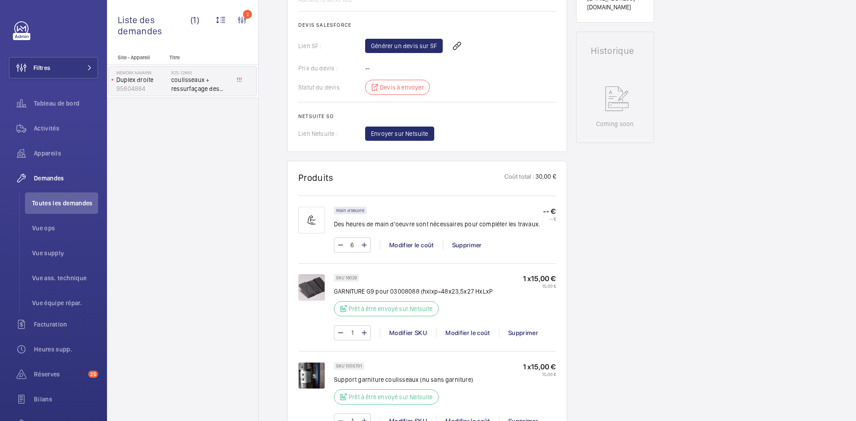
scroll to position [384, 0]
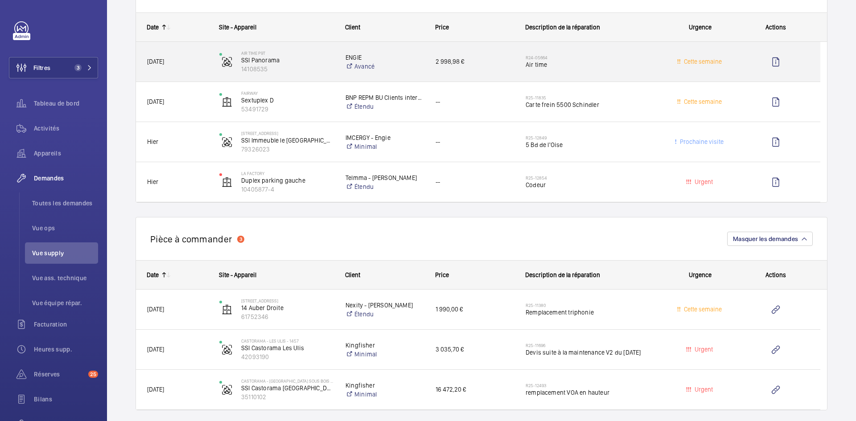
scroll to position [758, 0]
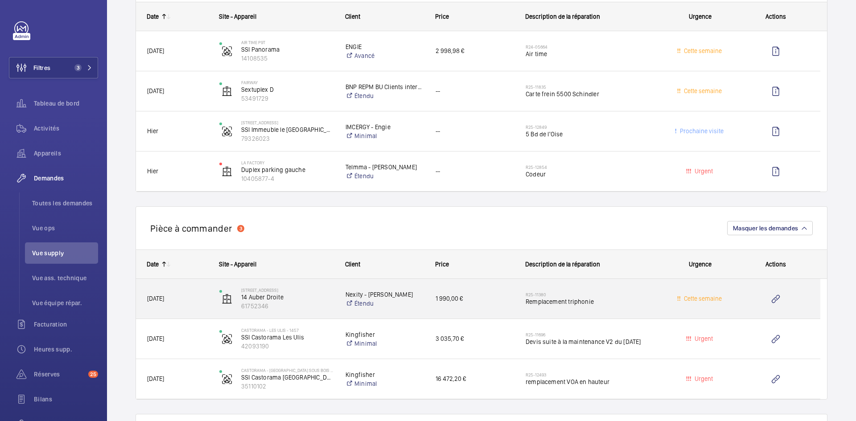
click at [194, 294] on span "[DATE]" at bounding box center [177, 299] width 61 height 10
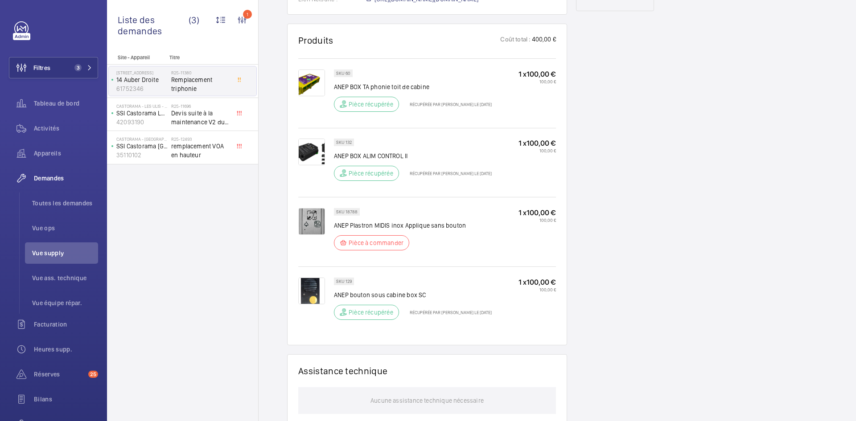
scroll to position [535, 0]
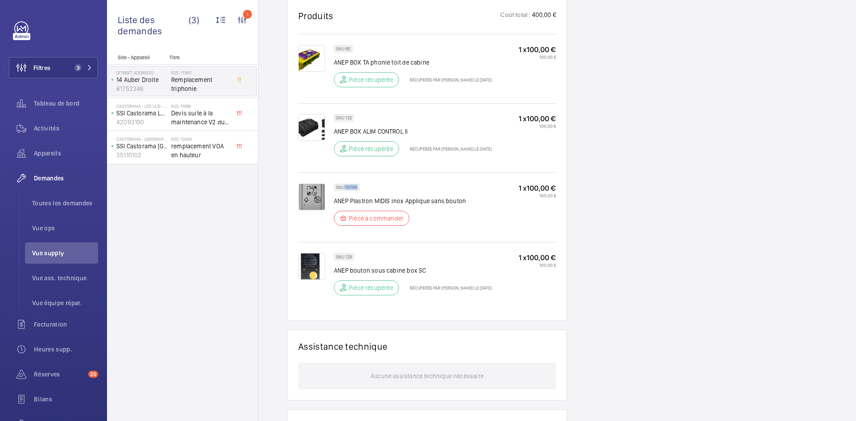
drag, startPoint x: 357, startPoint y: 187, endPoint x: 345, endPoint y: 187, distance: 12.0
click at [345, 187] on p "SKU 18788" at bounding box center [346, 187] width 21 height 3
copy p "18788"
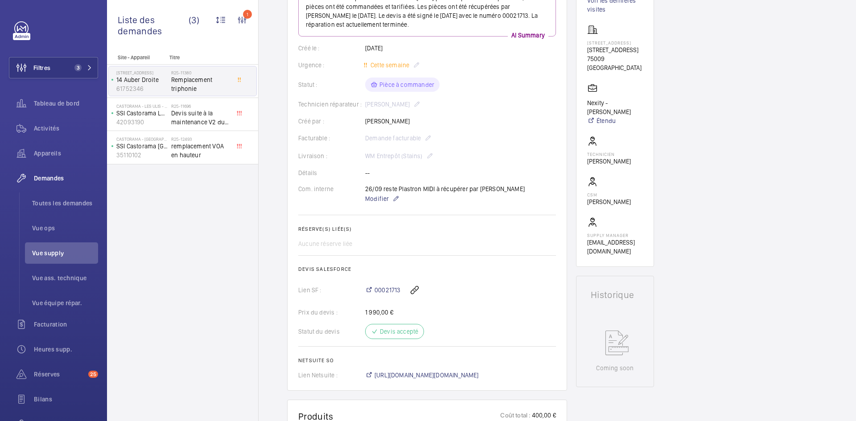
scroll to position [134, 0]
click at [449, 376] on span "[URL][DOMAIN_NAME][DOMAIN_NAME]" at bounding box center [427, 375] width 104 height 9
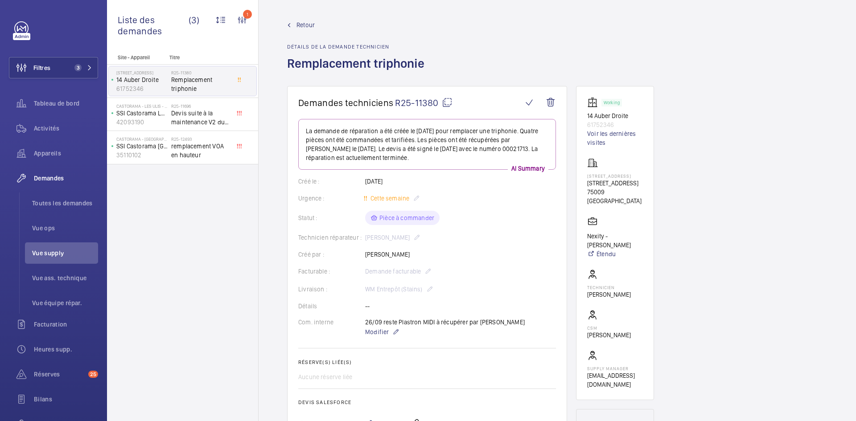
scroll to position [0, 0]
click at [306, 25] on span "Retour" at bounding box center [306, 25] width 18 height 9
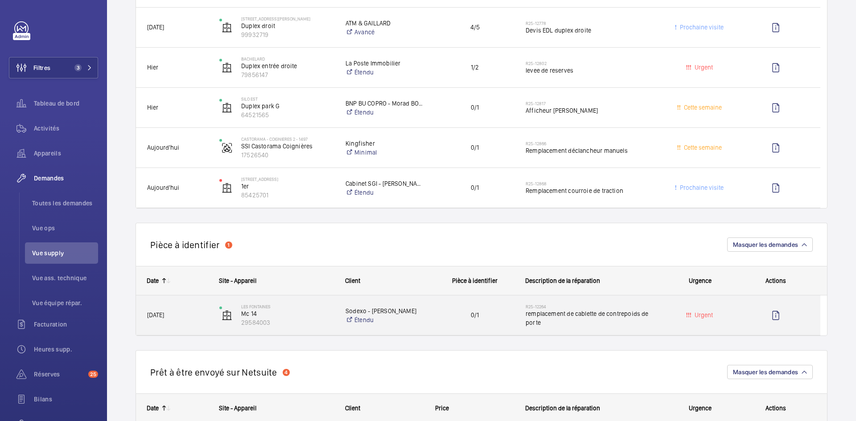
scroll to position [446, 0]
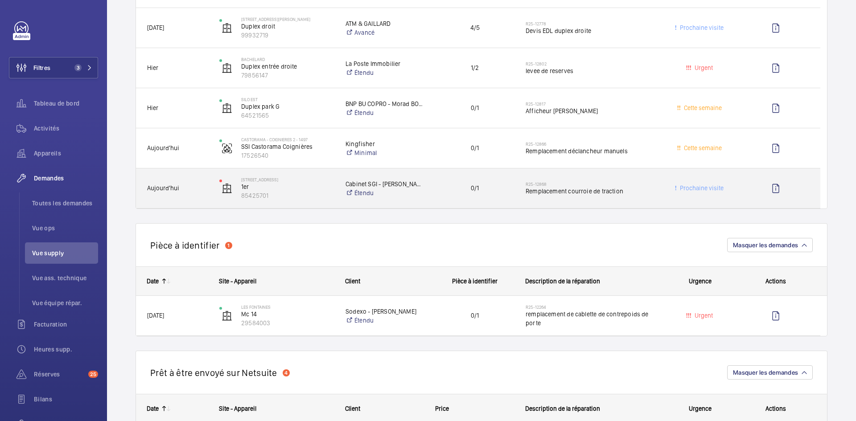
click at [200, 187] on span "Aujourd'hui" at bounding box center [177, 188] width 61 height 10
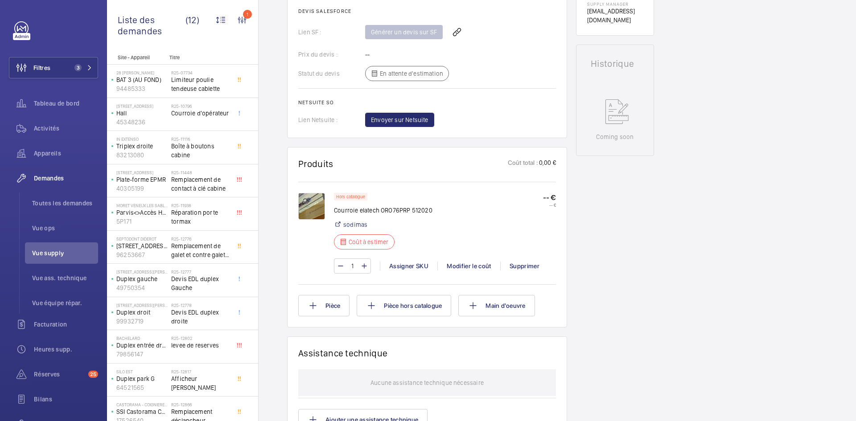
scroll to position [384, 0]
click at [318, 203] on img at bounding box center [311, 206] width 27 height 27
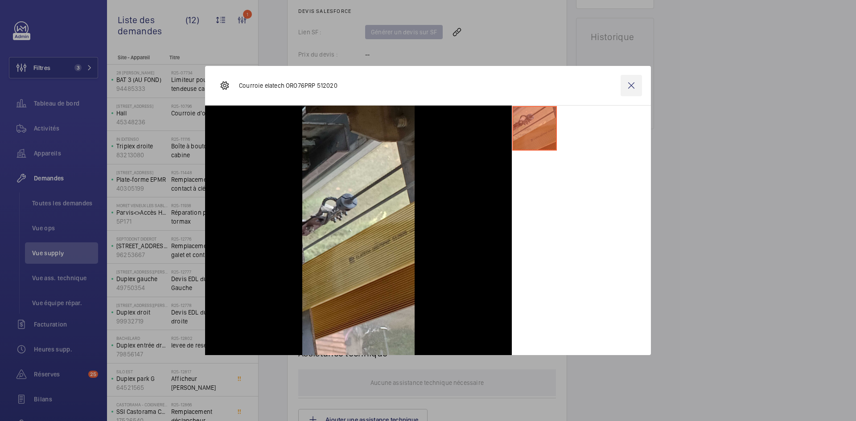
click at [632, 94] on wm-front-icon-button at bounding box center [631, 85] width 21 height 21
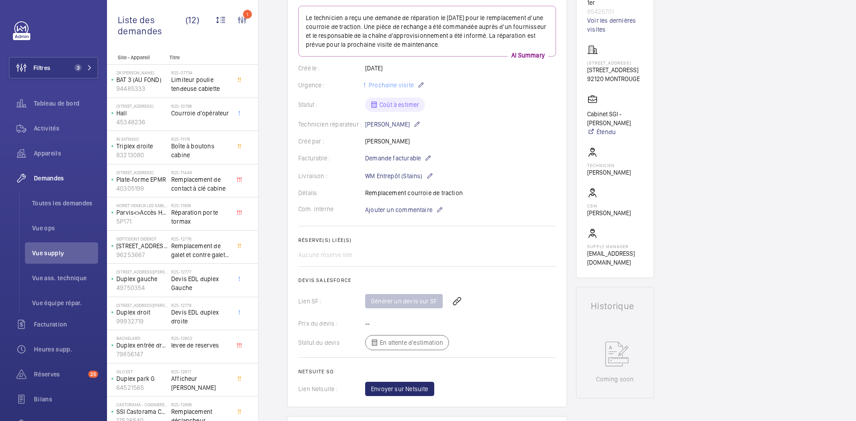
scroll to position [27, 0]
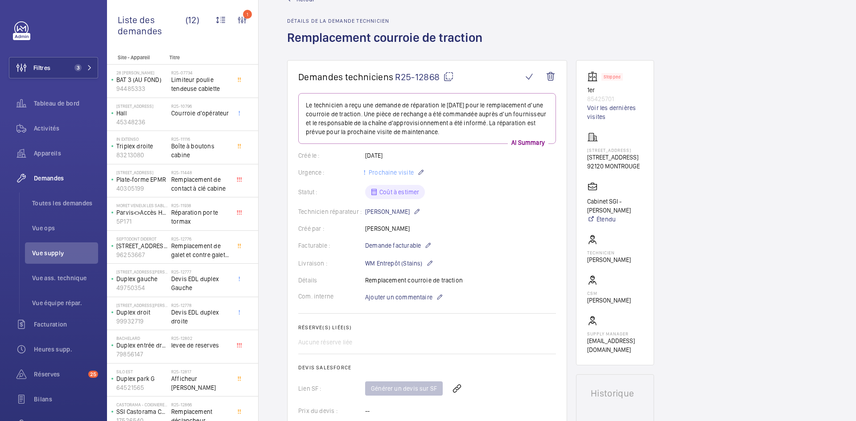
click at [450, 75] on mat-icon at bounding box center [448, 76] width 11 height 11
click at [405, 299] on span "Ajouter un commentaire" at bounding box center [398, 297] width 67 height 9
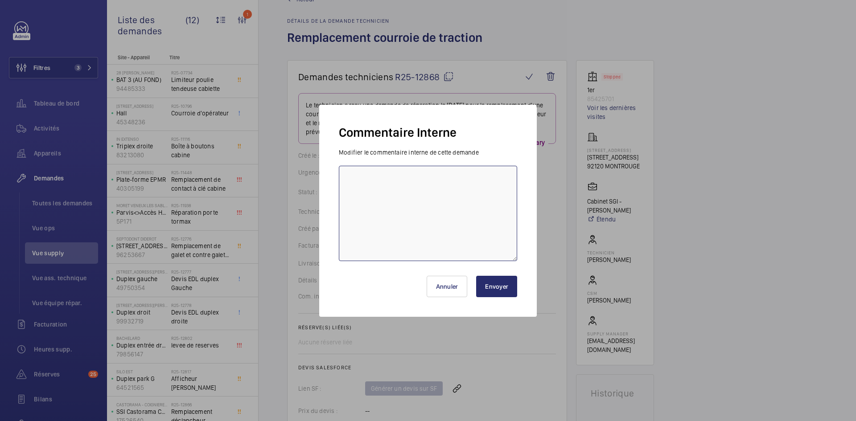
click at [386, 190] on textarea at bounding box center [428, 213] width 178 height 95
type textarea "BY-26/09 demande de devis envoyée au fournisseur [PERSON_NAME] & Sodica & CDA a…"
click at [503, 282] on button "Envoyer" at bounding box center [496, 286] width 41 height 21
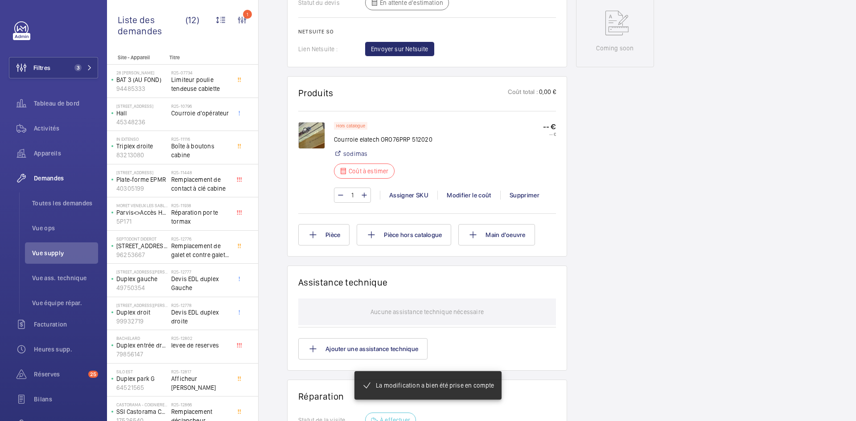
scroll to position [446, 0]
click at [310, 136] on img at bounding box center [311, 135] width 27 height 27
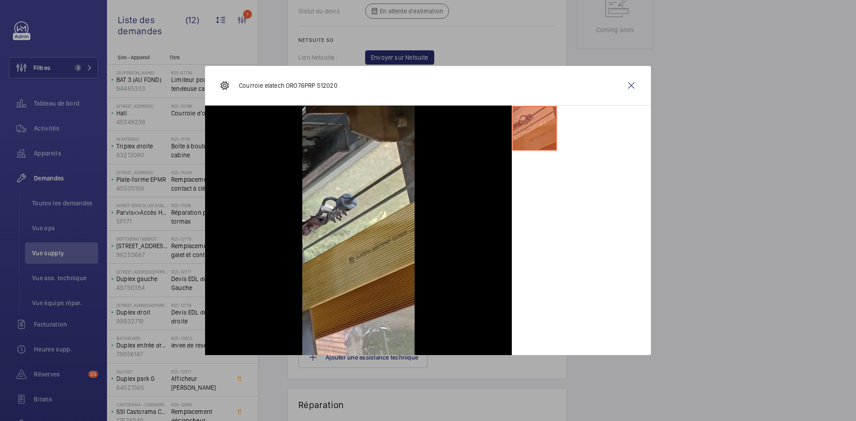
scroll to position [473, 0]
click at [631, 84] on wm-front-icon-button at bounding box center [631, 85] width 21 height 21
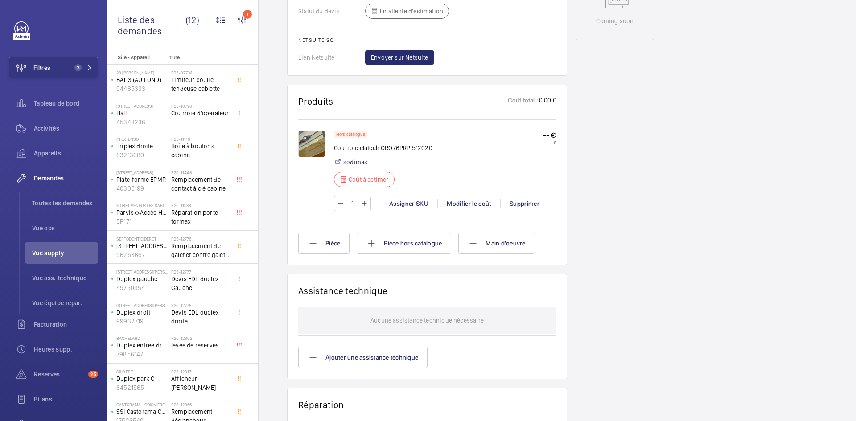
scroll to position [294, 0]
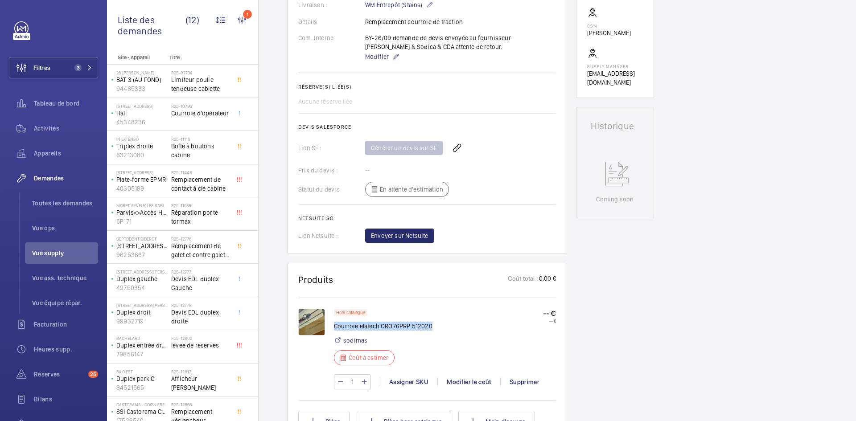
drag, startPoint x: 439, startPoint y: 319, endPoint x: 335, endPoint y: 320, distance: 103.9
click at [335, 320] on div "Hors catalogue Courroie elatech ORO76PRP 512020 sodimas Coût à estimer -- € -- €" at bounding box center [445, 340] width 222 height 62
copy p "Courroie elatech ORO76PRP 512020"
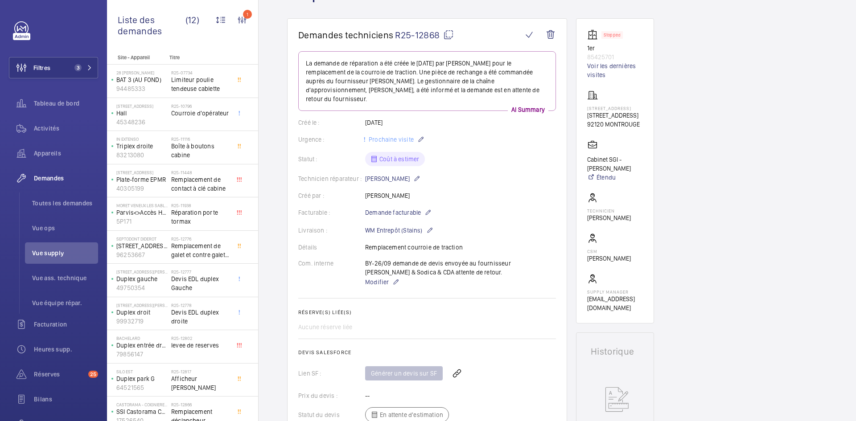
scroll to position [0, 0]
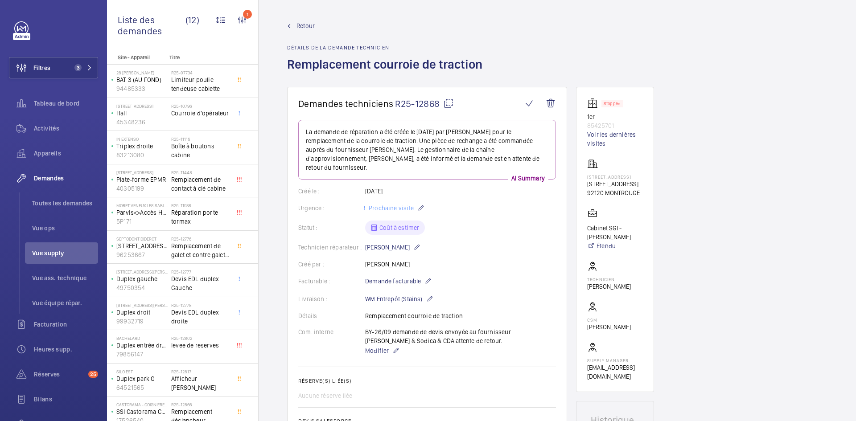
click at [448, 100] on mat-icon at bounding box center [448, 103] width 11 height 11
copy p "Courroie elatech ORO76PRP 512020"
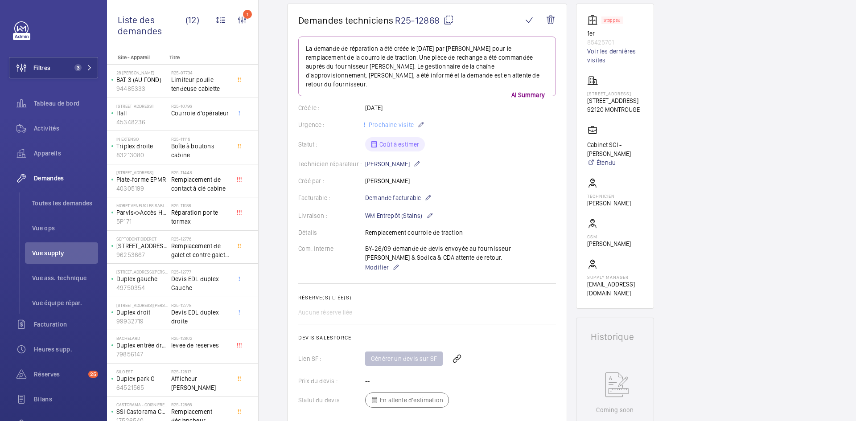
scroll to position [89, 0]
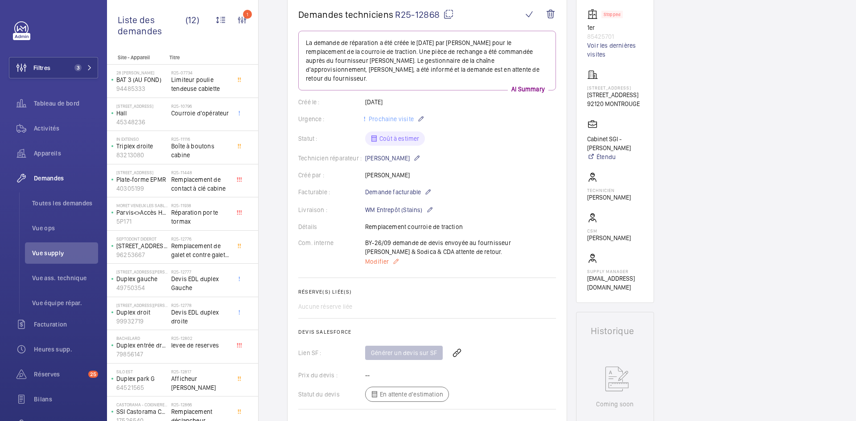
click at [379, 257] on span "Modifier" at bounding box center [377, 261] width 24 height 9
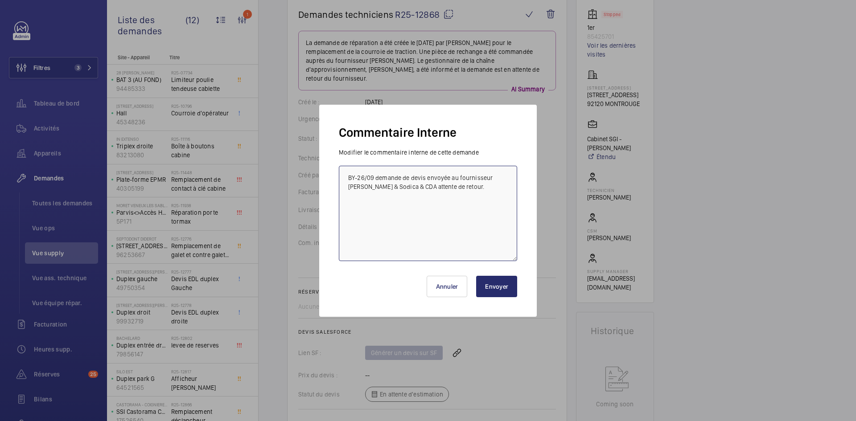
click at [414, 184] on textarea "BY-26/09 demande de devis envoyée au fournisseur [PERSON_NAME] & Sodica & CDA a…" at bounding box center [428, 213] width 178 height 95
type textarea "BY-26/09 demande de [PERSON_NAME] envoyée au fournisseur [PERSON_NAME] & Sodica…"
click at [508, 293] on button "Envoyer" at bounding box center [496, 286] width 41 height 21
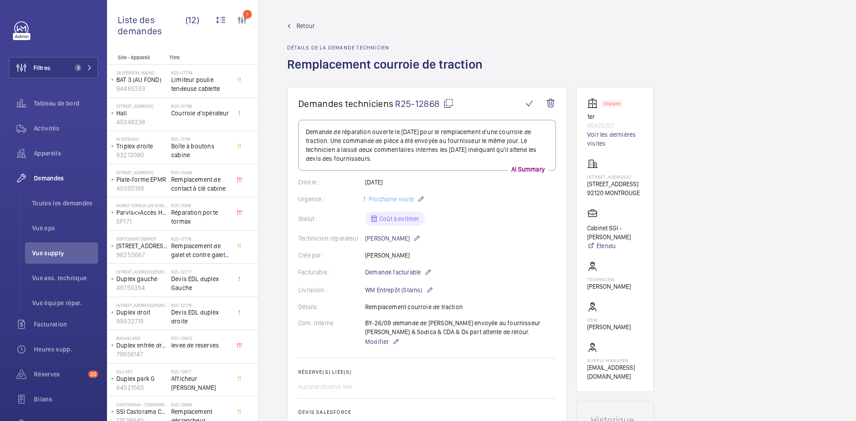
click at [301, 25] on span "Retour" at bounding box center [306, 25] width 18 height 9
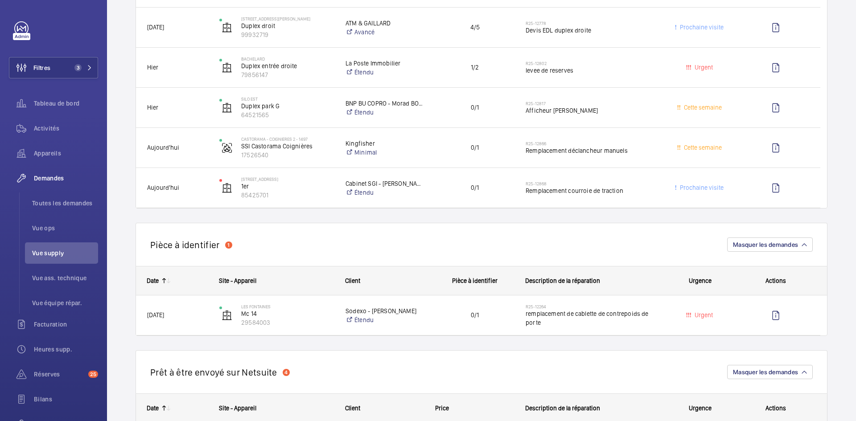
scroll to position [446, 0]
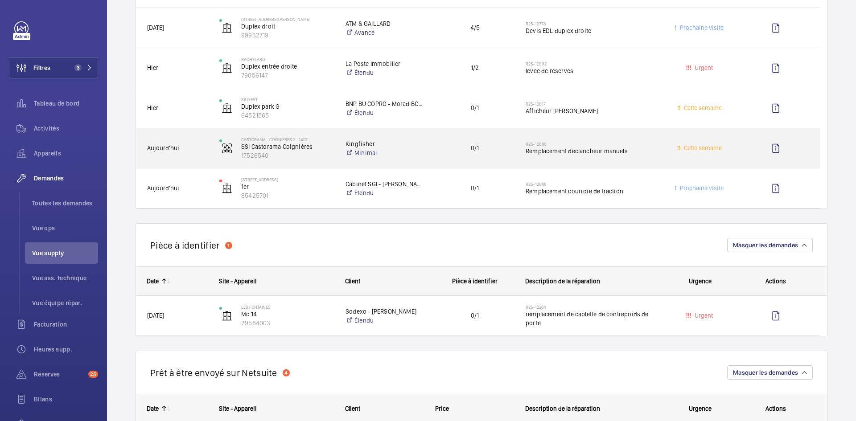
click at [191, 152] on span "Aujourd'hui" at bounding box center [177, 148] width 61 height 10
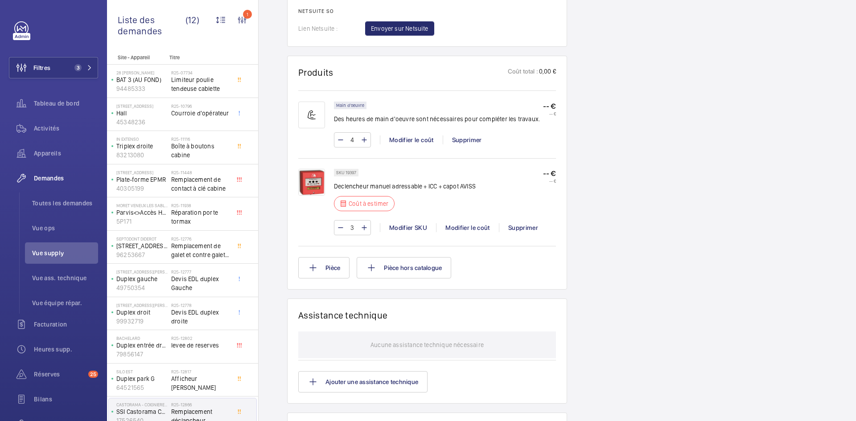
scroll to position [535, 0]
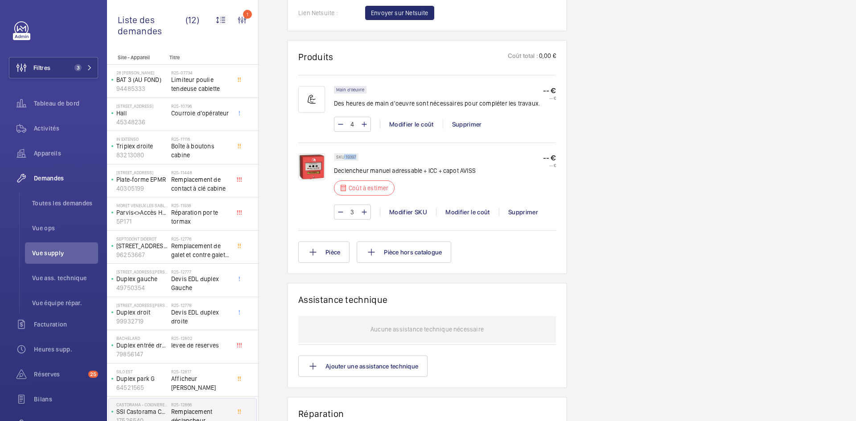
drag, startPoint x: 356, startPoint y: 156, endPoint x: 345, endPoint y: 156, distance: 11.6
click at [345, 156] on p "SKU 19397" at bounding box center [346, 157] width 20 height 3
copy p "19397"
click at [470, 215] on div "Modifier le coût" at bounding box center [467, 212] width 63 height 9
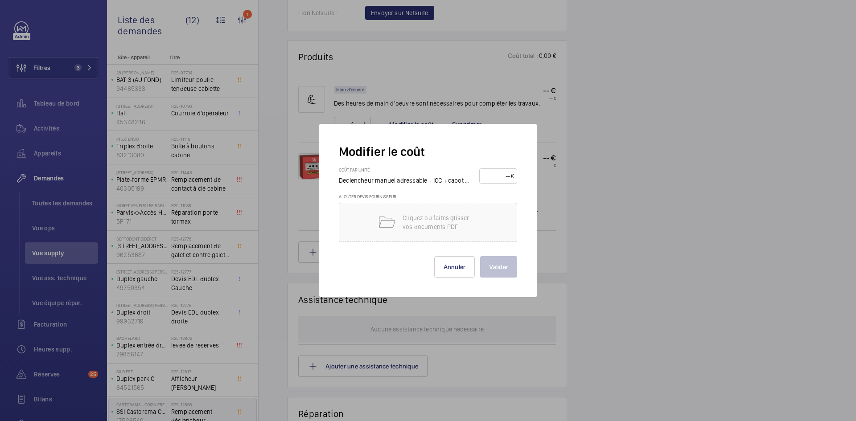
click at [495, 178] on input "number" at bounding box center [497, 176] width 29 height 14
type input "100"
click at [502, 264] on button "Valider" at bounding box center [498, 266] width 37 height 21
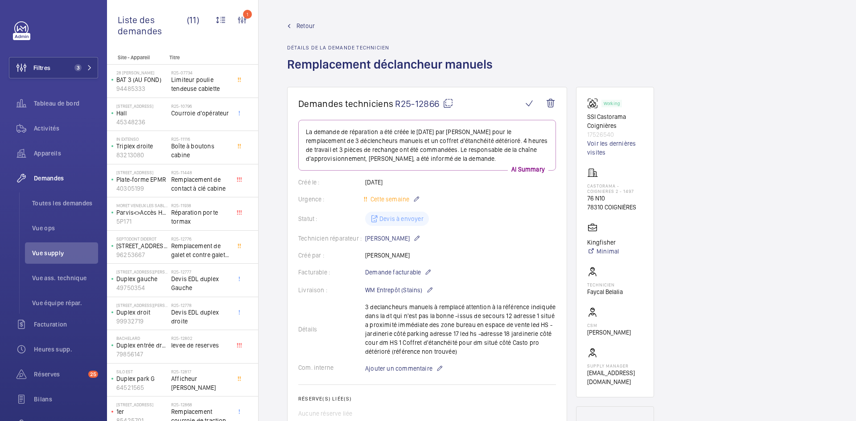
click at [303, 22] on span "Retour" at bounding box center [306, 25] width 18 height 9
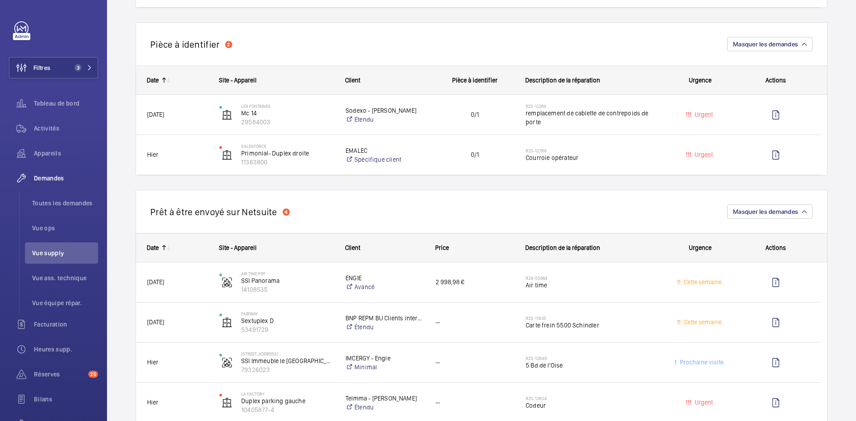
scroll to position [580, 0]
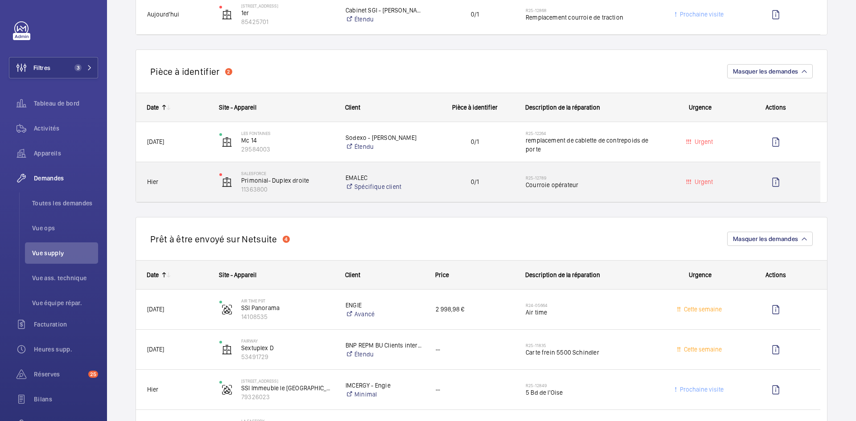
click at [200, 183] on span "Hier" at bounding box center [177, 182] width 61 height 10
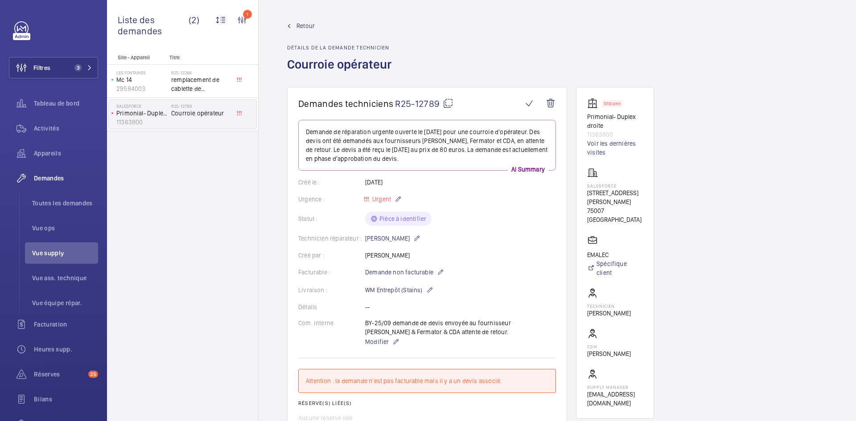
click at [448, 101] on mat-icon at bounding box center [448, 103] width 11 height 11
click at [306, 25] on span "Retour" at bounding box center [306, 25] width 18 height 9
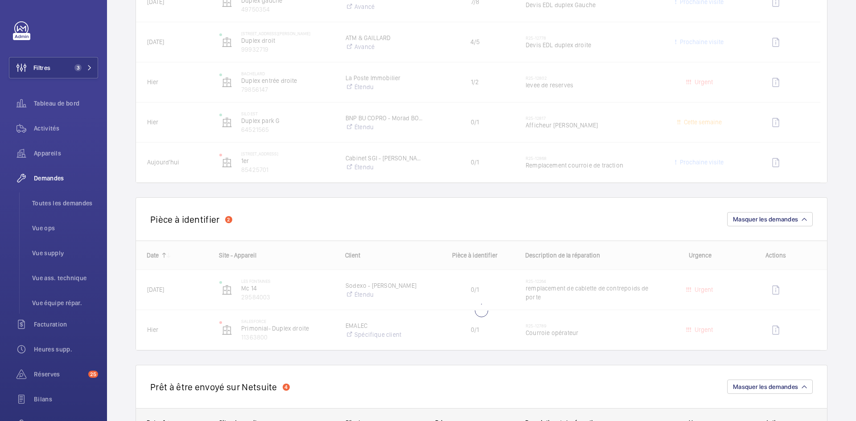
scroll to position [446, 0]
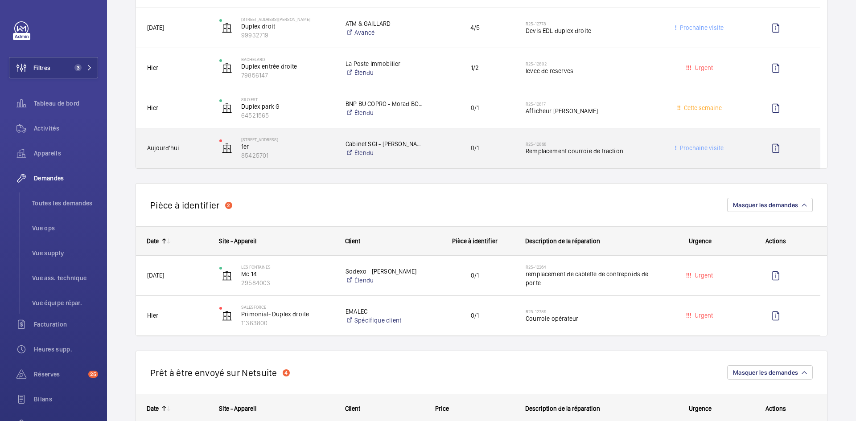
click at [206, 149] on span "Aujourd'hui" at bounding box center [177, 148] width 61 height 10
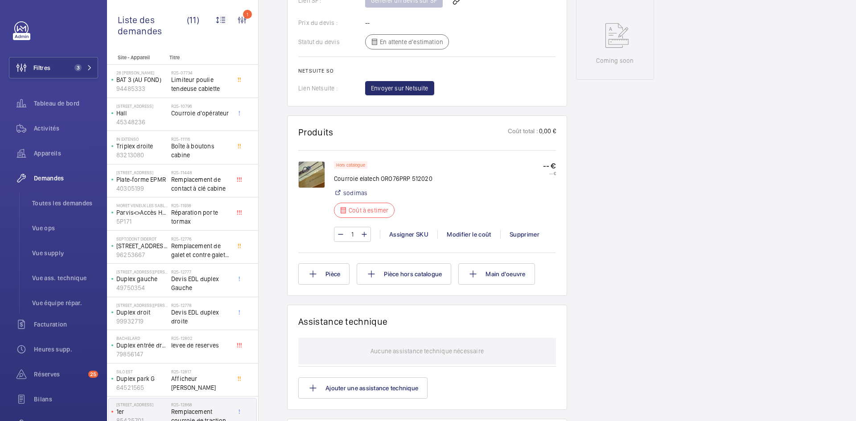
scroll to position [446, 0]
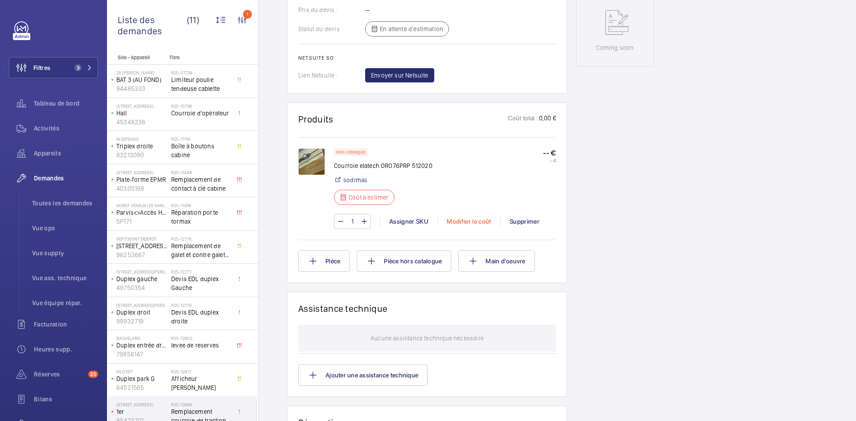
click at [478, 219] on div "Modifier le coût" at bounding box center [468, 221] width 63 height 9
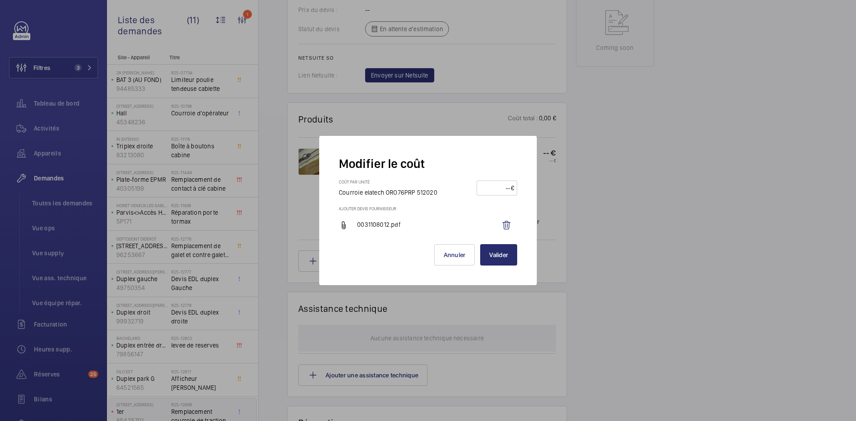
click at [495, 187] on input "number" at bounding box center [495, 188] width 31 height 14
type input "700"
click at [503, 258] on button "Valider" at bounding box center [498, 254] width 37 height 21
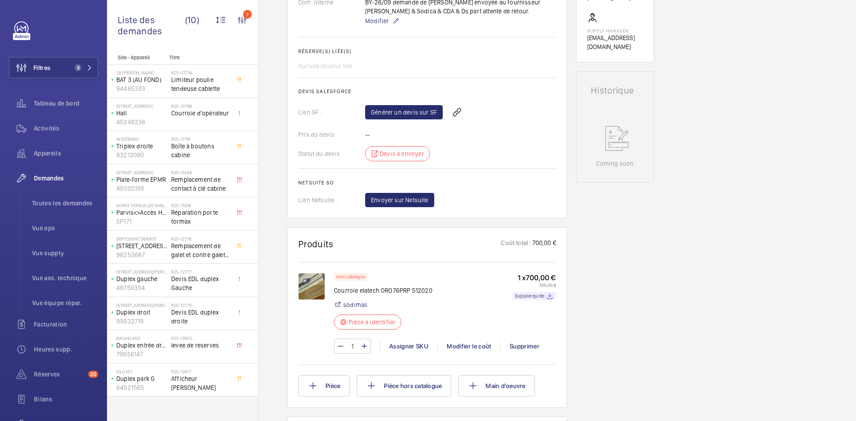
scroll to position [0, 0]
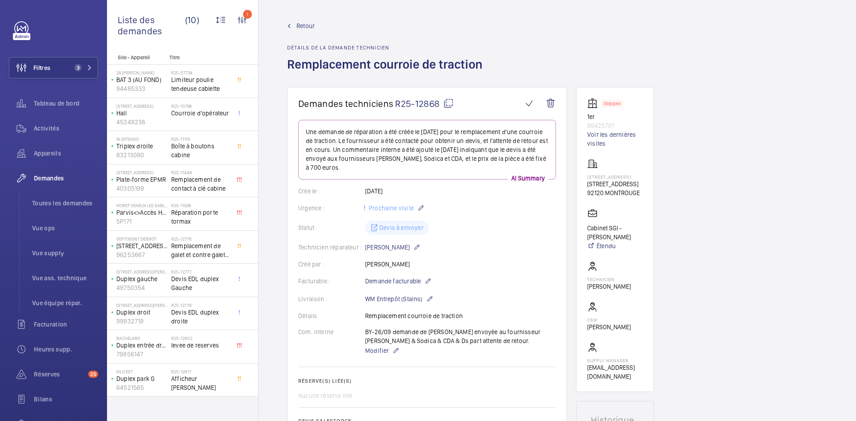
click at [300, 24] on span "Retour" at bounding box center [306, 25] width 18 height 9
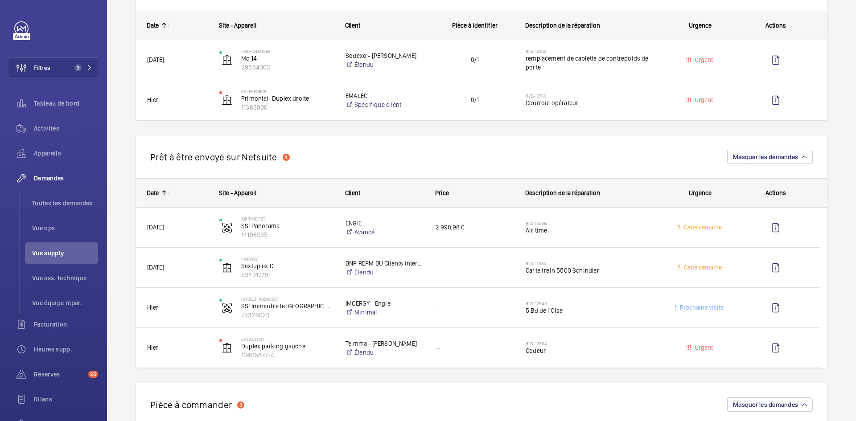
scroll to position [535, 0]
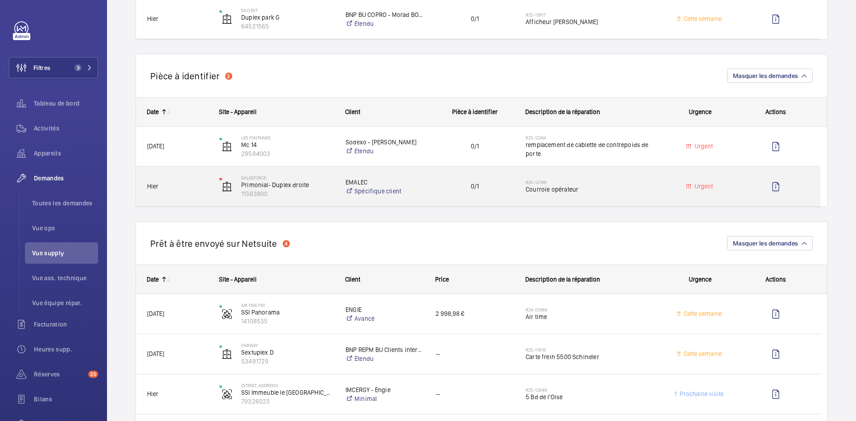
click at [195, 190] on span "Hier" at bounding box center [177, 187] width 61 height 10
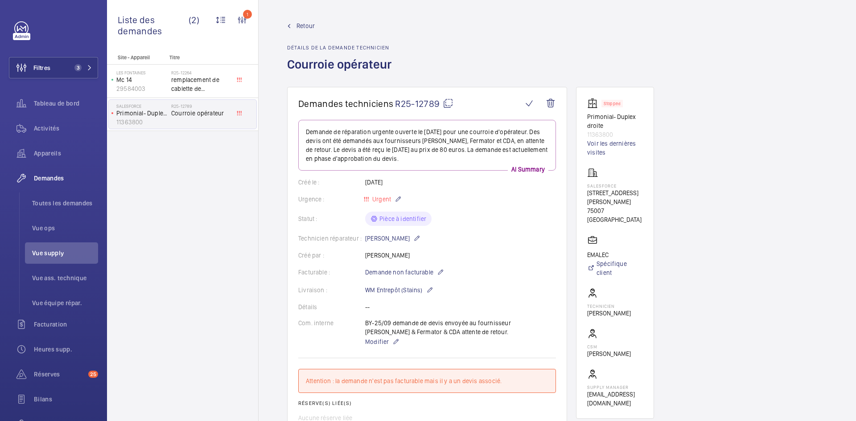
click at [450, 101] on mat-icon at bounding box center [448, 103] width 11 height 11
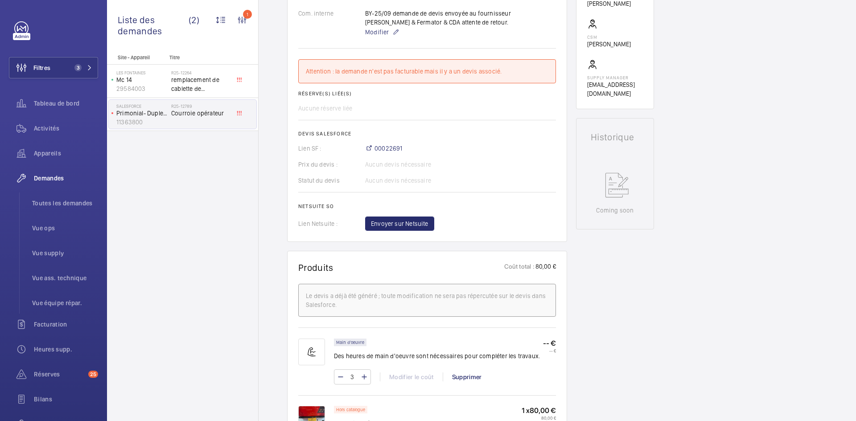
scroll to position [401, 0]
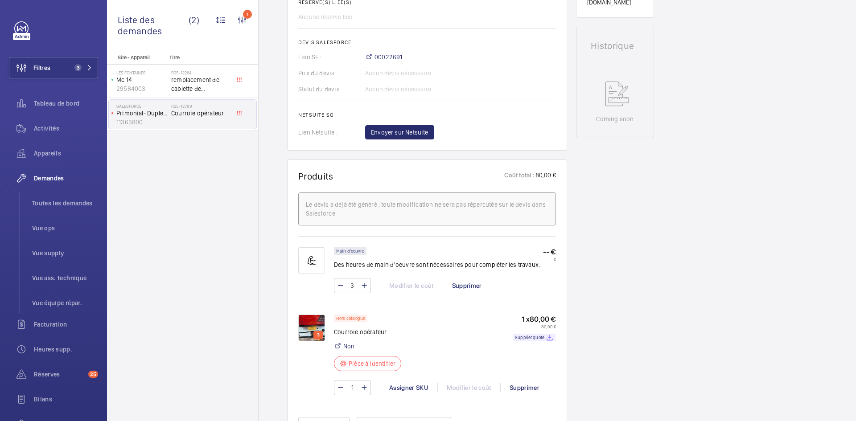
click at [313, 326] on img at bounding box center [311, 328] width 27 height 27
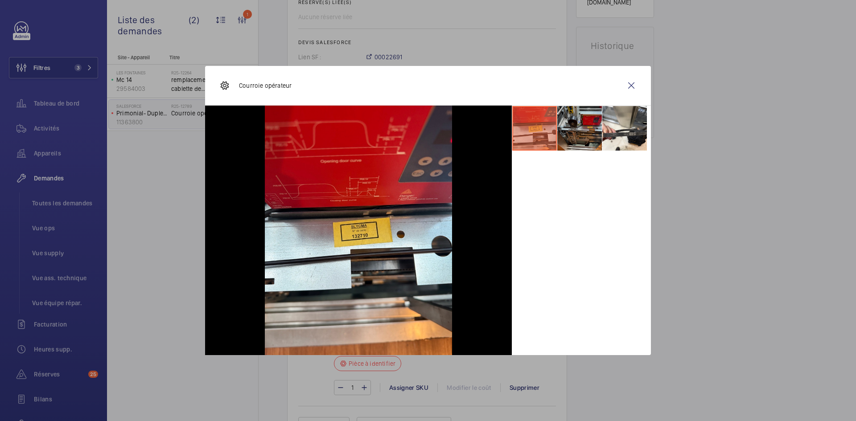
click at [582, 127] on li at bounding box center [579, 128] width 45 height 45
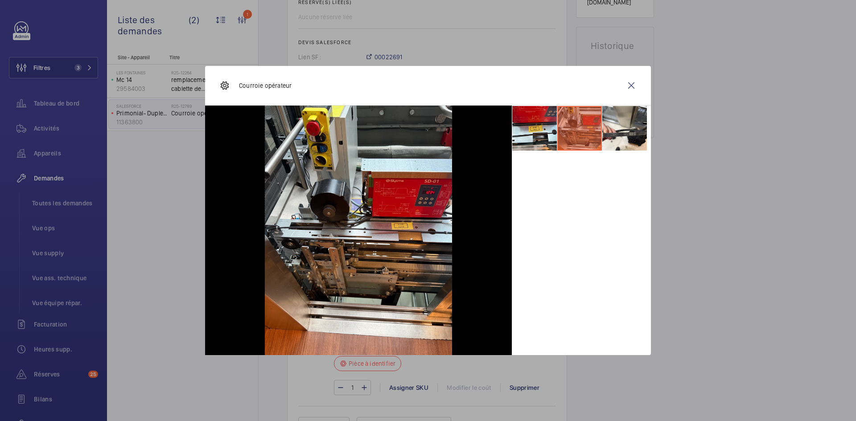
click at [582, 127] on li at bounding box center [579, 128] width 45 height 45
click at [620, 135] on li at bounding box center [624, 128] width 45 height 45
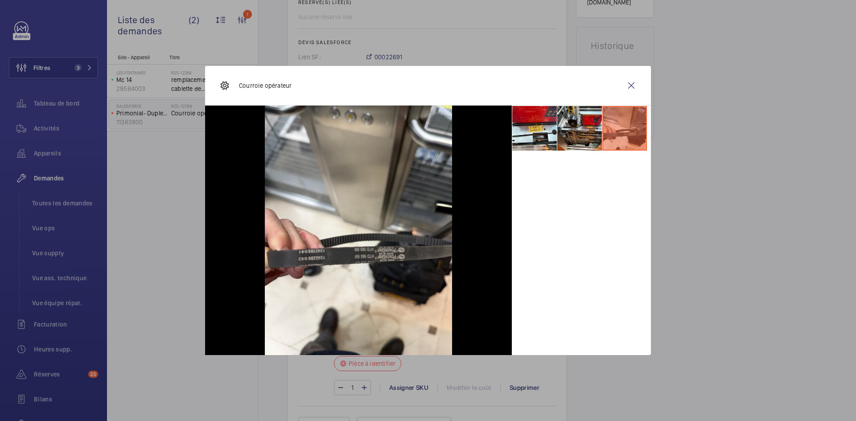
drag, startPoint x: 631, startPoint y: 88, endPoint x: 846, endPoint y: 178, distance: 232.5
click at [631, 88] on wm-front-icon-button at bounding box center [631, 85] width 21 height 21
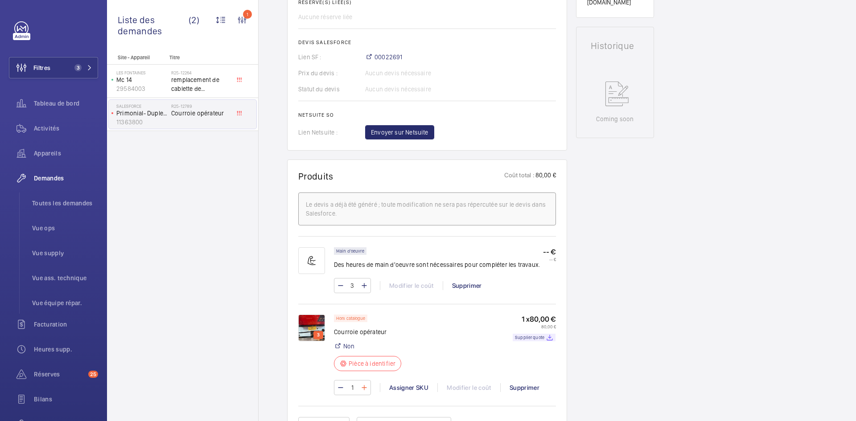
click at [364, 386] on mat-icon at bounding box center [364, 388] width 7 height 11
type input "2"
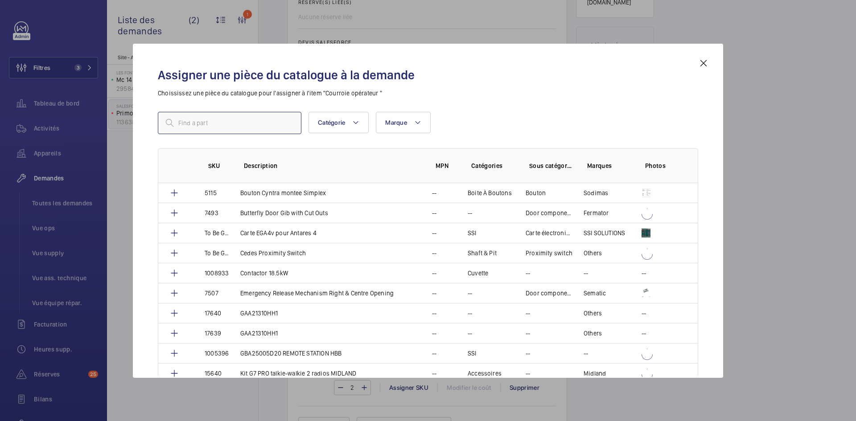
click at [235, 122] on input "text" at bounding box center [230, 123] width 144 height 22
paste input "1010380"
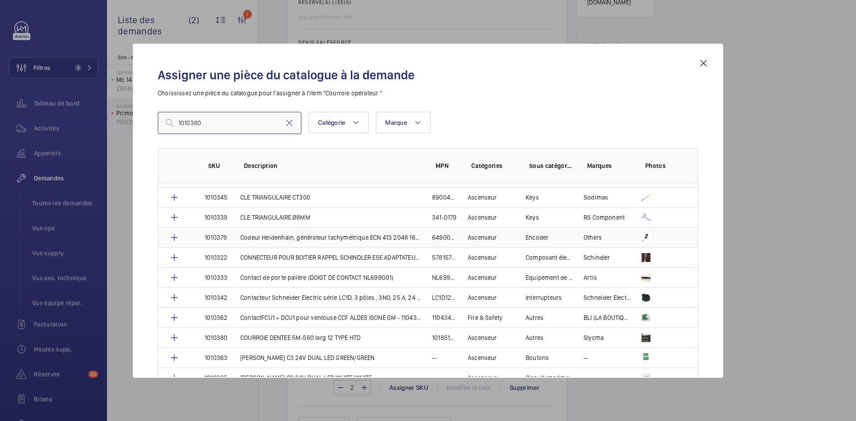
scroll to position [312, 0]
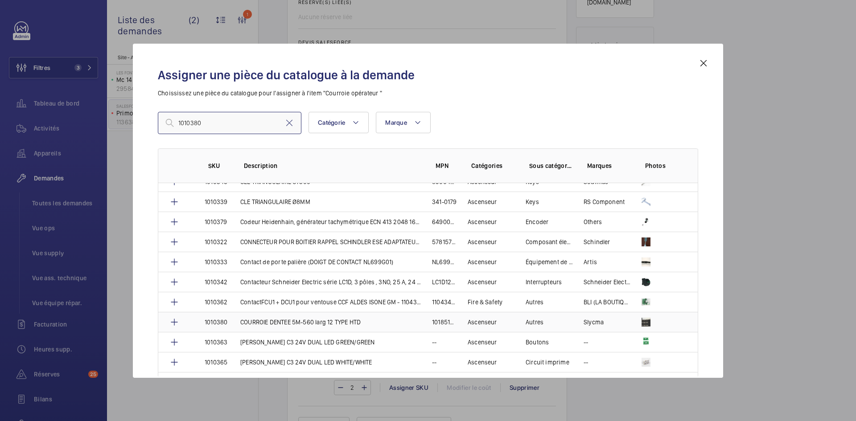
type input "1010380"
click at [225, 320] on p "1010380" at bounding box center [216, 322] width 23 height 9
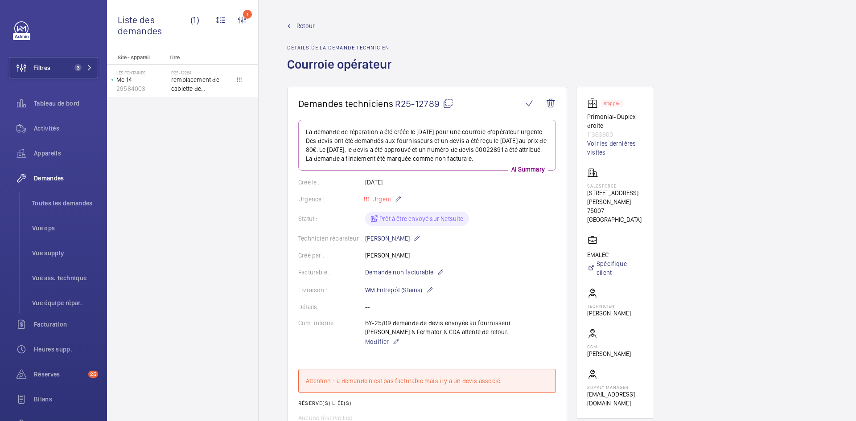
scroll to position [223, 0]
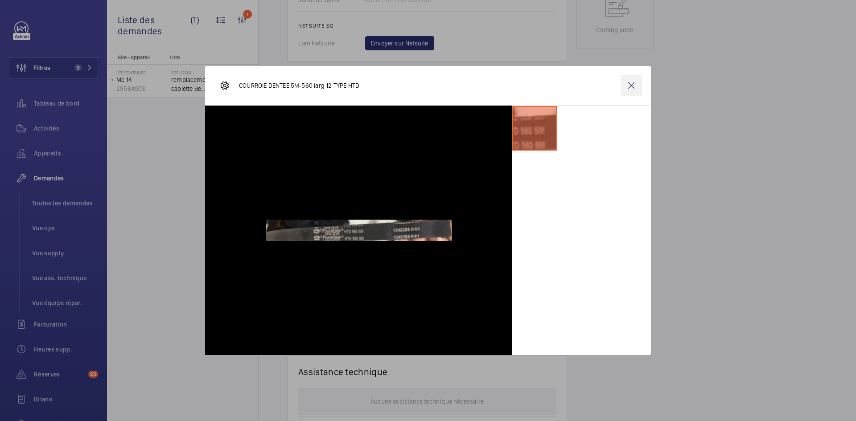
click at [628, 84] on wm-front-icon-button at bounding box center [631, 85] width 21 height 21
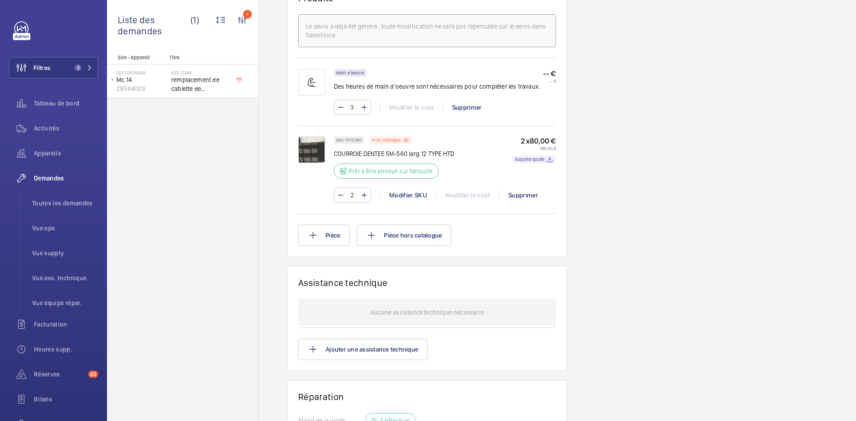
scroll to position [446, 0]
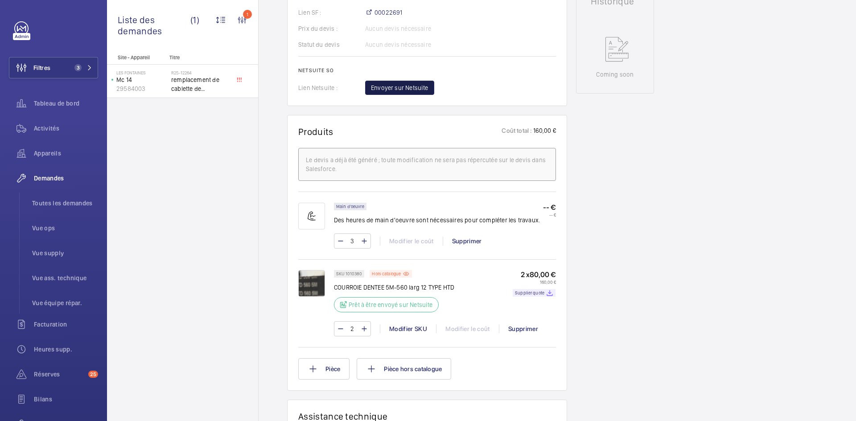
click at [404, 92] on span "Envoyer sur Netsuite" at bounding box center [400, 87] width 58 height 9
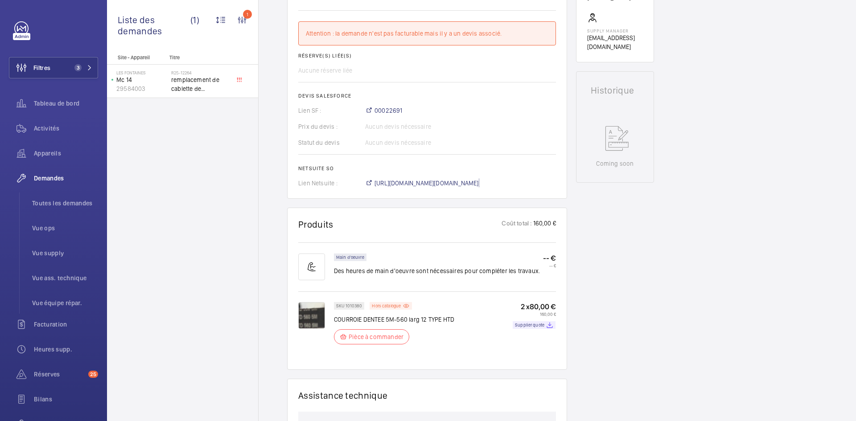
scroll to position [223, 0]
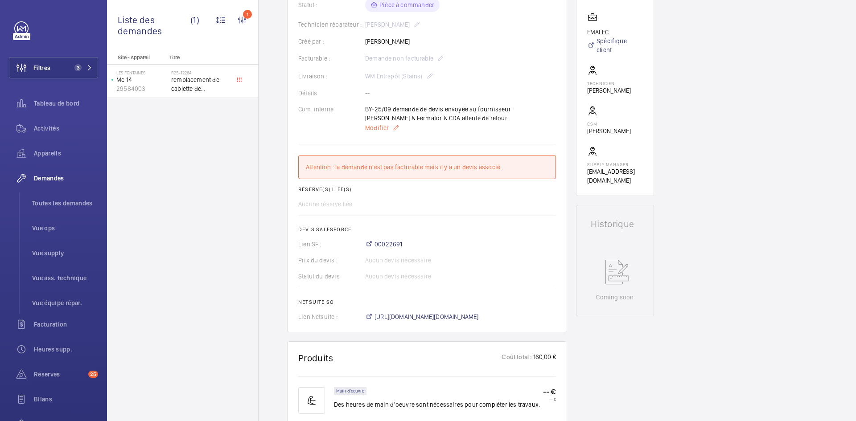
click at [375, 128] on span "Modifier" at bounding box center [377, 128] width 24 height 9
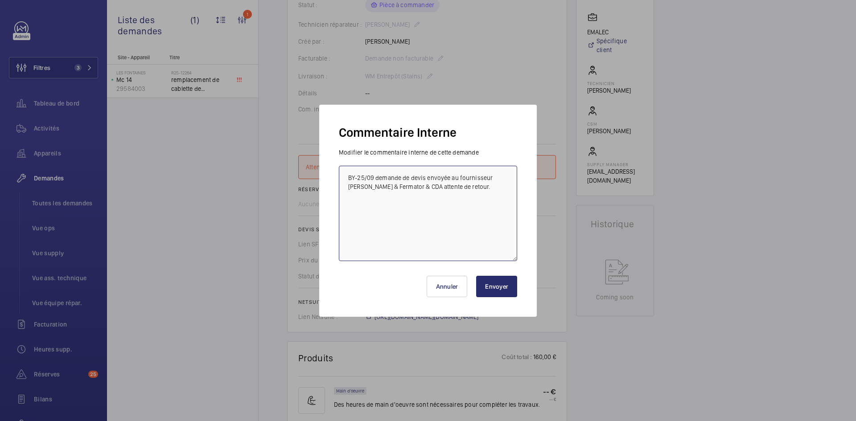
click at [346, 176] on textarea "BY-25/09 demande de devis envoyée au fournisseur Slycma & Fermator & CDA attent…" at bounding box center [428, 213] width 178 height 95
paste textarea "BY-26/09 commande effectuer chez le fournisseur Slycma via l'email livraison pr…"
type textarea "BY-26/09 commande effectuer chez le fournisseur Slycma via l'email livraison pr…"
click at [502, 283] on button "Envoyer" at bounding box center [496, 286] width 41 height 21
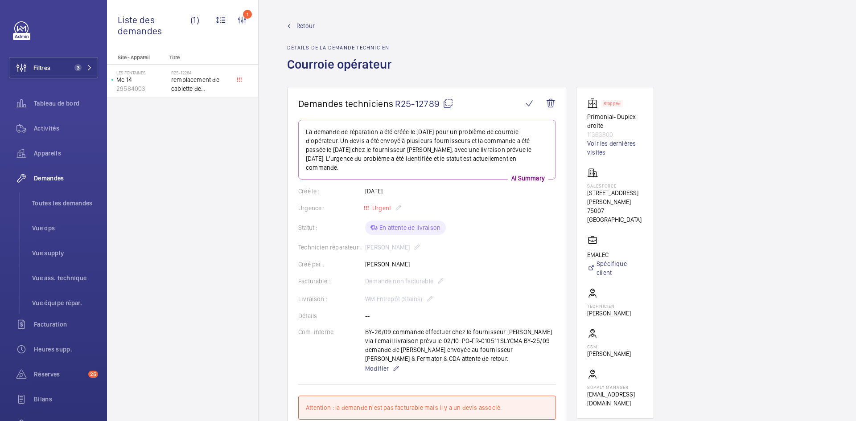
click at [302, 24] on span "Retour" at bounding box center [306, 25] width 18 height 9
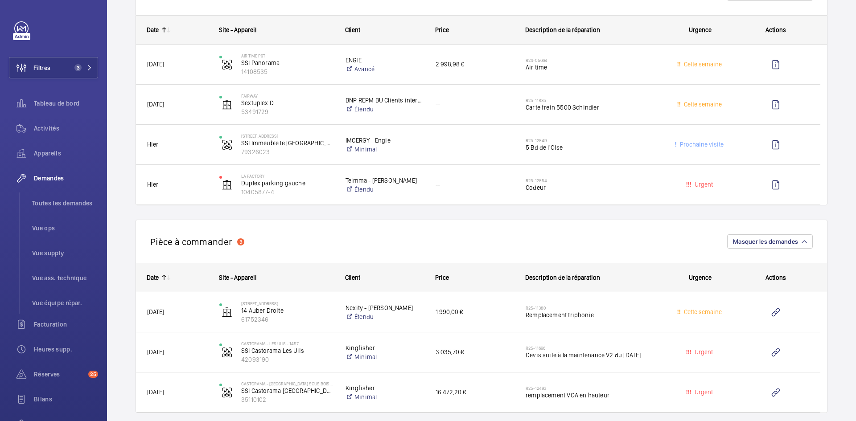
scroll to position [714, 0]
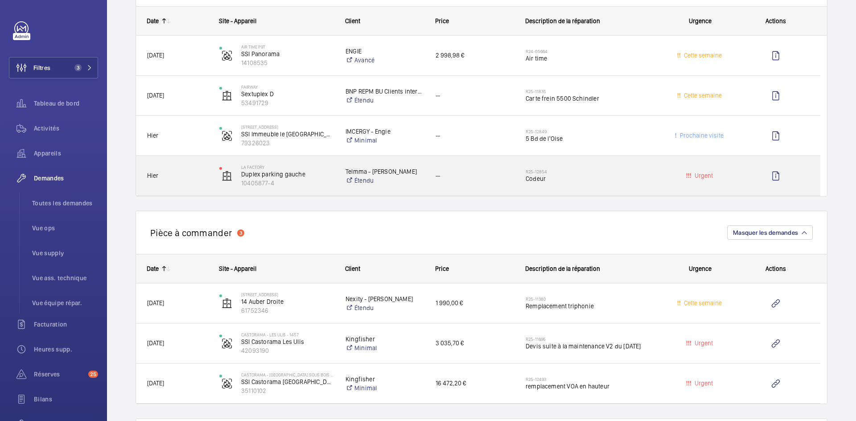
click at [194, 174] on span "Hier" at bounding box center [177, 176] width 61 height 10
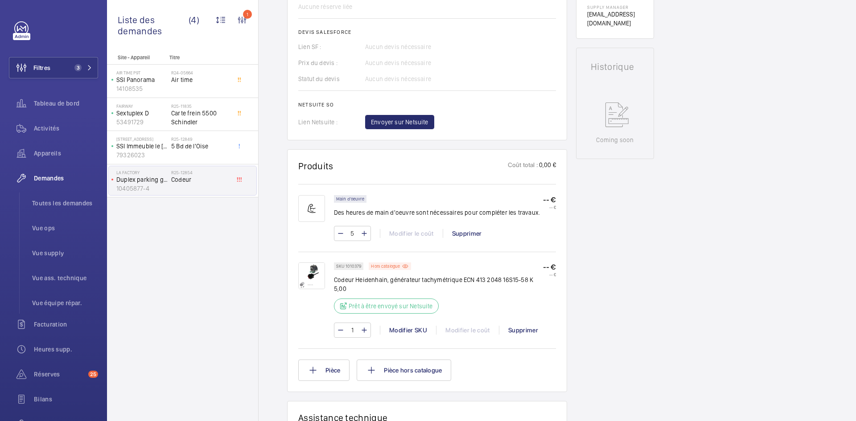
scroll to position [401, 0]
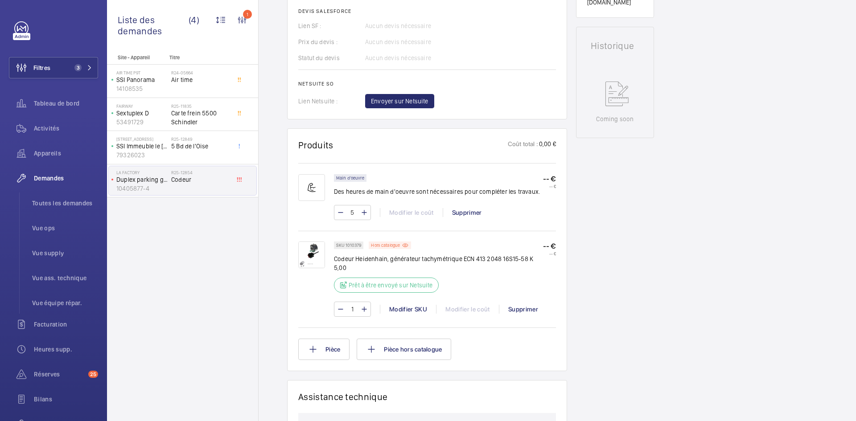
click at [317, 251] on img at bounding box center [311, 255] width 27 height 27
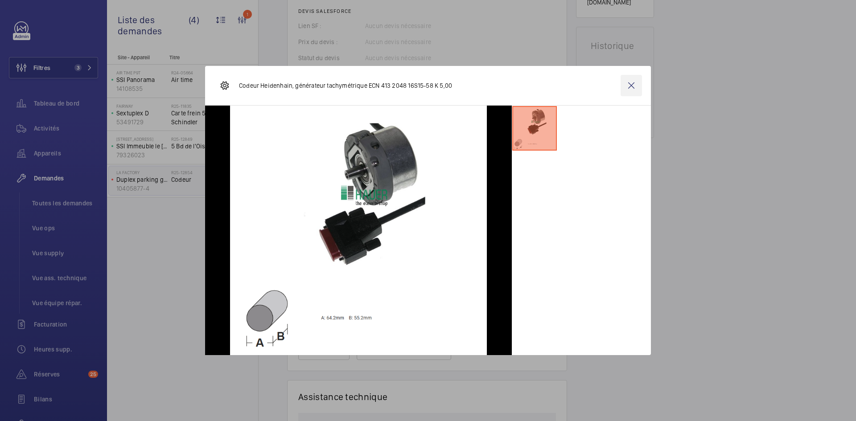
click at [631, 90] on wm-front-icon-button at bounding box center [631, 85] width 21 height 21
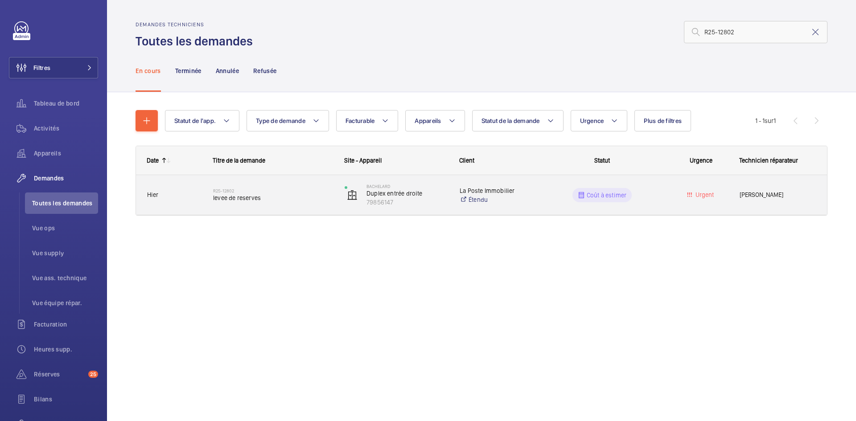
type input "R25-12802"
click at [186, 190] on span "Hier" at bounding box center [174, 195] width 54 height 10
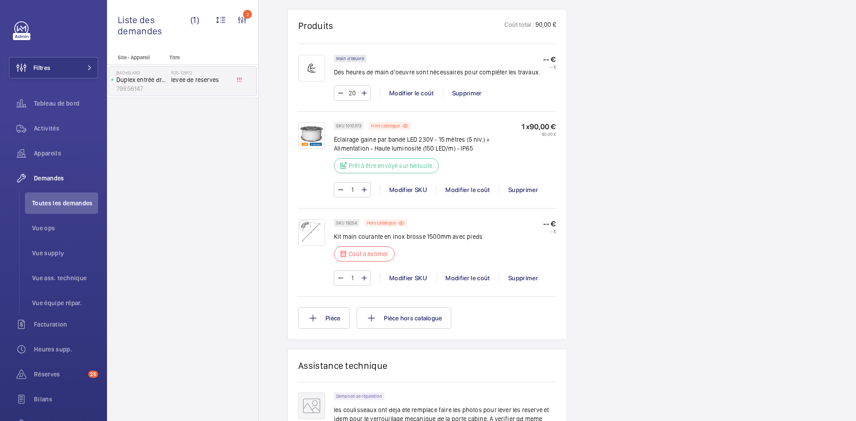
scroll to position [803, 0]
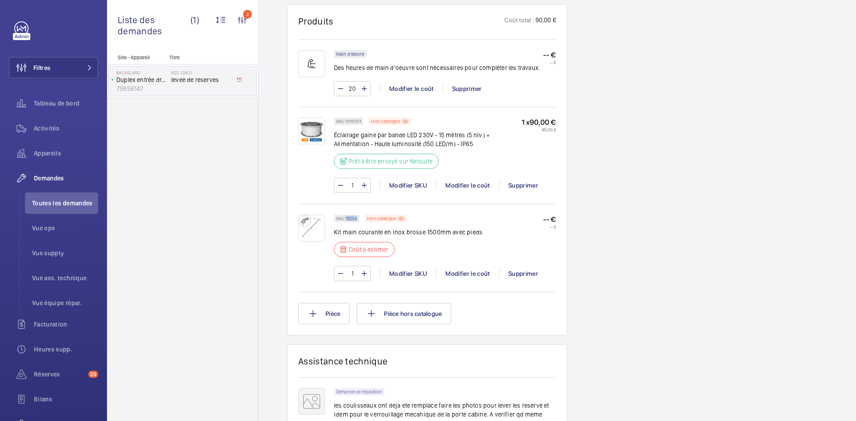
drag, startPoint x: 357, startPoint y: 219, endPoint x: 346, endPoint y: 219, distance: 11.2
click at [346, 219] on p "SKU 19254" at bounding box center [346, 218] width 21 height 3
copy p "19254"
click at [467, 274] on div "Modifier le coût" at bounding box center [467, 273] width 63 height 9
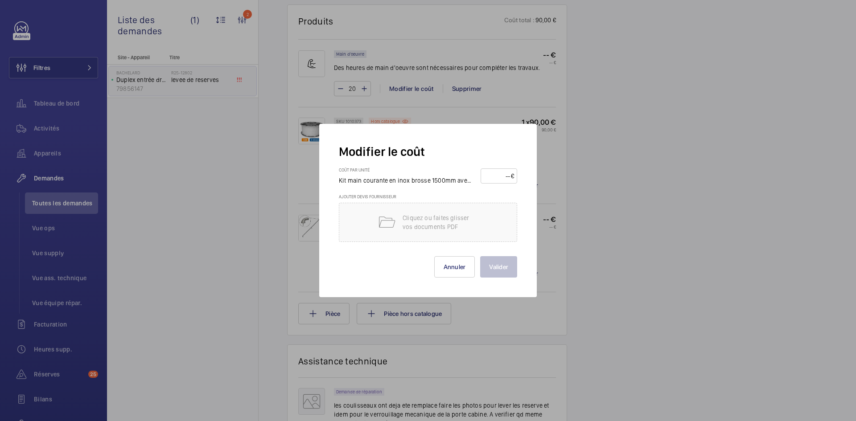
click at [501, 175] on input "number" at bounding box center [497, 176] width 27 height 14
type input "150"
click at [503, 261] on button "Valider" at bounding box center [498, 266] width 37 height 21
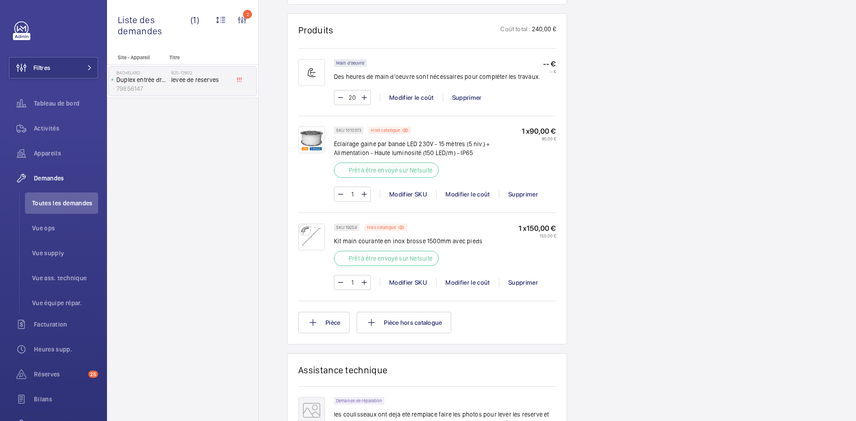
scroll to position [838, 0]
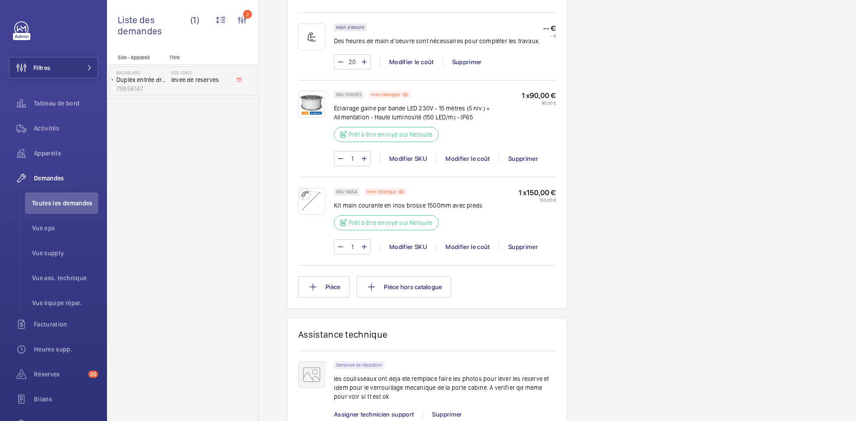
click at [316, 105] on img at bounding box center [311, 104] width 27 height 27
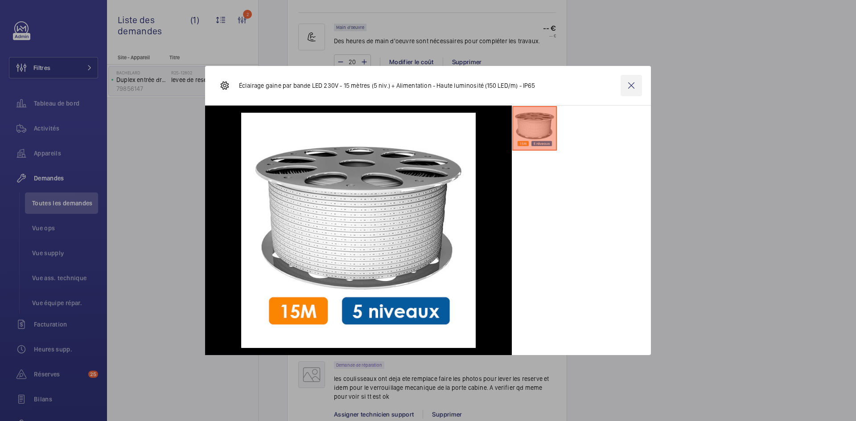
click at [630, 84] on wm-front-icon-button at bounding box center [631, 85] width 21 height 21
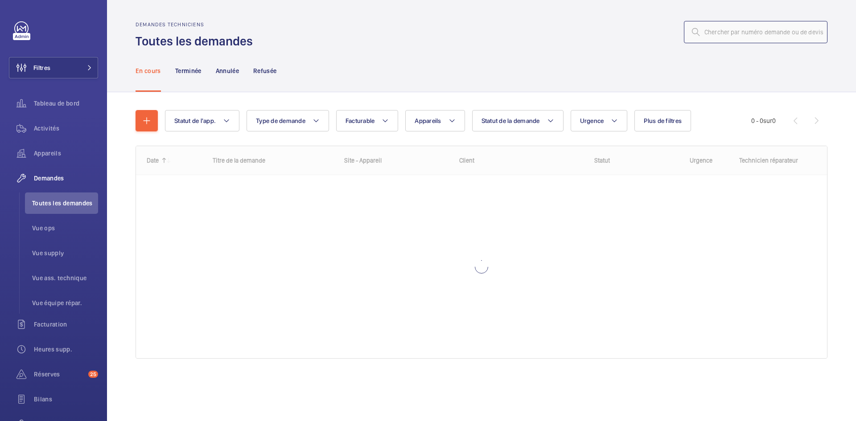
click at [719, 31] on input "text" at bounding box center [756, 32] width 144 height 22
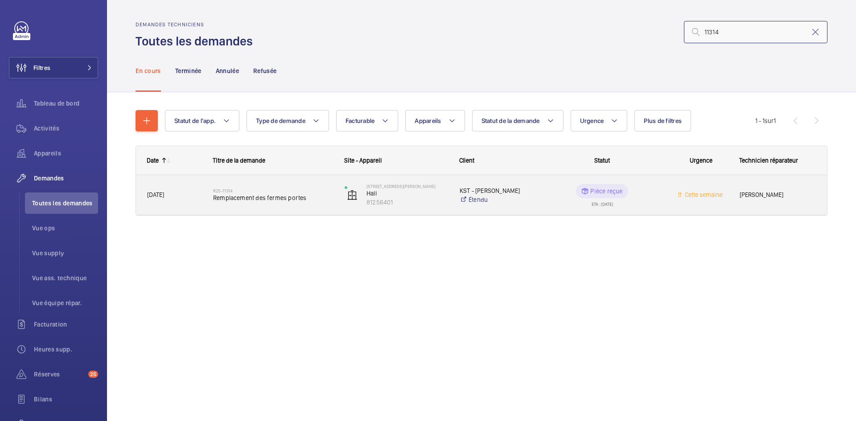
type input "11314"
click at [199, 199] on span "[DATE]" at bounding box center [174, 195] width 54 height 10
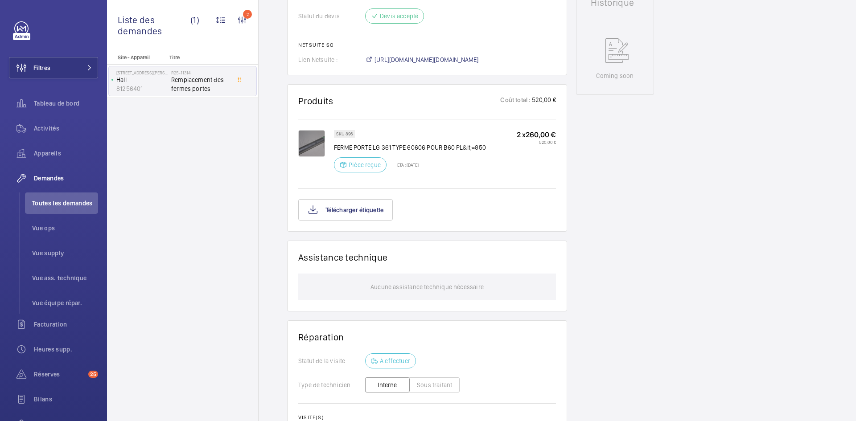
scroll to position [437, 0]
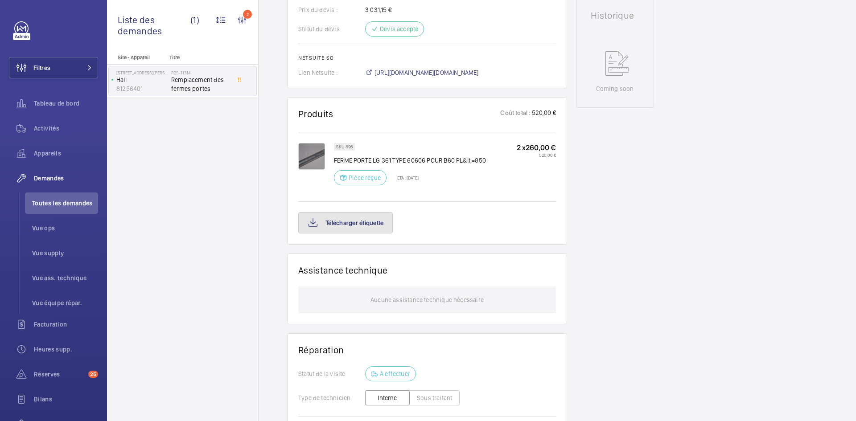
click at [369, 227] on button "Télécharger étiquette" at bounding box center [345, 222] width 95 height 21
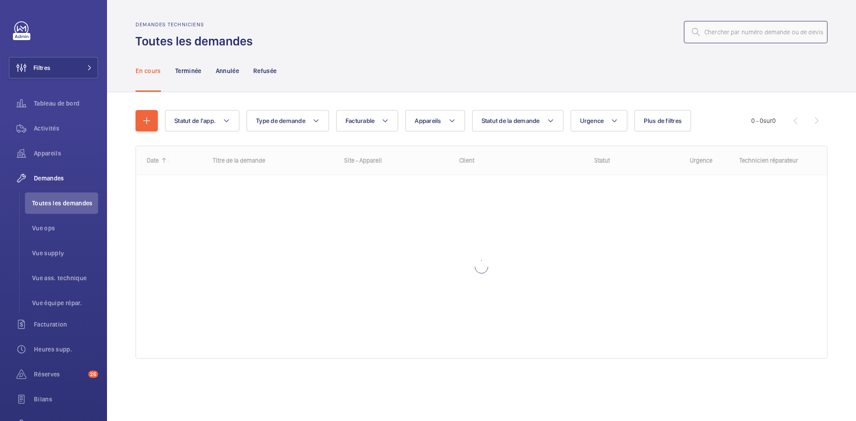
click at [731, 36] on input "text" at bounding box center [756, 32] width 144 height 22
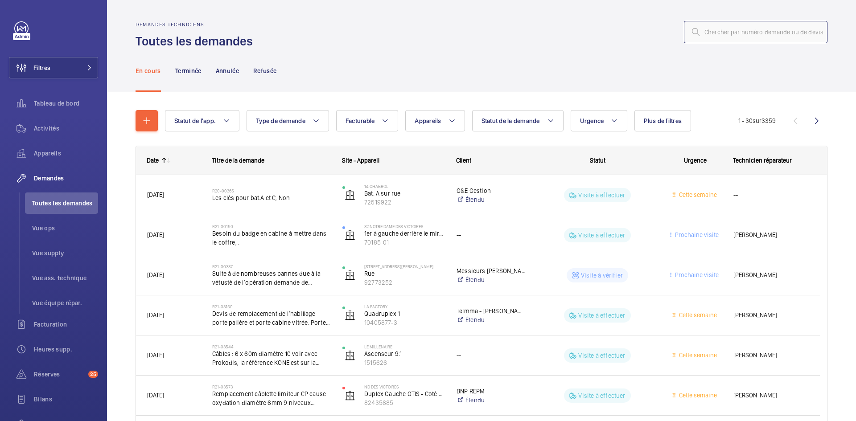
paste input "11319"
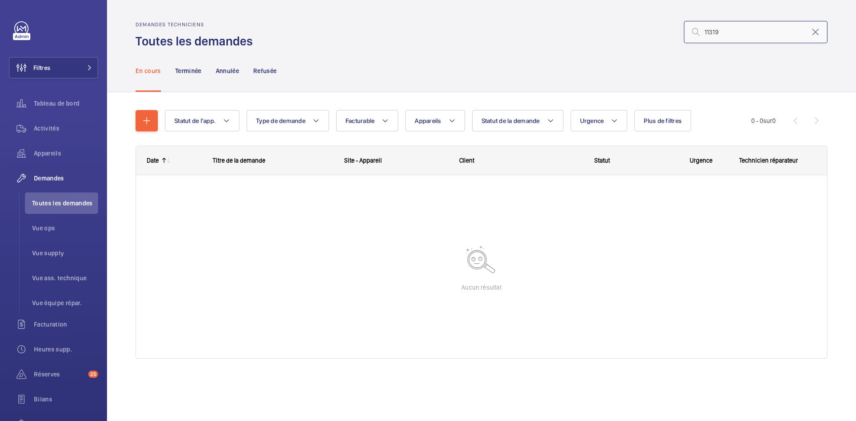
click at [703, 28] on input "11319" at bounding box center [756, 32] width 144 height 22
click at [707, 28] on input "11319" at bounding box center [756, 32] width 144 height 22
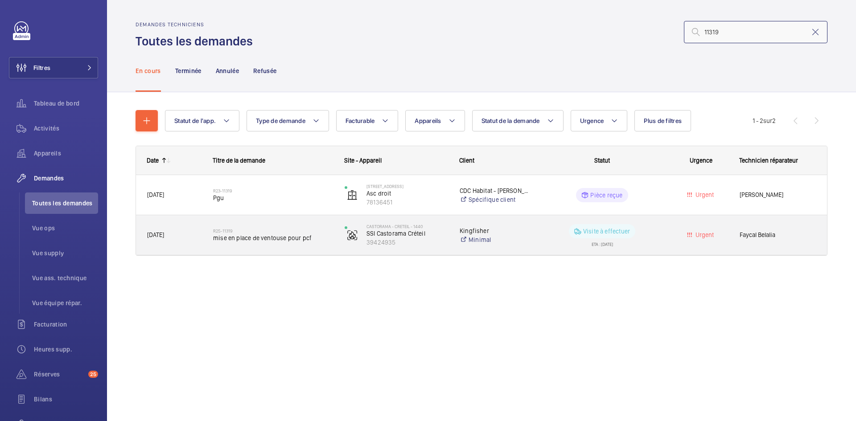
type input "11319"
click at [190, 234] on span "[DATE]" at bounding box center [174, 235] width 54 height 10
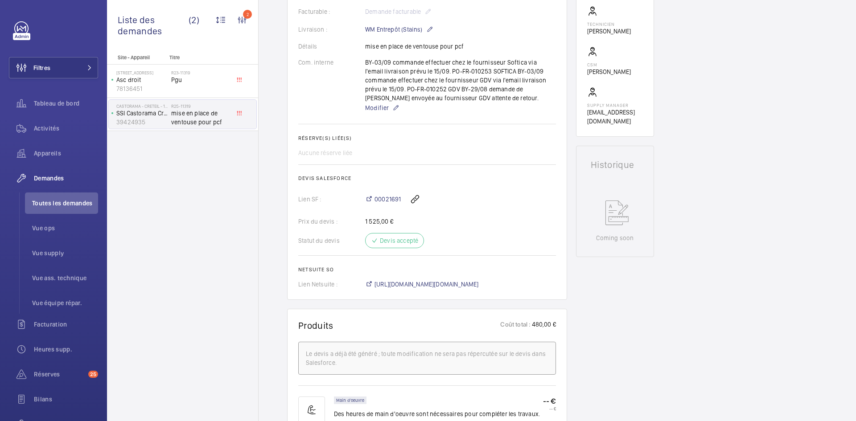
scroll to position [268, 0]
click at [479, 285] on span "[URL][DOMAIN_NAME][DOMAIN_NAME]" at bounding box center [427, 286] width 104 height 9
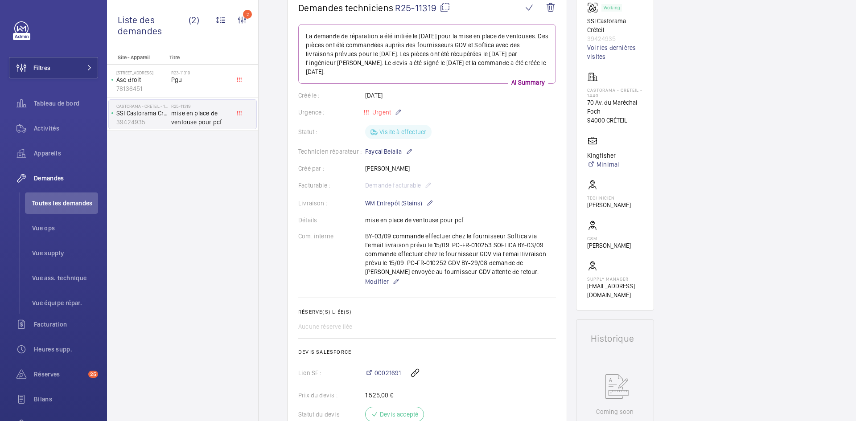
scroll to position [89, 0]
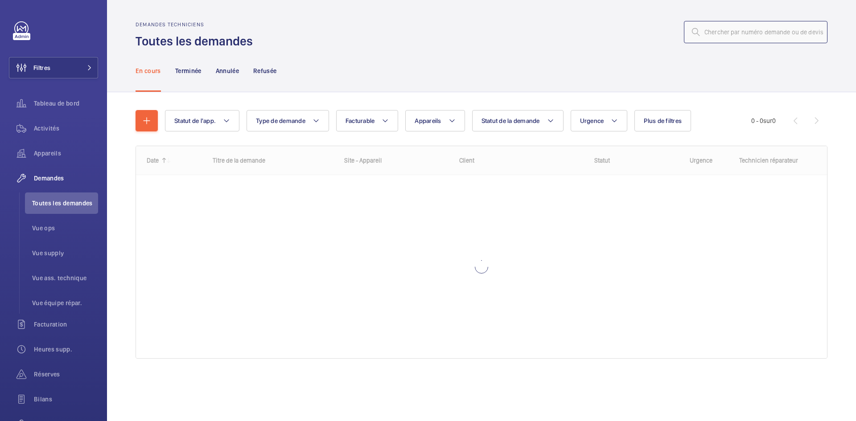
click at [732, 36] on input "text" at bounding box center [756, 32] width 144 height 22
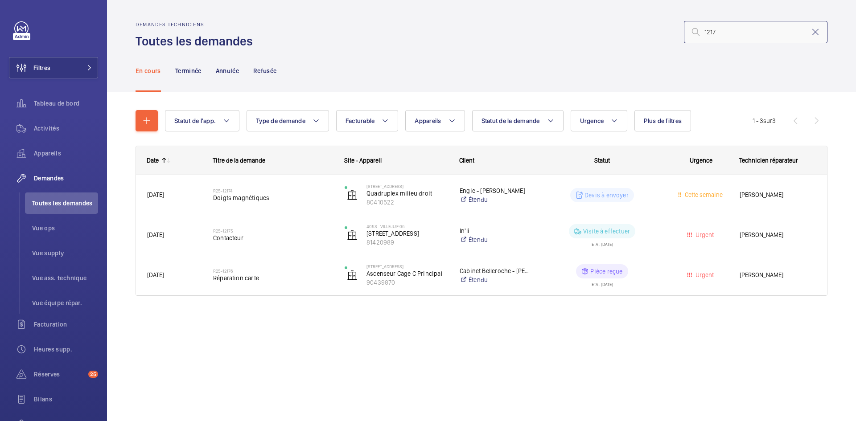
click at [710, 30] on input "1217" at bounding box center [756, 32] width 144 height 22
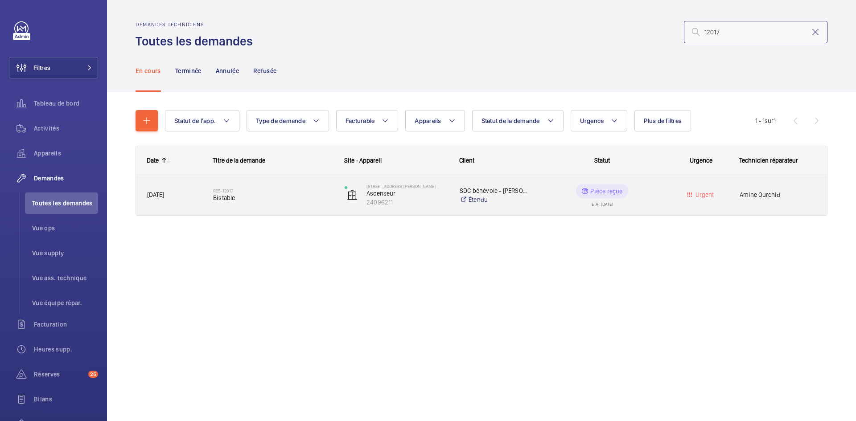
type input "12017"
click at [201, 198] on span "[DATE]" at bounding box center [174, 195] width 54 height 10
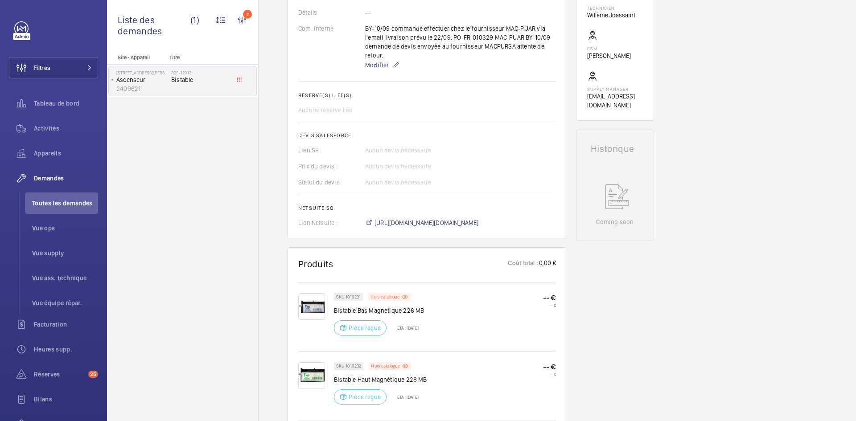
scroll to position [401, 0]
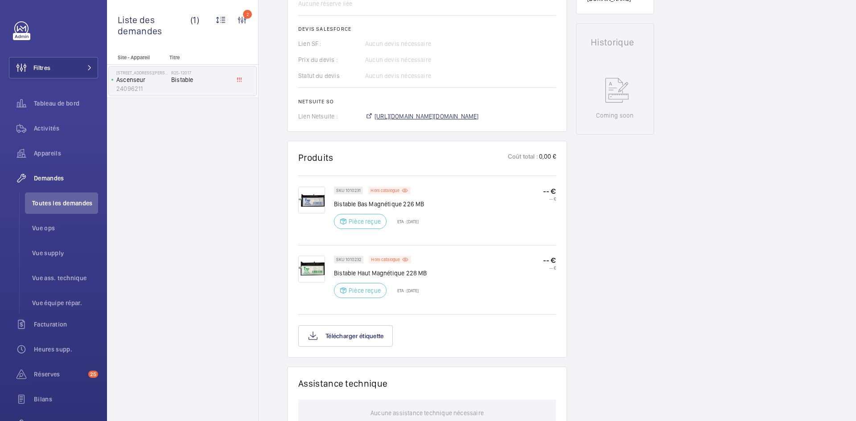
click at [479, 118] on span "[URL][DOMAIN_NAME][DOMAIN_NAME]" at bounding box center [427, 116] width 104 height 9
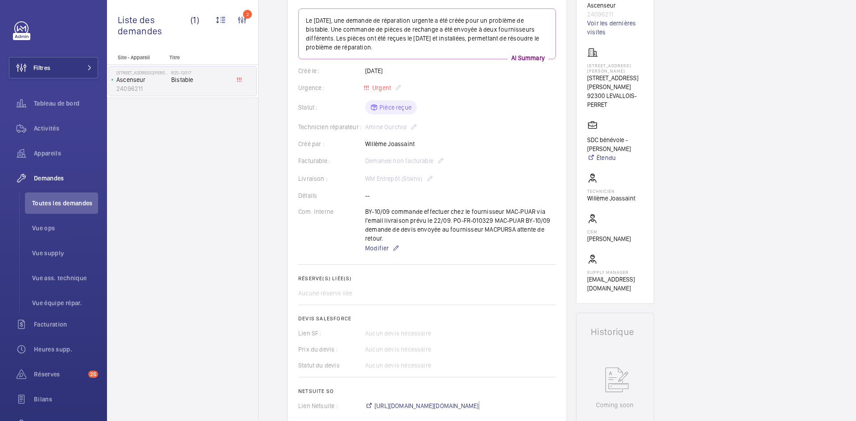
scroll to position [89, 0]
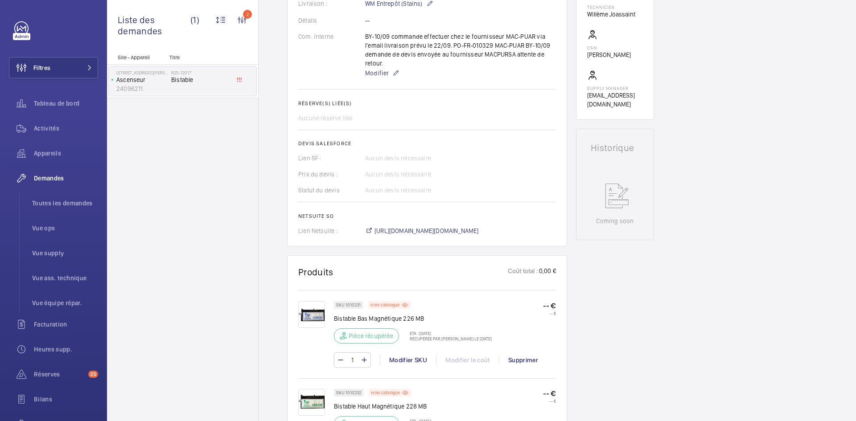
scroll to position [178, 0]
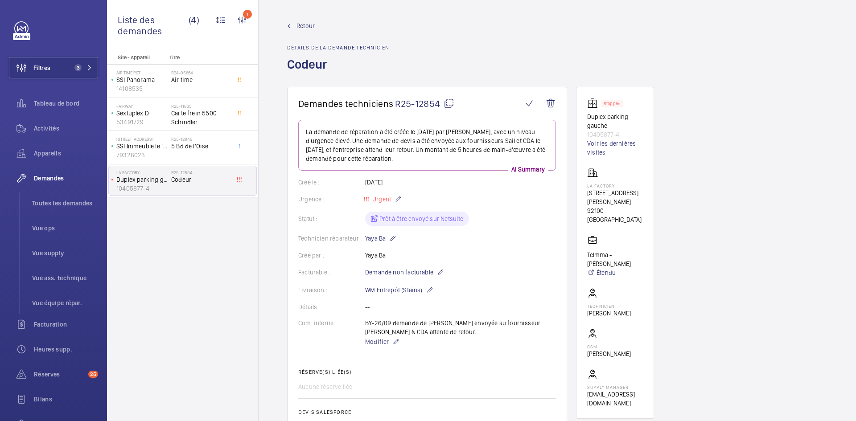
click at [306, 24] on span "Retour" at bounding box center [306, 25] width 18 height 9
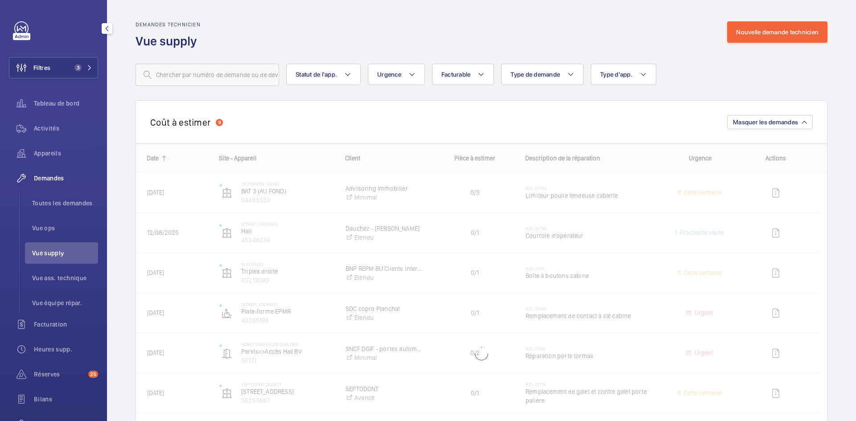
click at [55, 254] on span "Vue supply" at bounding box center [65, 253] width 66 height 9
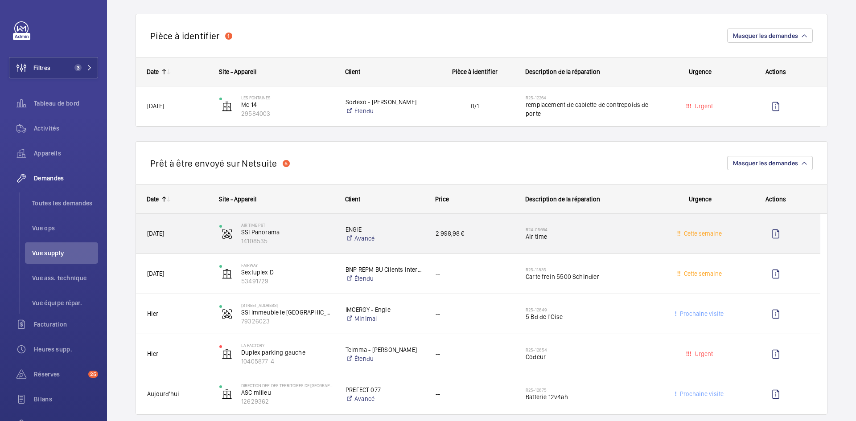
scroll to position [580, 0]
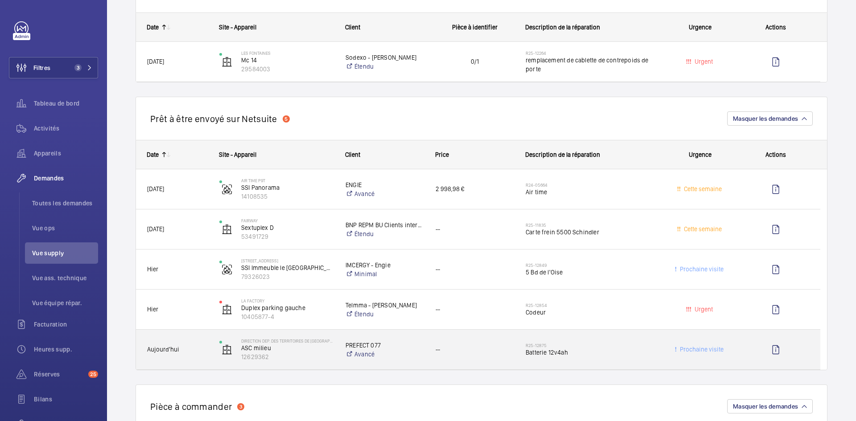
click at [199, 349] on span "Aujourd'hui" at bounding box center [177, 350] width 61 height 10
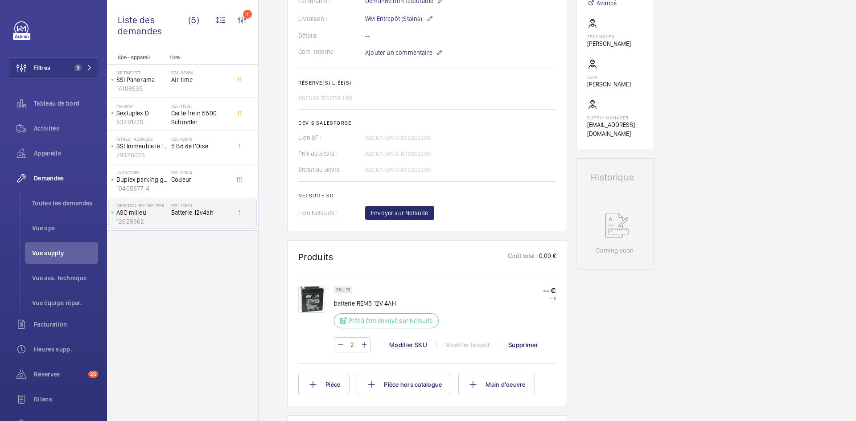
scroll to position [375, 0]
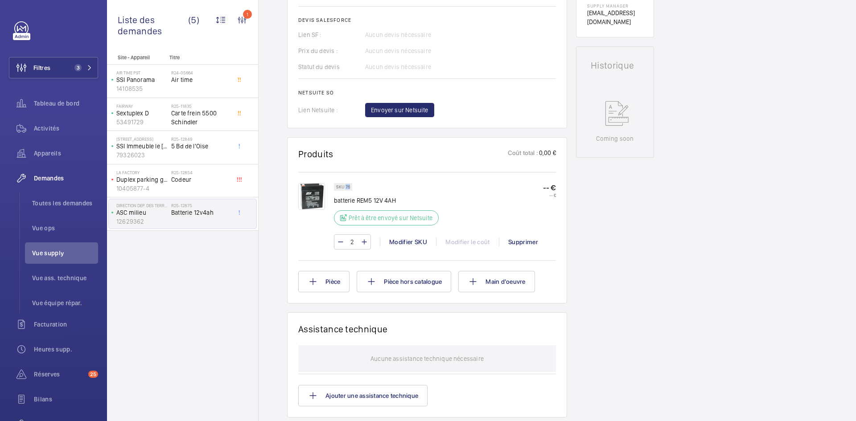
drag, startPoint x: 350, startPoint y: 187, endPoint x: 346, endPoint y: 186, distance: 4.7
click at [346, 186] on p "SKU 76" at bounding box center [343, 187] width 14 height 3
copy p "76"
click at [410, 111] on span "Envoyer sur Netsuite" at bounding box center [400, 110] width 58 height 9
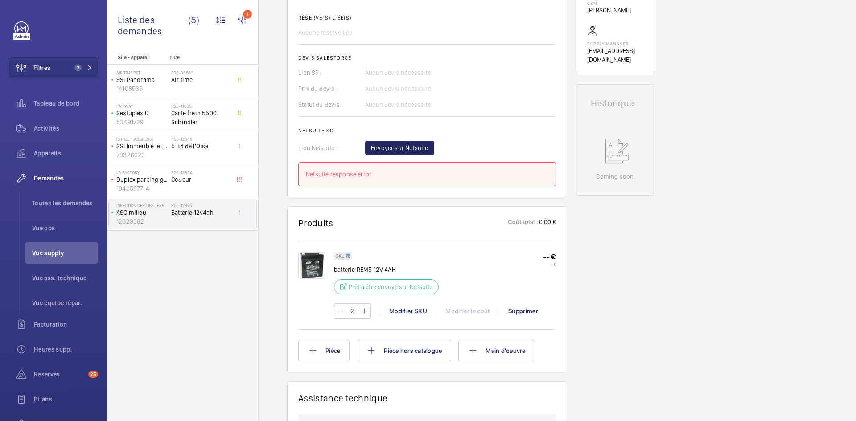
scroll to position [285, 0]
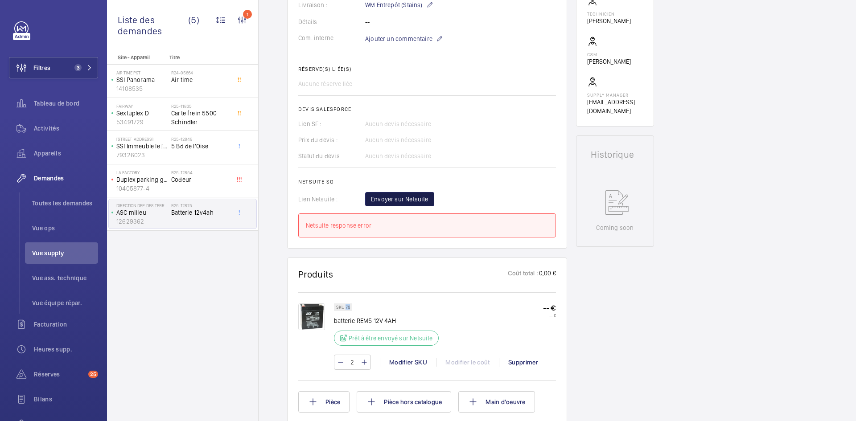
click at [378, 199] on span "Envoyer sur Netsuite" at bounding box center [400, 199] width 58 height 9
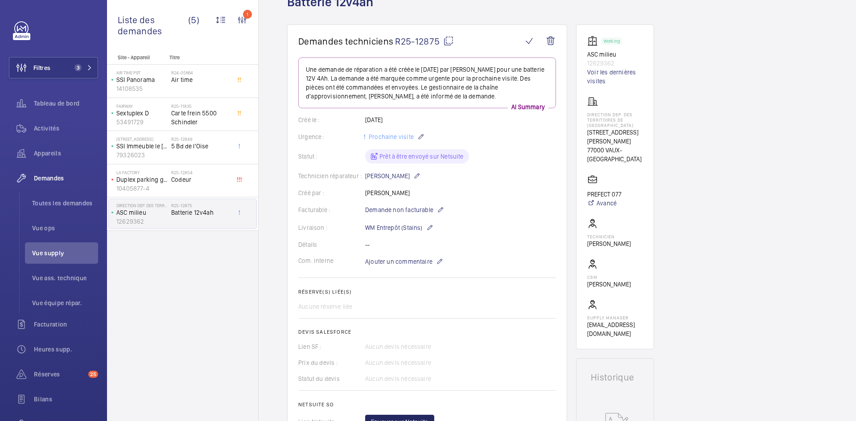
scroll to position [0, 0]
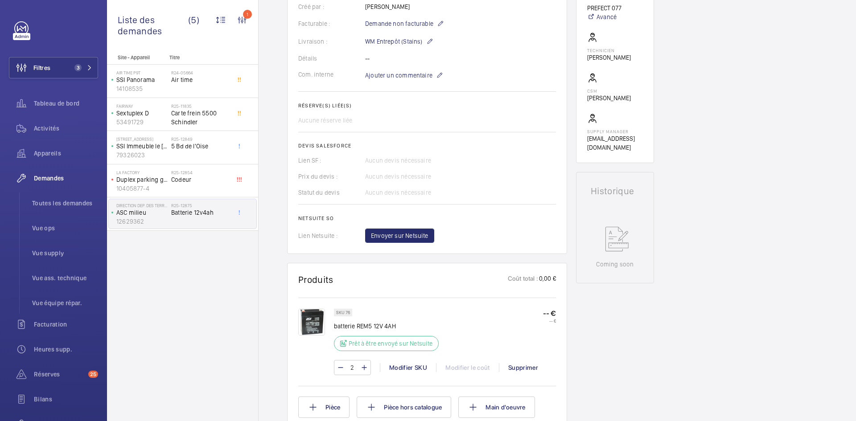
scroll to position [268, 0]
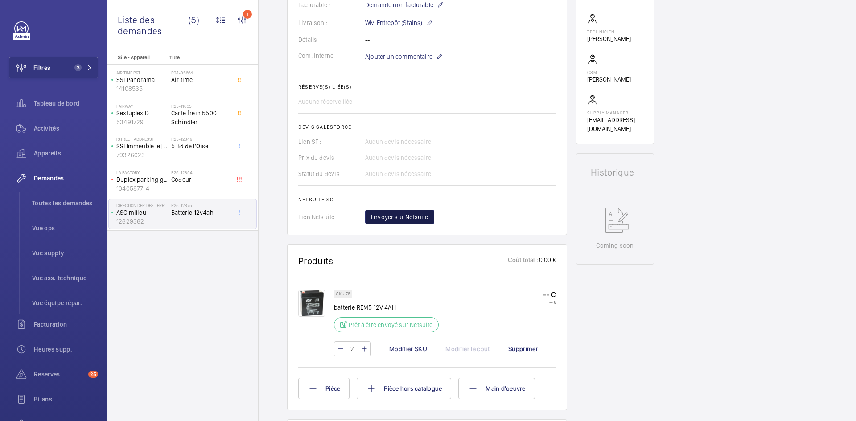
click at [394, 221] on span "Envoyer sur Netsuite" at bounding box center [400, 217] width 58 height 9
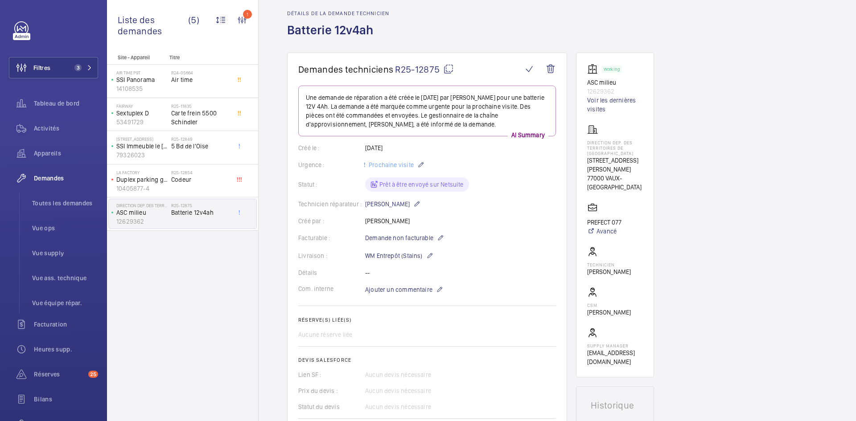
scroll to position [35, 0]
click at [446, 69] on mat-icon at bounding box center [448, 68] width 11 height 11
click at [492, 222] on div "Créé par : Sébastien Frileux" at bounding box center [427, 220] width 258 height 9
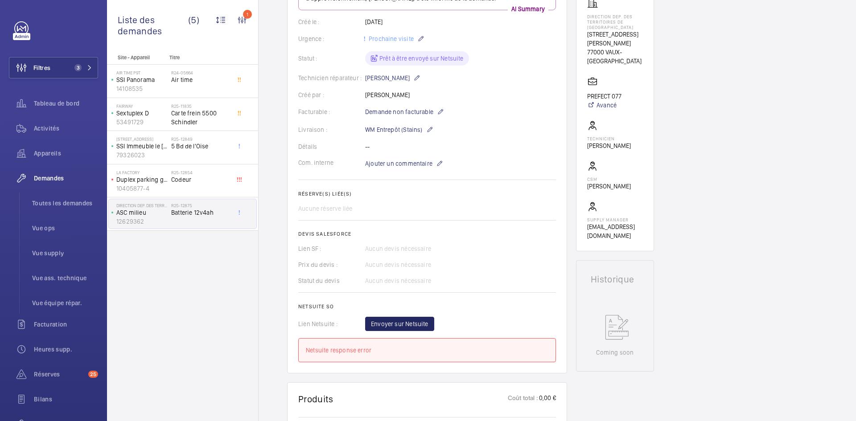
scroll to position [213, 0]
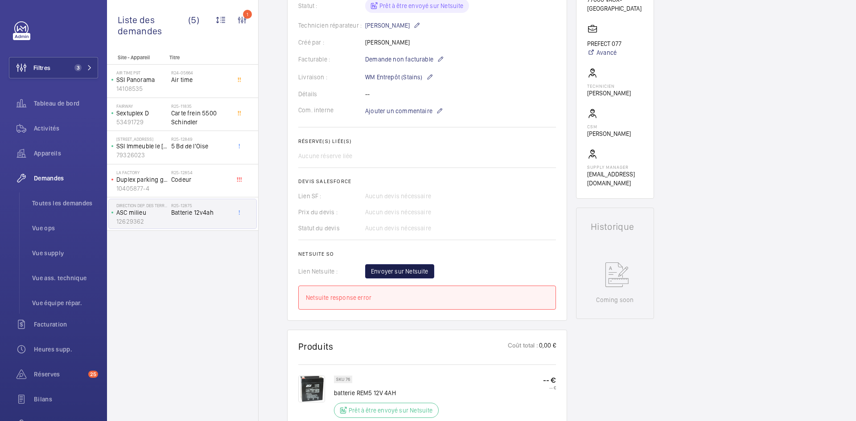
click at [408, 268] on span "Envoyer sur Netsuite" at bounding box center [400, 271] width 58 height 9
click at [400, 271] on span "Envoyer sur Netsuite" at bounding box center [400, 271] width 58 height 9
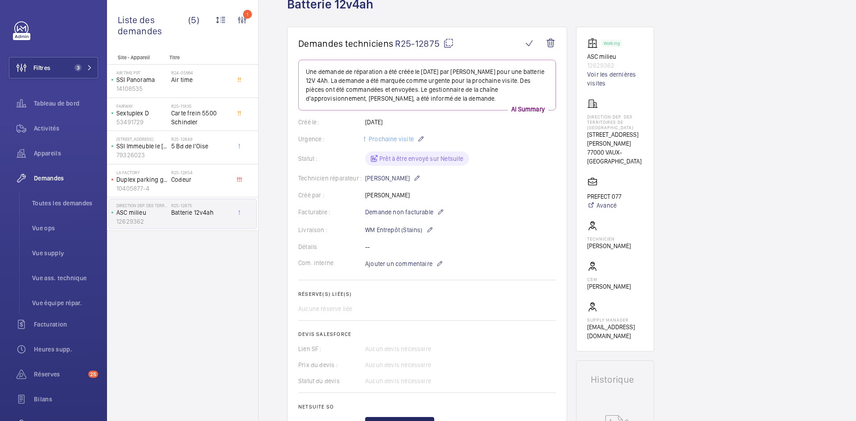
scroll to position [178, 0]
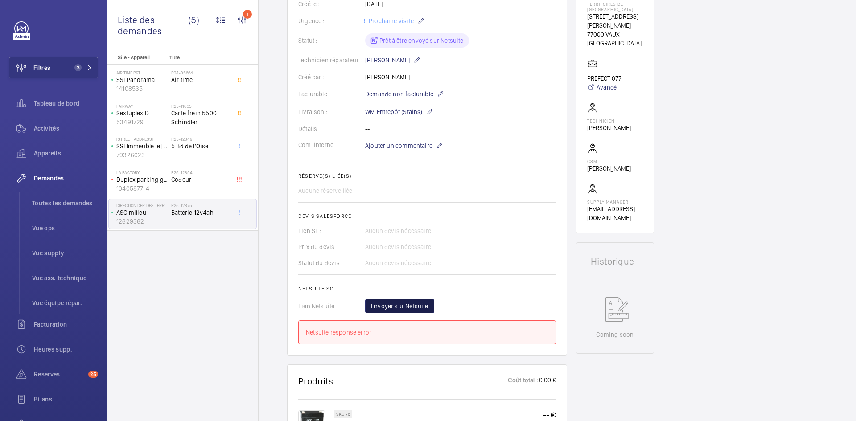
click at [421, 302] on span "Envoyer sur Netsuite" at bounding box center [400, 306] width 58 height 9
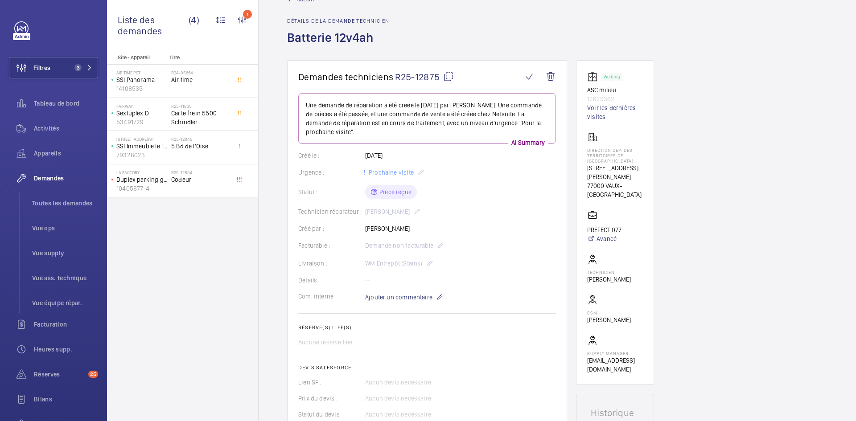
scroll to position [0, 0]
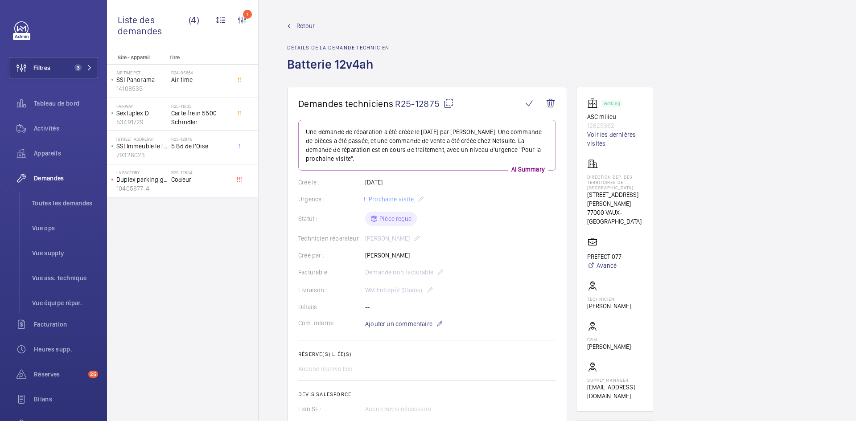
click at [307, 25] on span "Retour" at bounding box center [306, 25] width 18 height 9
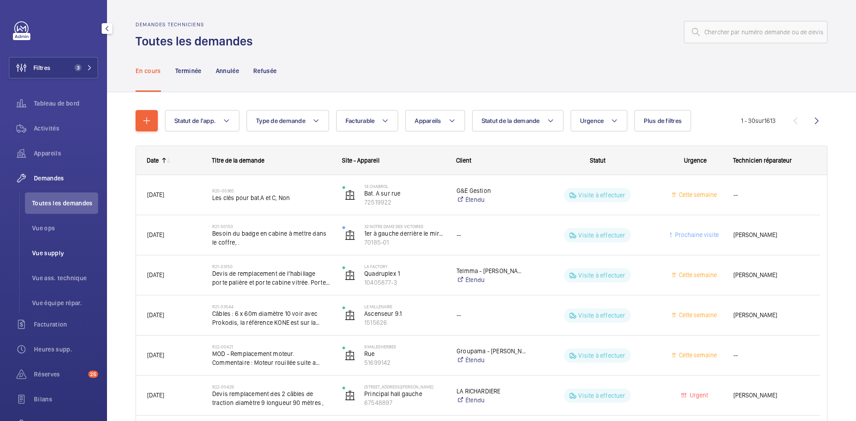
click at [52, 248] on li "Vue supply" at bounding box center [61, 253] width 73 height 21
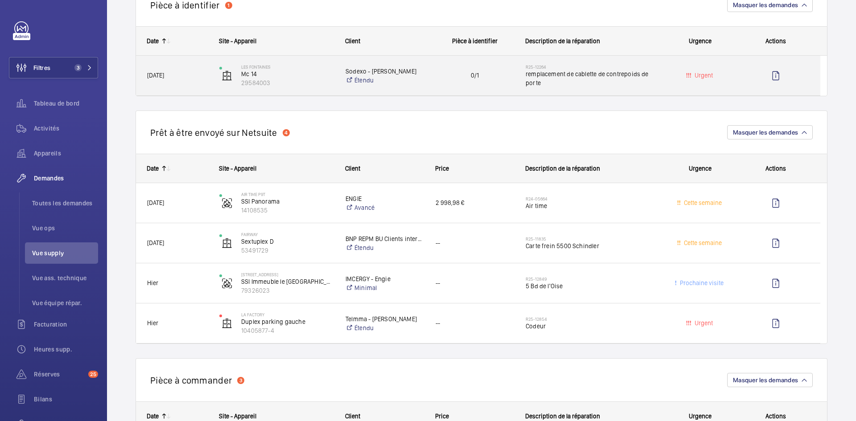
scroll to position [491, 0]
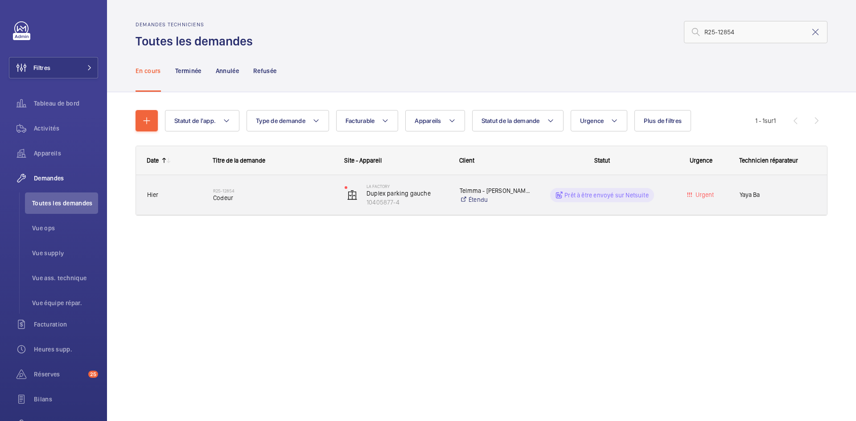
type input "R25-12854"
click at [203, 192] on div "R25-12854 Codeur" at bounding box center [267, 195] width 131 height 40
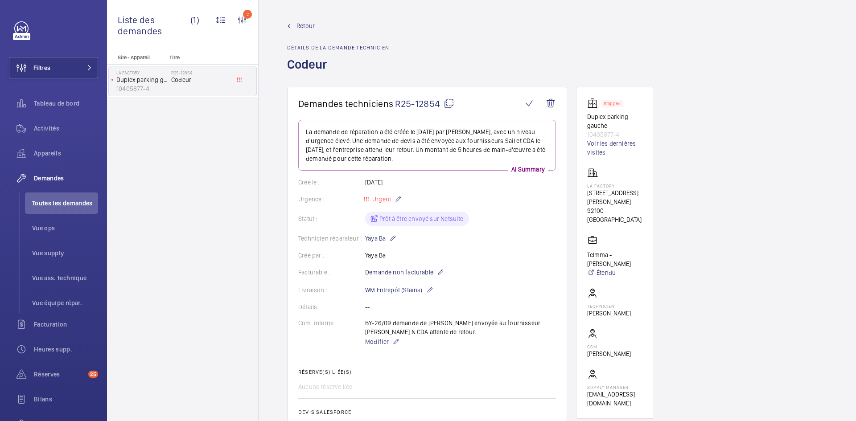
click at [448, 101] on mat-icon at bounding box center [449, 103] width 11 height 11
